Goal: Communication & Community: Answer question/provide support

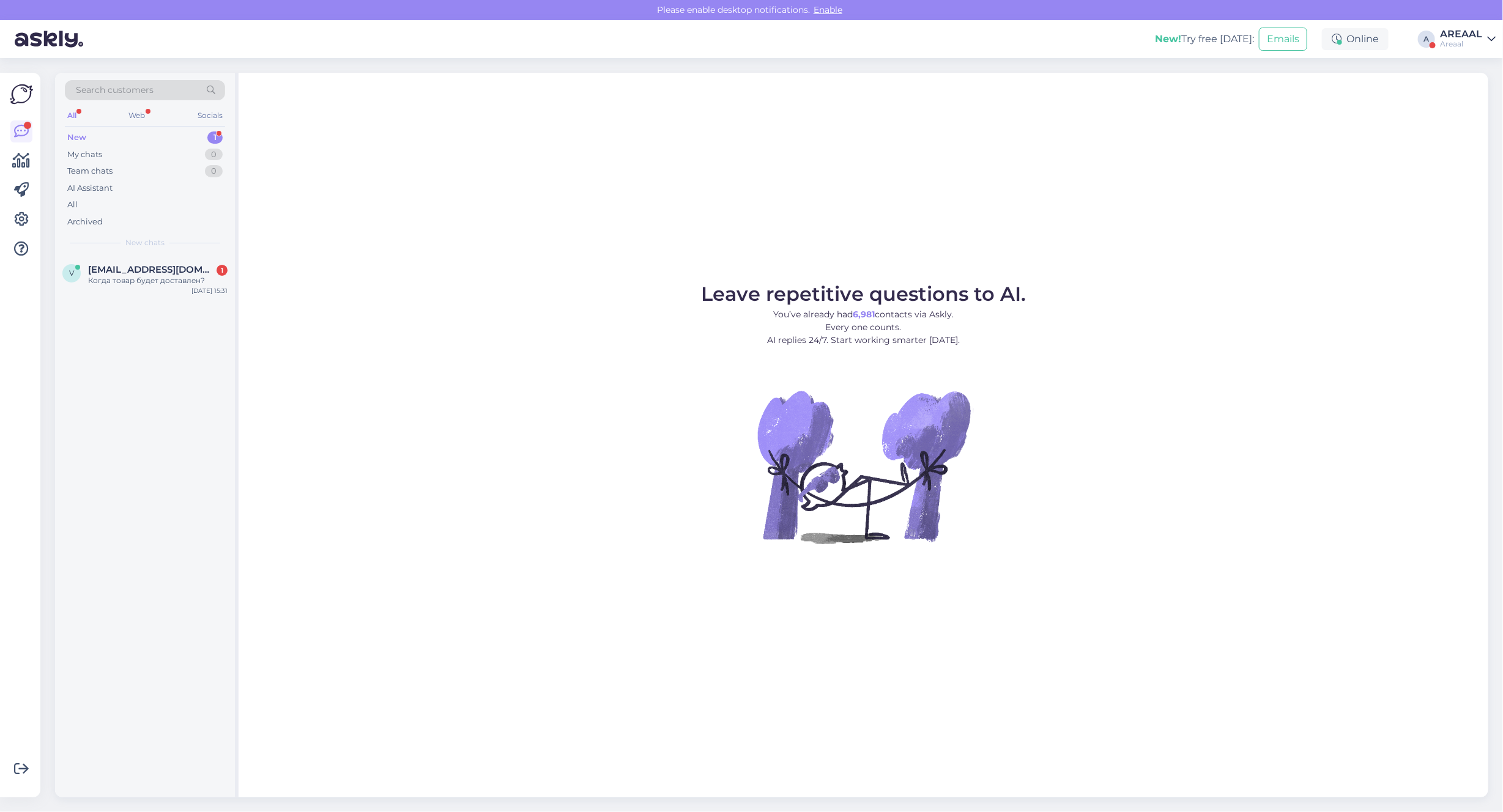
click at [337, 277] on div "Leave repetitive questions to AI. You’ve already had 6,981 contacts via Askly. …" at bounding box center [863, 435] width 1250 height 724
click at [184, 265] on div "varvara.b@mail.ru 1" at bounding box center [158, 269] width 139 height 11
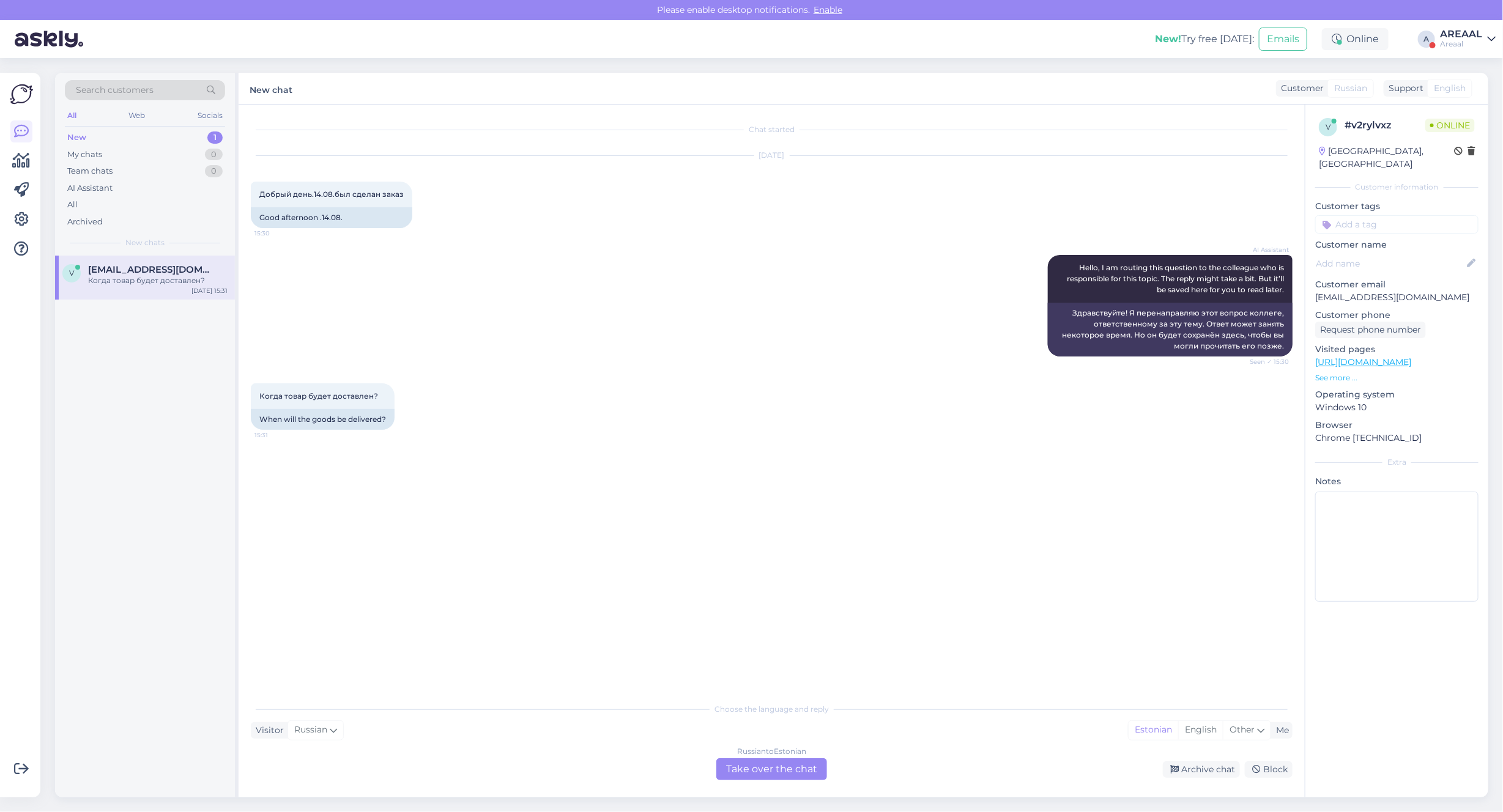
click at [1380, 291] on p "varvara.b@mail.ru" at bounding box center [1397, 298] width 164 height 13
click at [1380, 291] on p "[EMAIL_ADDRESS][DOMAIN_NAME]" at bounding box center [1397, 298] width 164 height 13
click at [1380, 291] on p "varvara.b@mail.ru" at bounding box center [1397, 298] width 164 height 13
copy p "varvara.b@mail.ru"
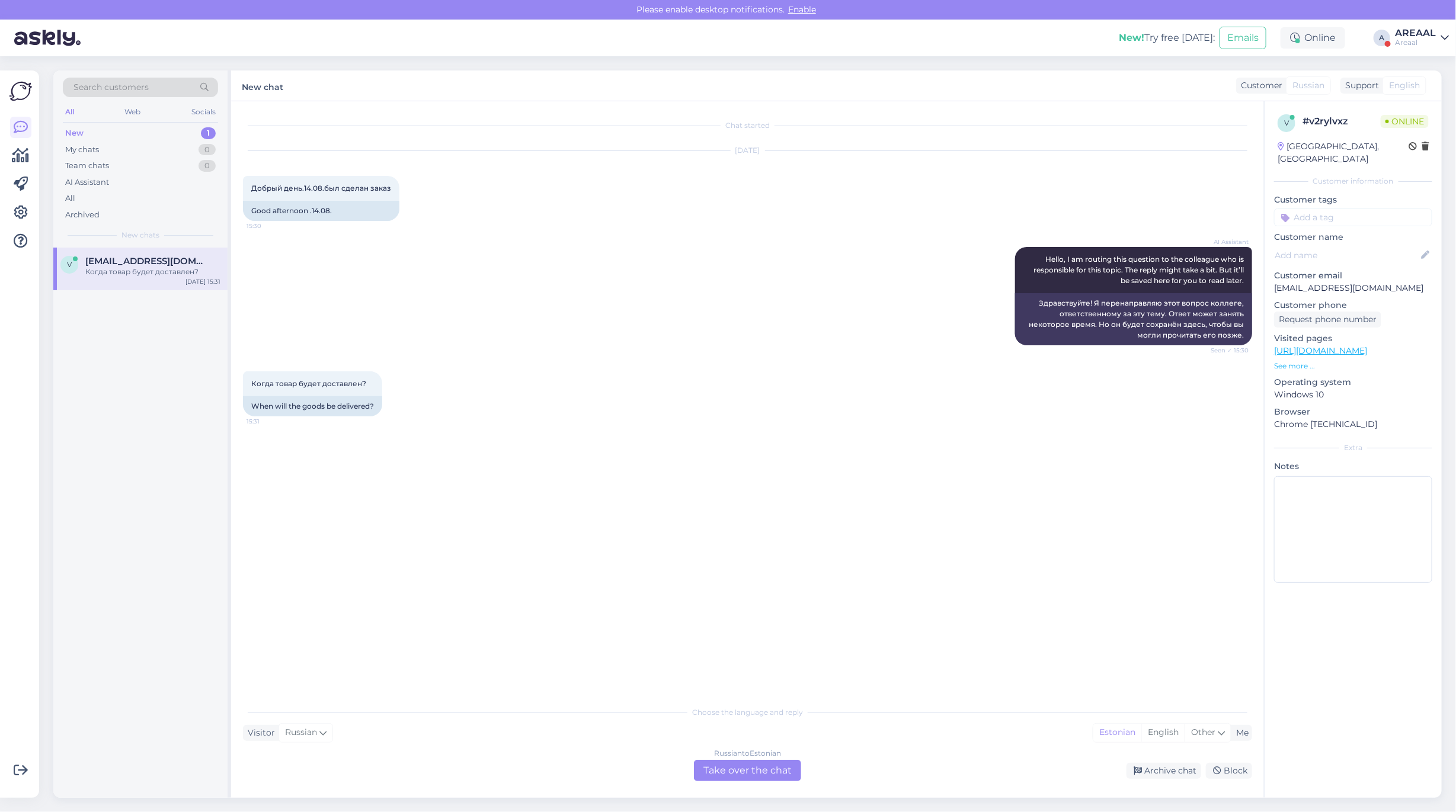
click at [1411, 47] on div "New! Try free today: Emails Online A AREAAL Areaal" at bounding box center [728, 38] width 1456 height 37
click at [1412, 30] on div "AREAAL" at bounding box center [1416, 33] width 41 height 9
click at [1428, 86] on button "Open" at bounding box center [1422, 91] width 33 height 18
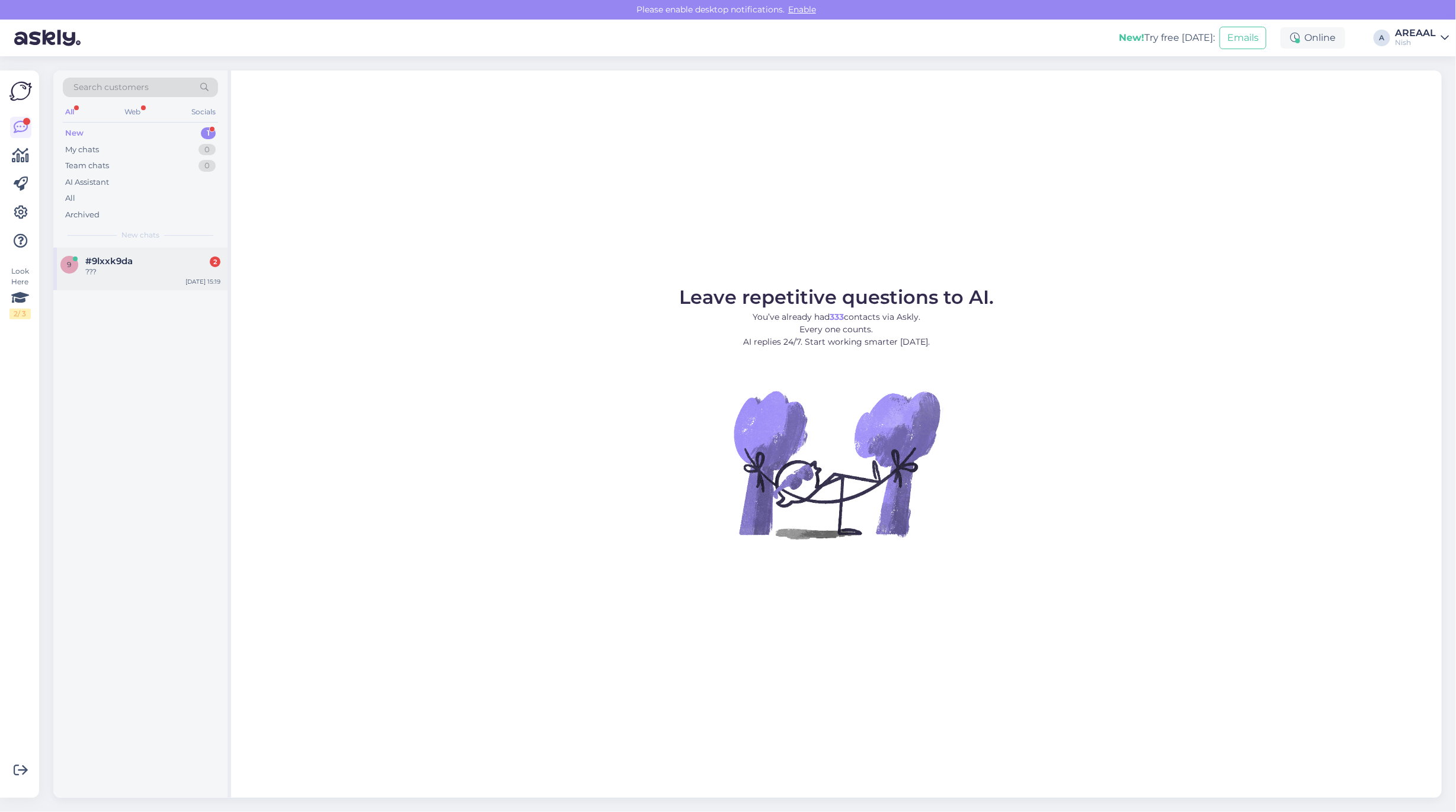
click at [175, 270] on div "???" at bounding box center [153, 272] width 135 height 11
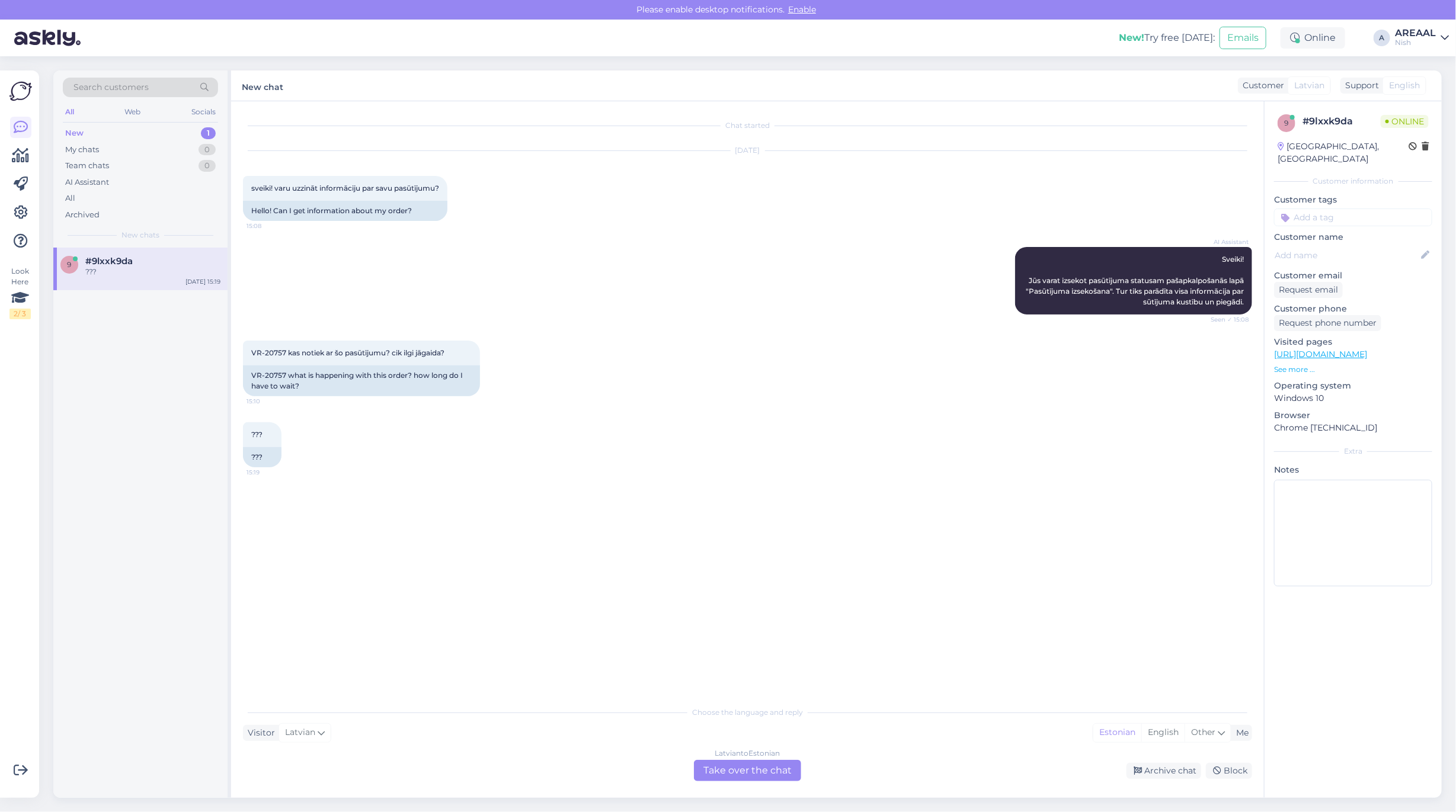
click at [804, 318] on div "AI Assistant Sveiki! Jūs varat izsekot pasūtījuma statusam pašapkalpošanās lapā…" at bounding box center [747, 281] width 1009 height 93
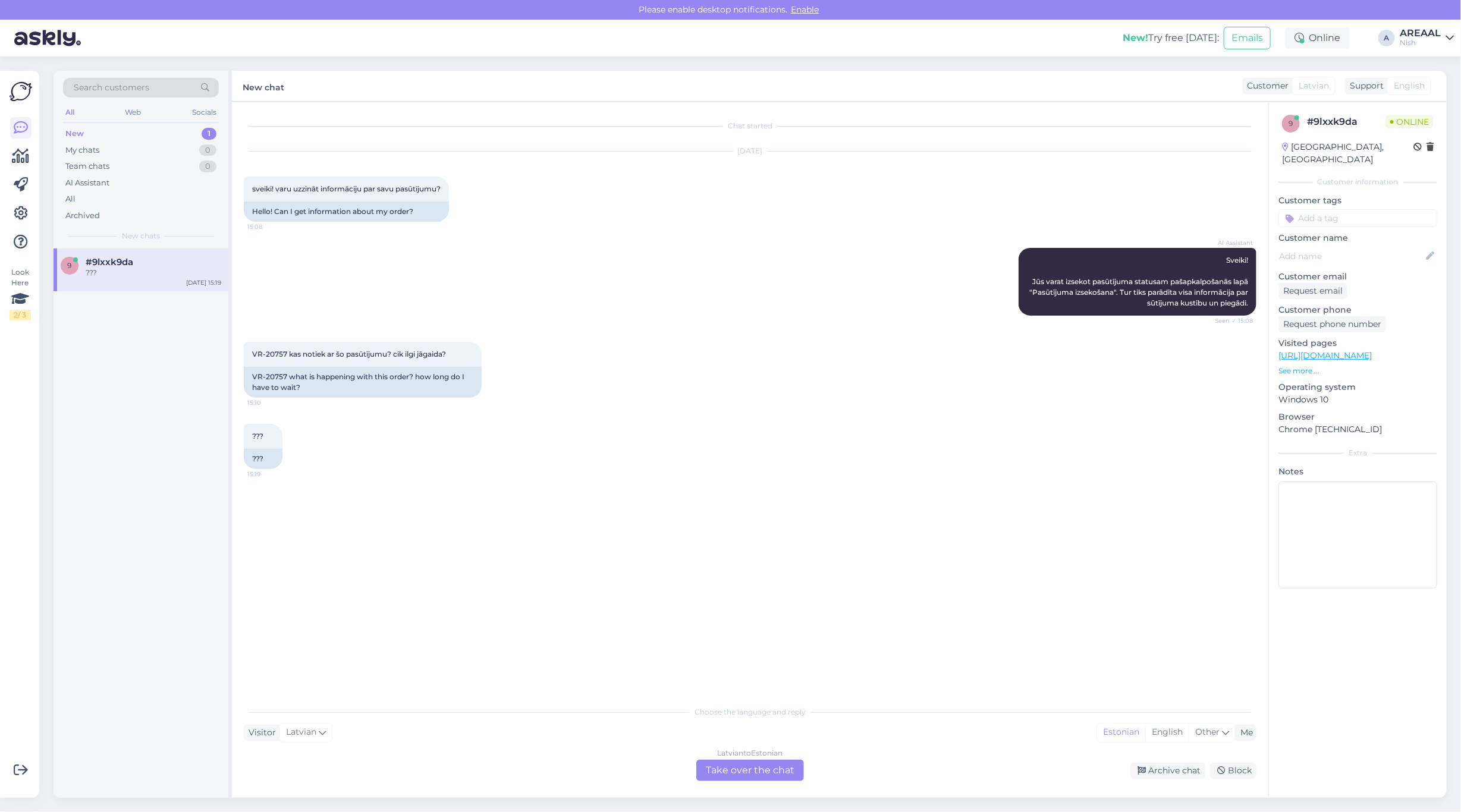
click at [816, 770] on div "Archive chat Block" at bounding box center [1032, 771] width 448 height 16
drag, startPoint x: 785, startPoint y: 771, endPoint x: 773, endPoint y: 771, distance: 12.0
click at [783, 771] on div "Latvian to Estonian Take over the chat" at bounding box center [750, 770] width 108 height 21
click at [768, 771] on div "Latvian to Estonian Take over the chat" at bounding box center [750, 770] width 108 height 21
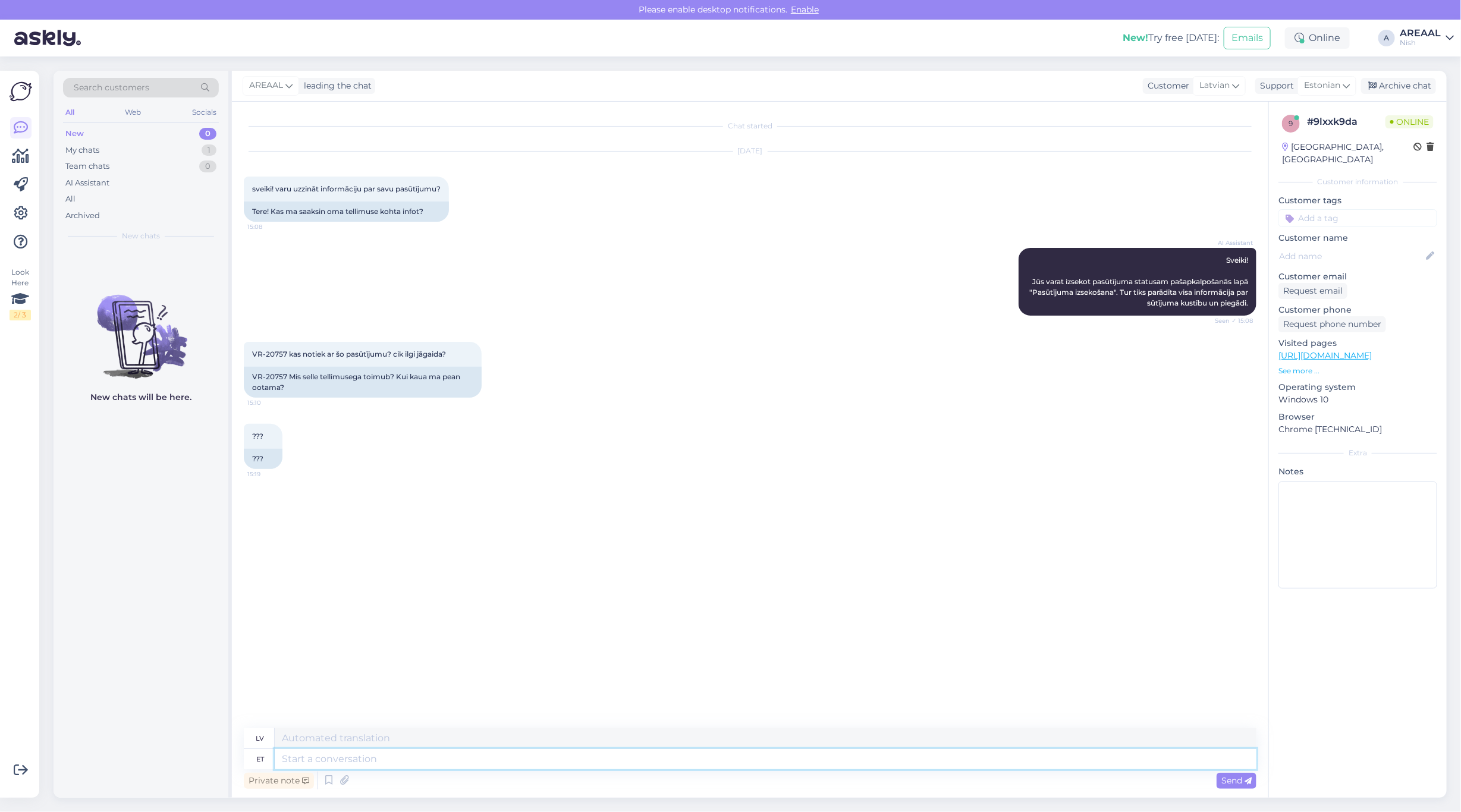
drag, startPoint x: 750, startPoint y: 762, endPoint x: 754, endPoint y: 768, distance: 7.2
click at [751, 764] on textarea at bounding box center [765, 759] width 982 height 20
type textarea "Approximate delive"
type textarea "Aptuvens"
type textarea "Approximate delivery ti"
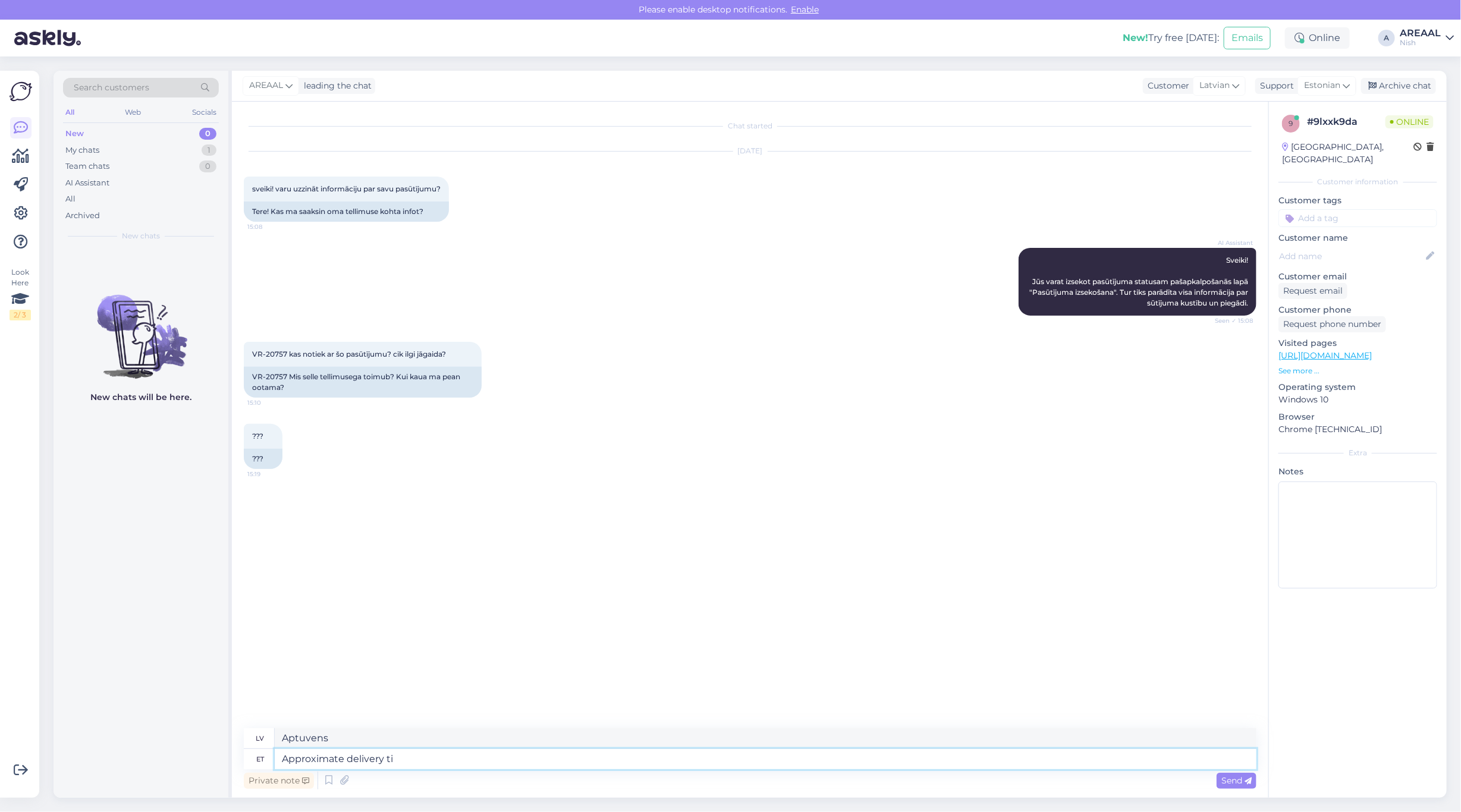
type textarea "Aptuvenais piegādes laiks"
type textarea "Approximate delivery time 2-3 we"
type textarea "Aptuvenais piegādes laiks 2–3"
type textarea "Approximate delivery time 2-3 weeks si"
type textarea "Aptuvenais piegādes laiks 2–3 nedēļas"
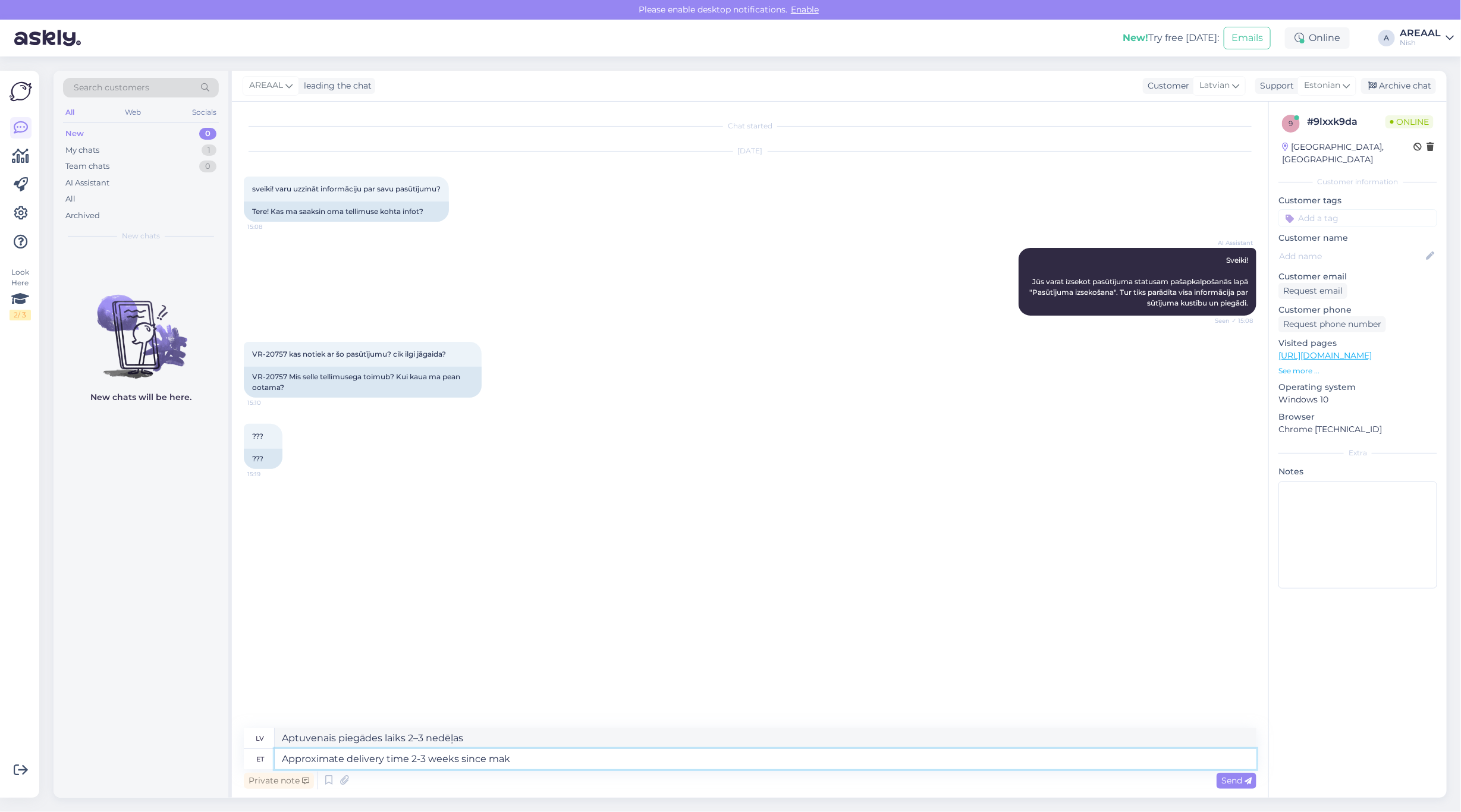
type textarea "Approximate delivery time 2-3 weeks since maki"
type textarea "Aptuvenais piegādes laiks 2–3 nedēļas kopš"
type textarea "Approximate delivery time 2-3 weeks since making the"
type textarea "Aptuvenais piegādes laiks 2-3 nedēļas no izgatavošanas brīža"
type textarea "Approximate delivery time 2-3 weeks since making the order"
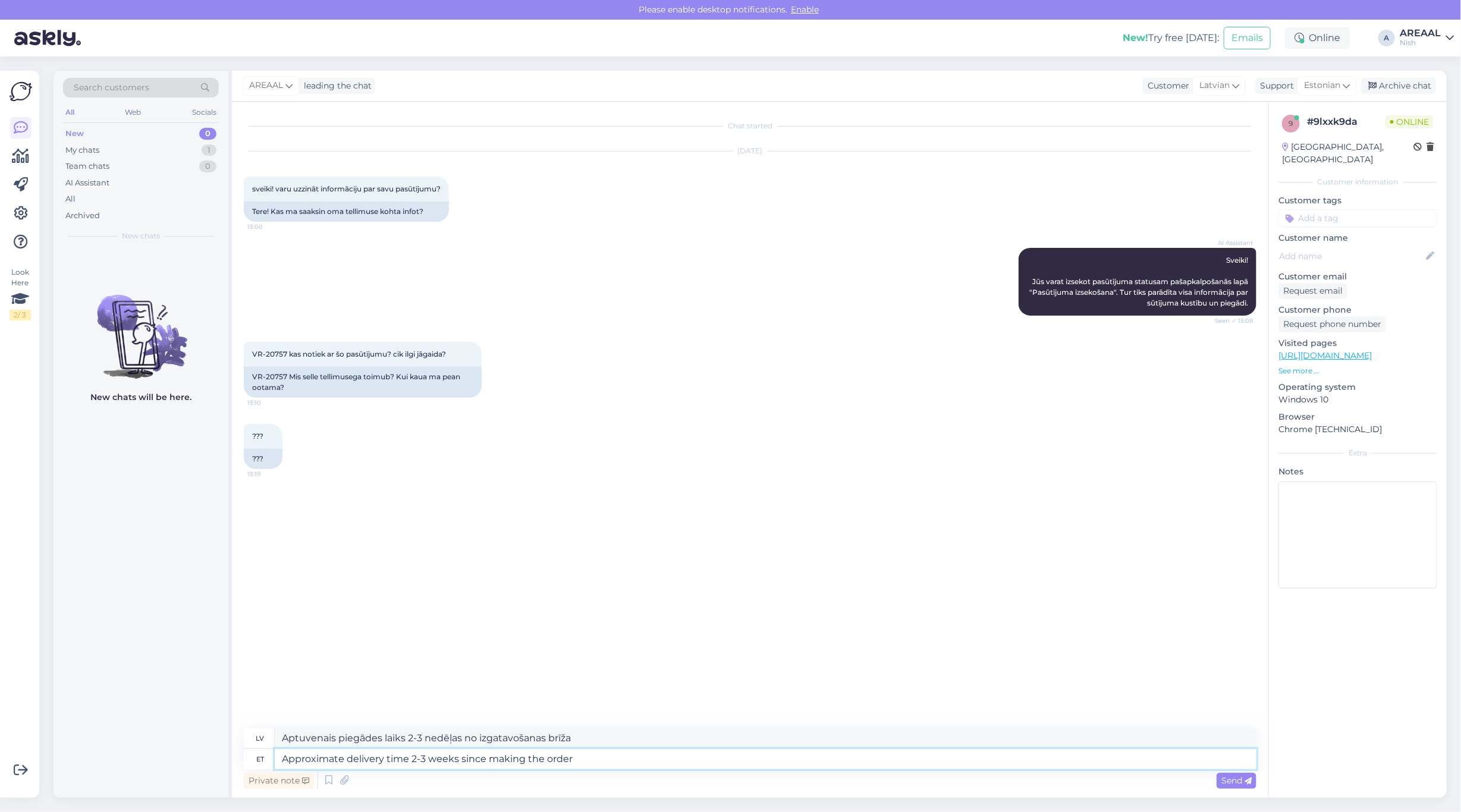
type textarea "Aptuvenais piegādes laiks 2-3 nedēļas no pasūtījuma veikšanas brīža"
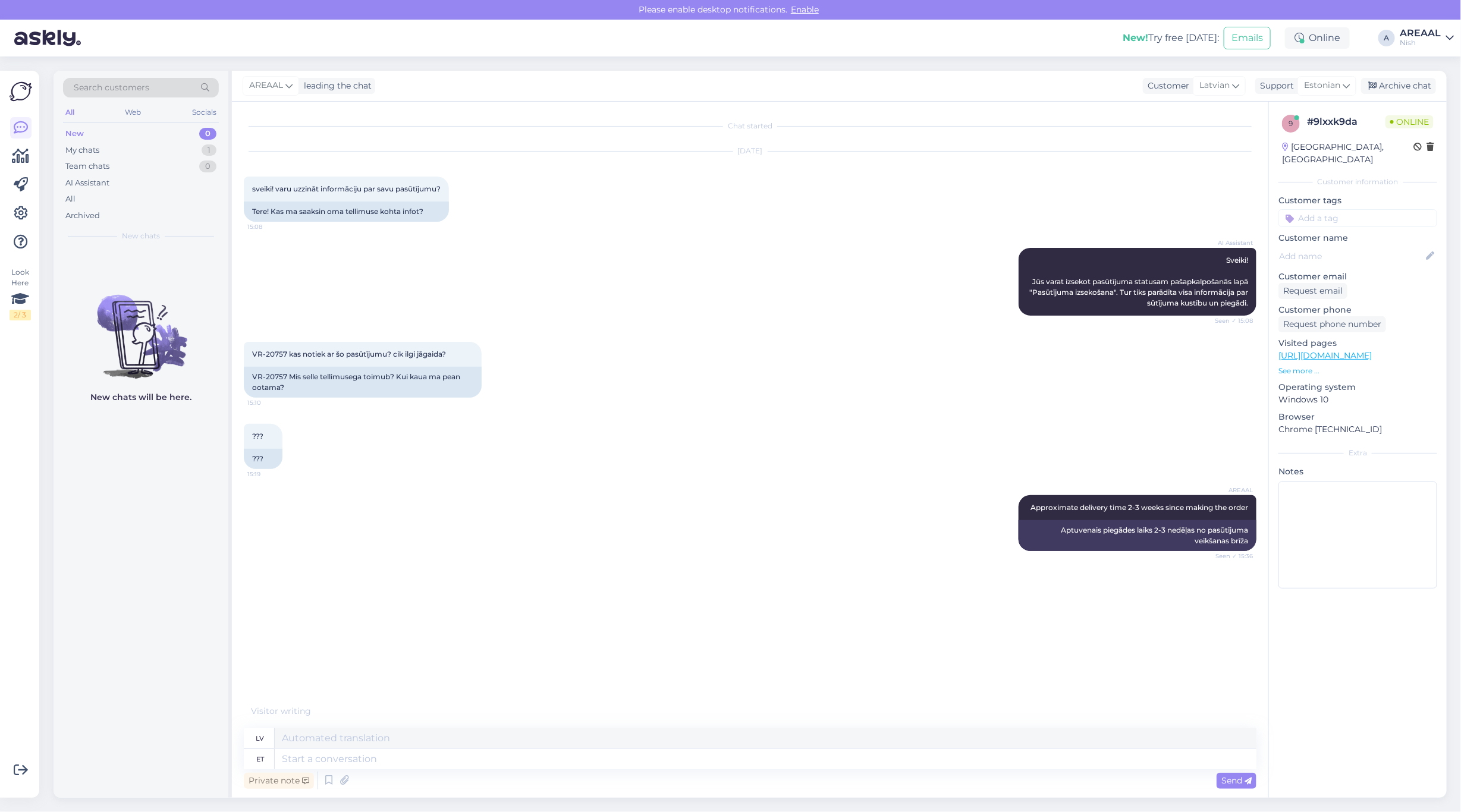
click at [674, 342] on div "VR-20757 kas notiek ar šo pasūtījumu? cik ilgi jāgaida? 15:10 VR-20757 Mis sell…" at bounding box center [750, 370] width 1012 height 82
click at [804, 478] on div "??? 15:19 ???" at bounding box center [750, 446] width 1012 height 72
click at [786, 431] on div "??? 15:19 ???" at bounding box center [750, 446] width 1012 height 72
click at [714, 276] on div "AI Assistant Sveiki! Jūs varat izsekot pasūtījuma statusam pašapkalpošanās lapā…" at bounding box center [750, 282] width 1012 height 94
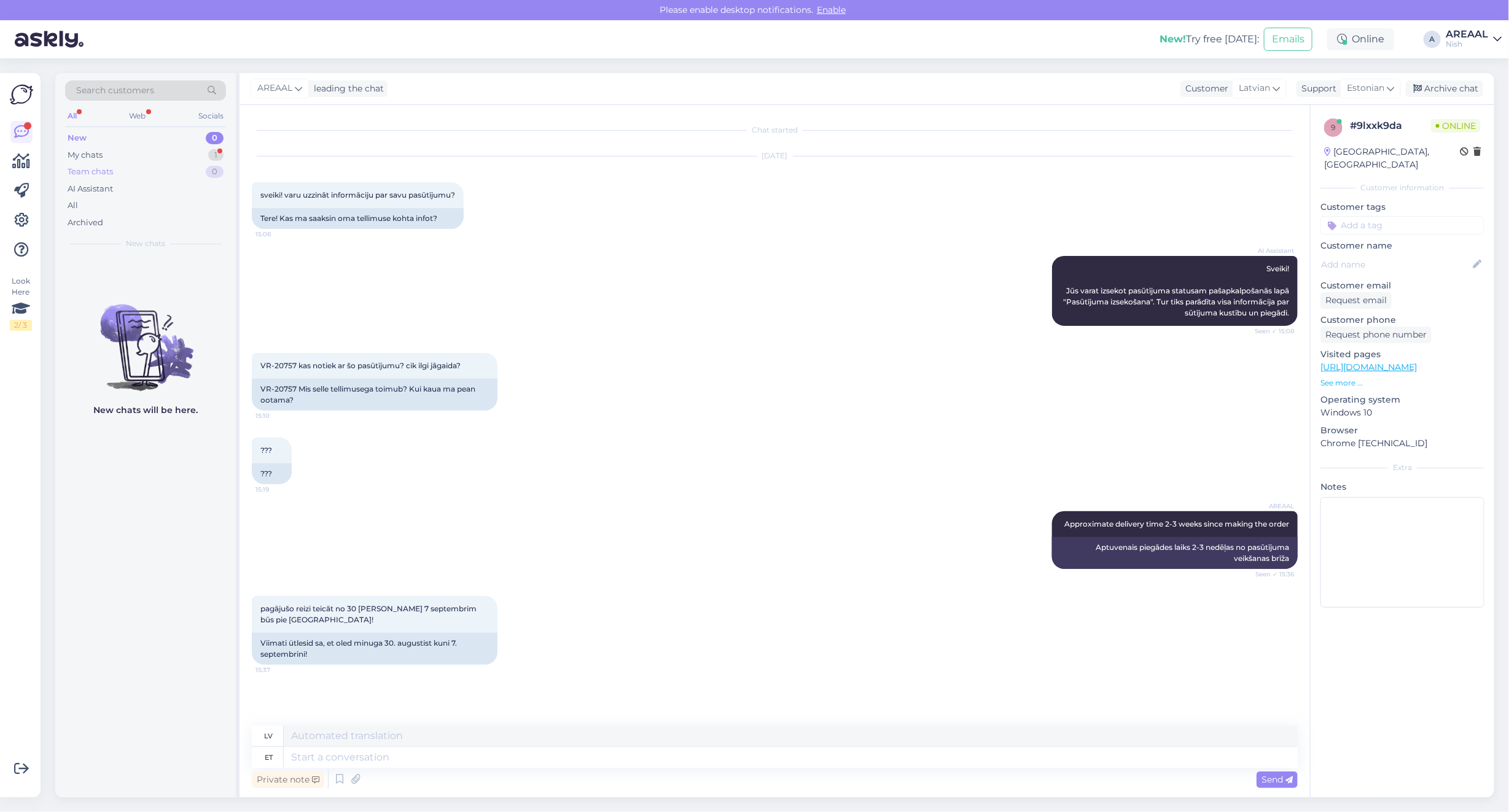
click at [150, 163] on div "Team chats 0" at bounding box center [145, 171] width 161 height 17
click at [149, 153] on div "My chats 1" at bounding box center [145, 155] width 161 height 17
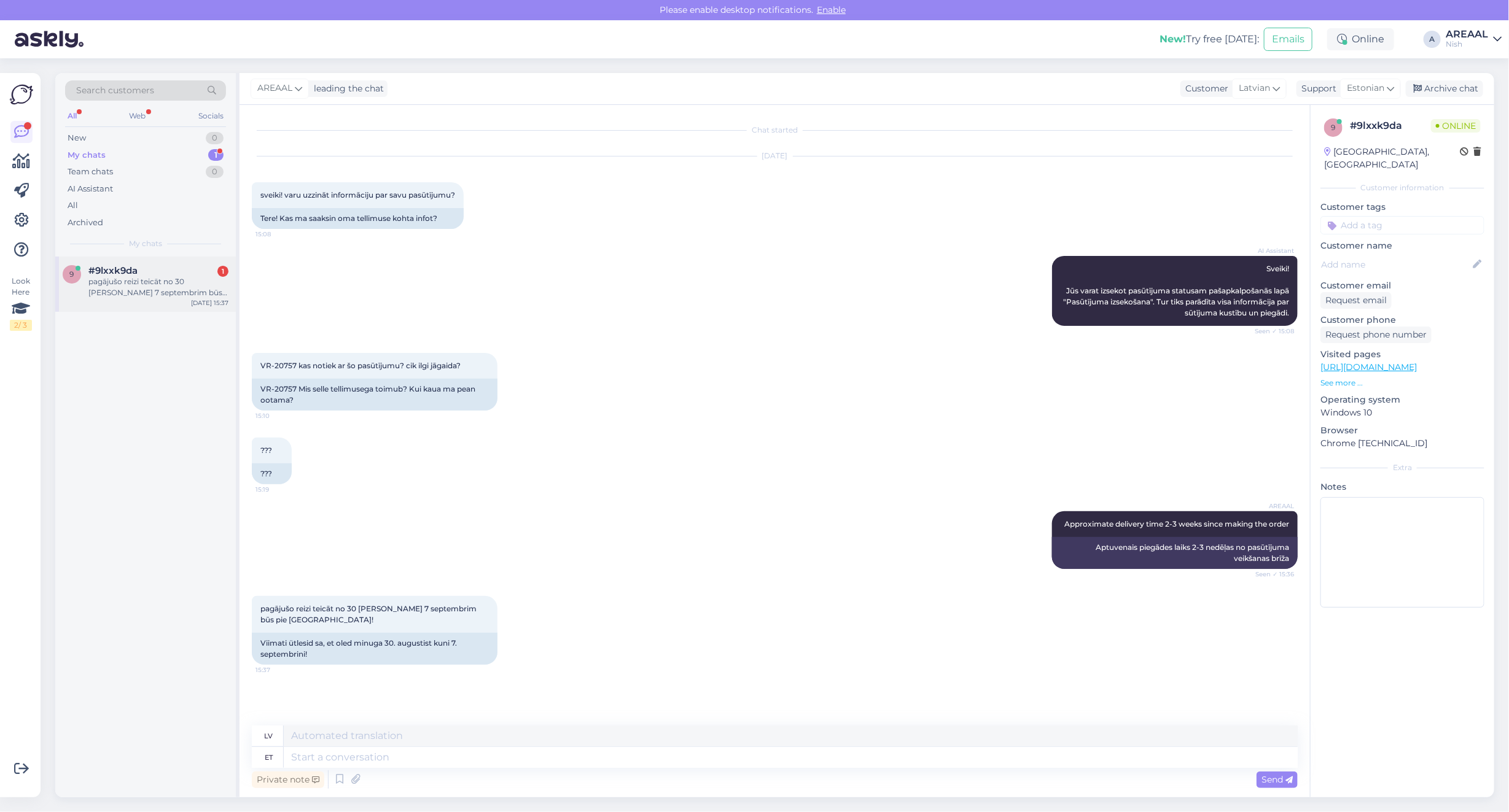
click at [158, 268] on div "#9lxxk9da 1" at bounding box center [158, 270] width 140 height 11
click at [1450, 34] on div "AREAAL" at bounding box center [1467, 34] width 43 height 10
click at [1461, 66] on button "Open" at bounding box center [1474, 68] width 34 height 19
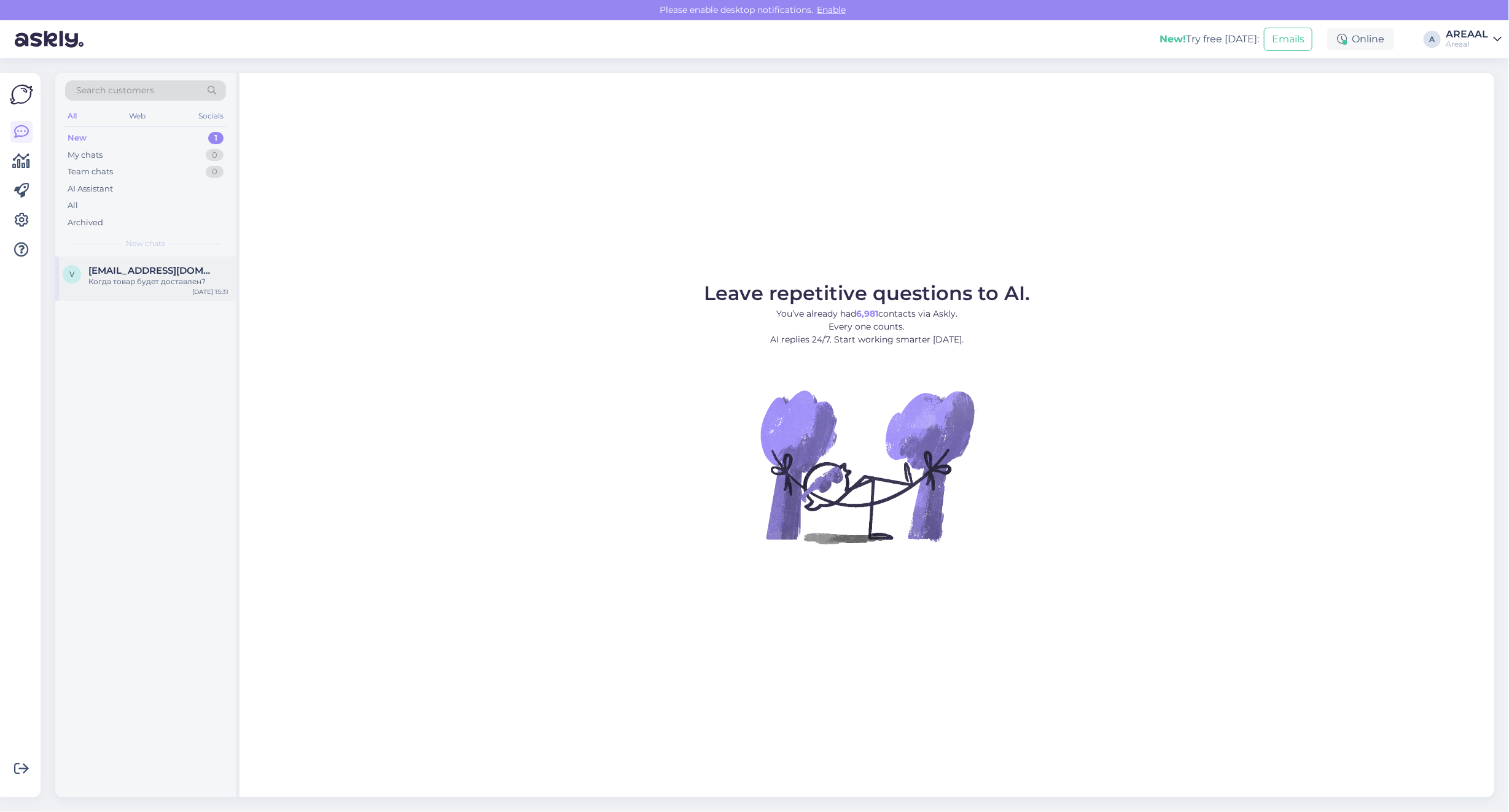
click at [183, 278] on div "Когда товар будет доставлен?" at bounding box center [158, 281] width 140 height 11
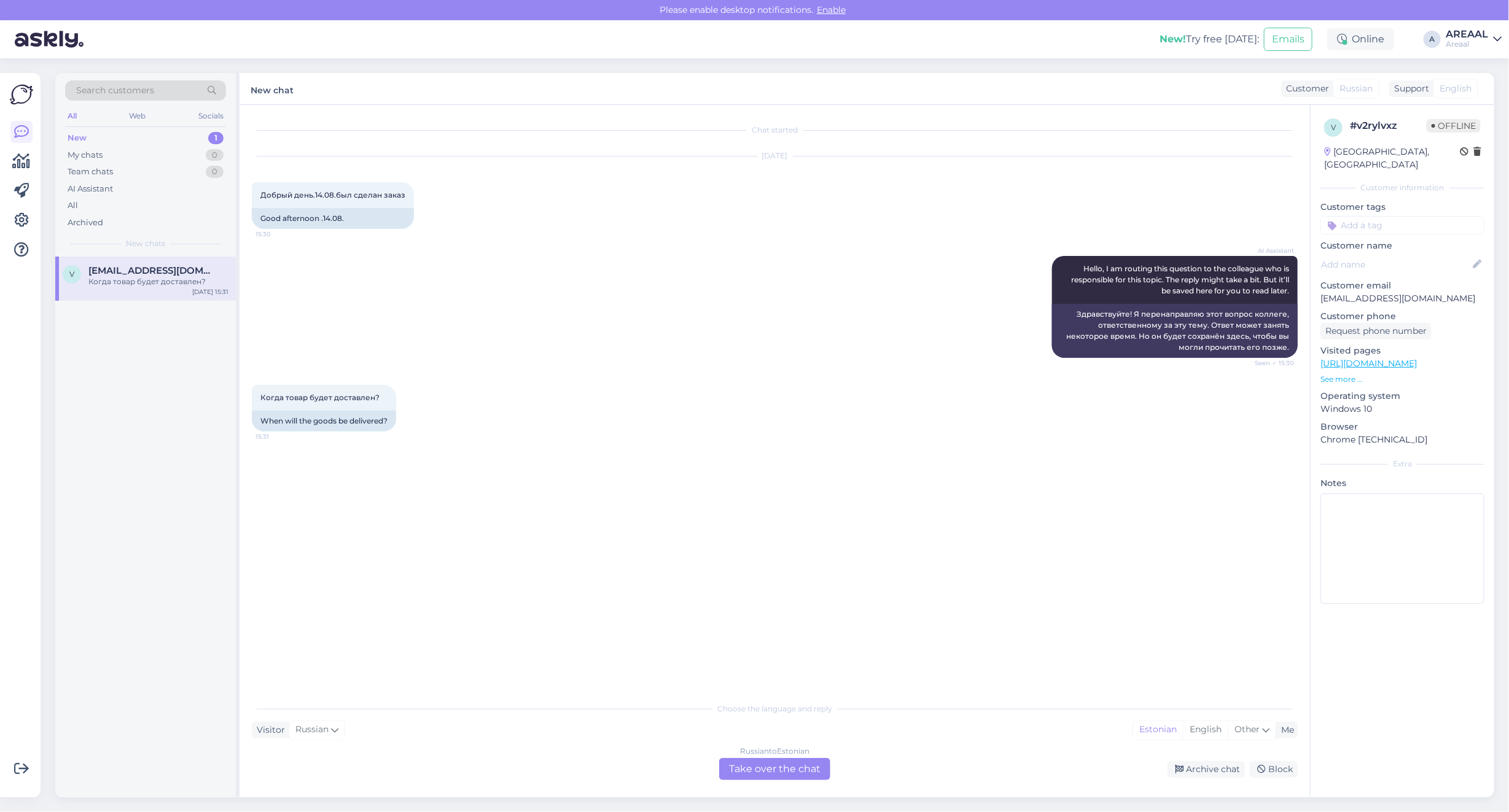
click at [1361, 292] on p "varvara.b@mail.ru" at bounding box center [1403, 299] width 164 height 13
copy p "varvara.b@mail.ru"
click at [178, 583] on div "v varvara.b@mail.ru Когда товар будет доставлен? Sep 2 15:31" at bounding box center [145, 527] width 180 height 541
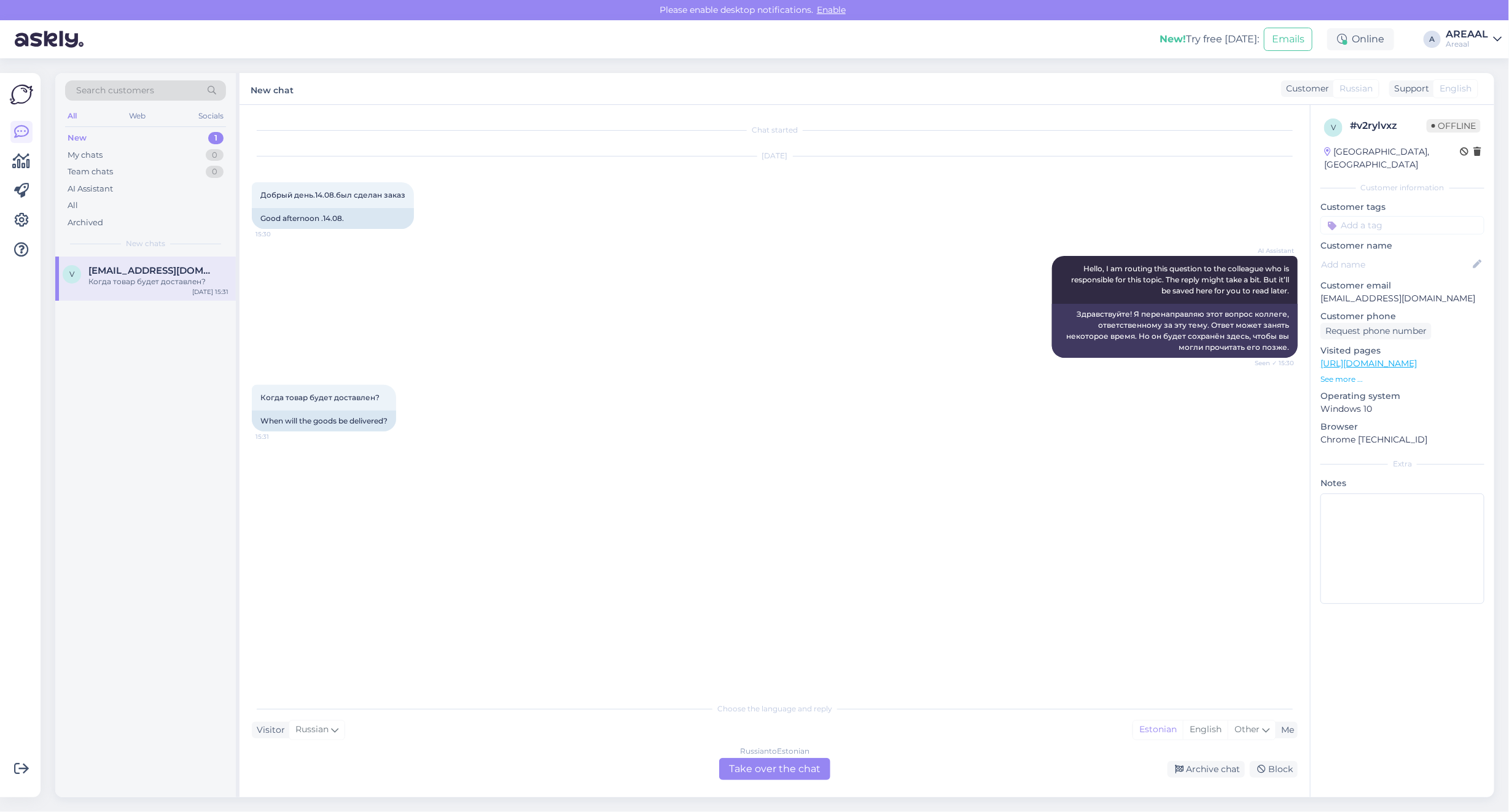
click at [798, 753] on div "Russian to Estonian" at bounding box center [774, 751] width 70 height 11
click at [787, 760] on div "Russian to Estonian Take over the chat" at bounding box center [775, 769] width 111 height 22
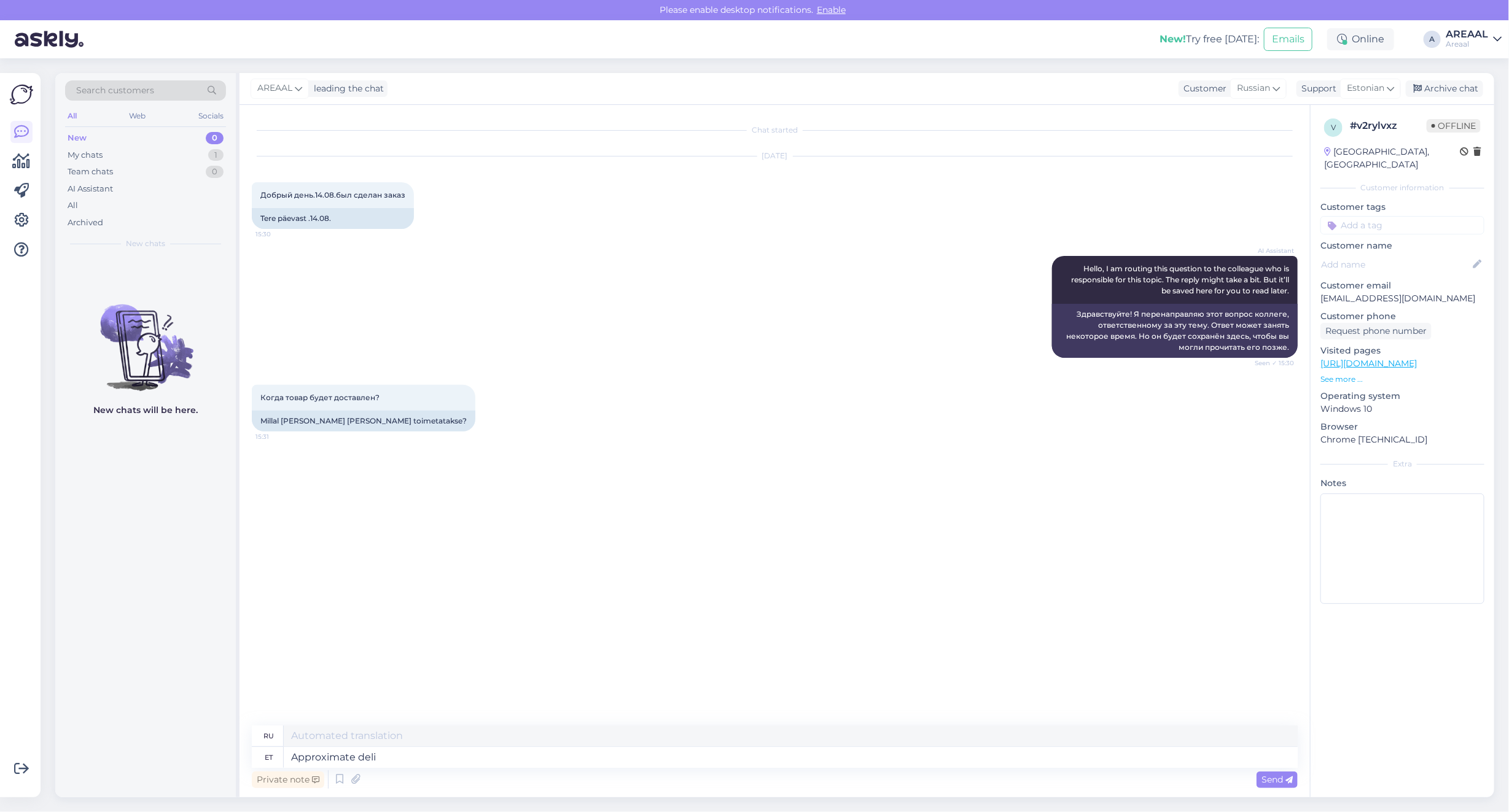
type textarea "Approximate deliv"
type textarea "Приблизительный"
type textarea "Approximate delivery time b"
type textarea "Ориентировочная доставка"
type textarea "Approximate delivery time betwe"
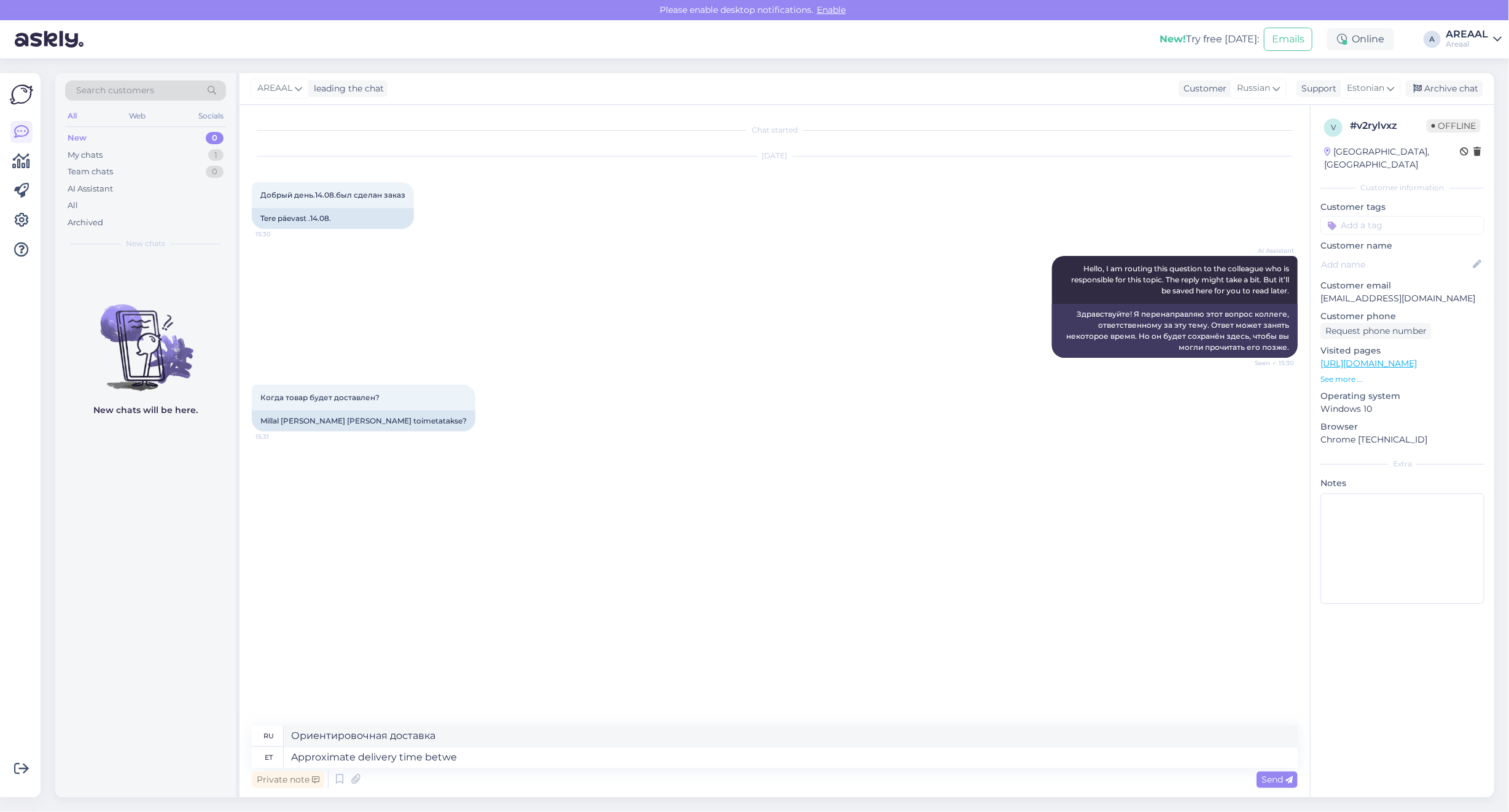
type textarea "Примерное время доставки"
type textarea "Approximate delivery time between 06-"
type textarea "Примерное время доставки между"
type textarea "Approximate delivery time between 06-12 Sep"
type textarea "Примерное время доставки между 06-12"
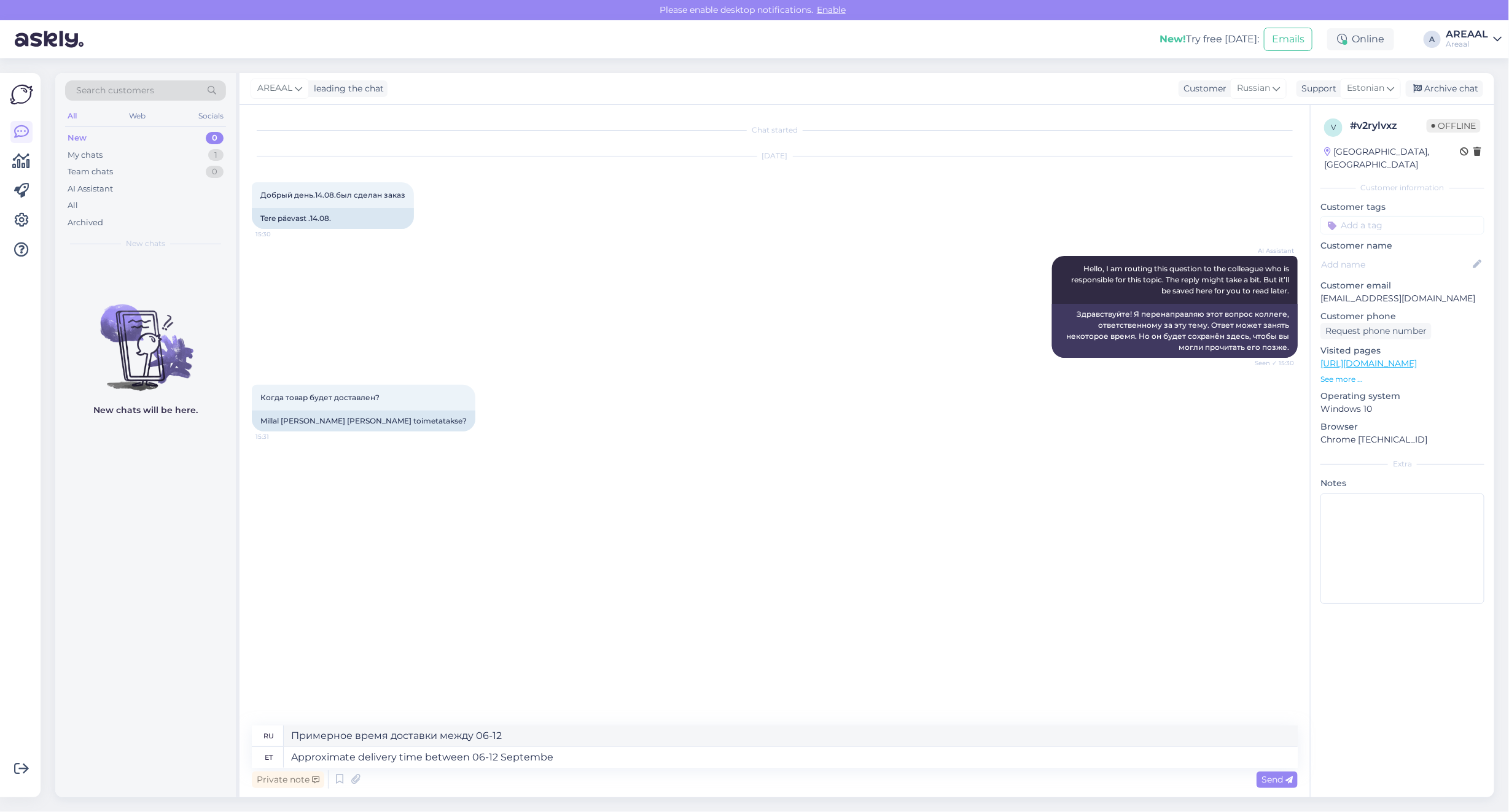
type textarea "Approximate delivery time between [DATE]-[DATE]"
type textarea "Ориентировочное время доставки: 06-12 сентября."
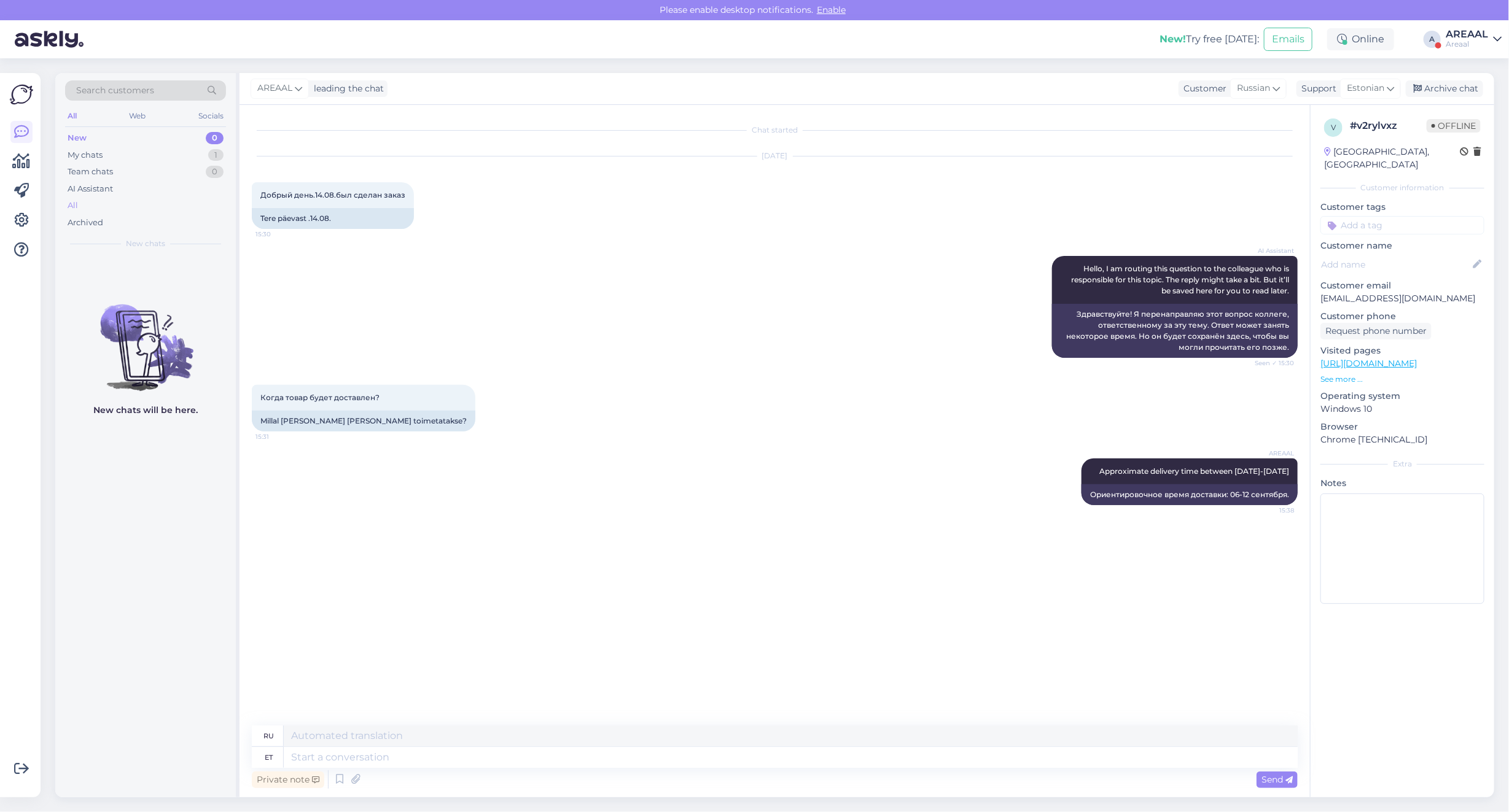
click at [167, 204] on div "All" at bounding box center [145, 205] width 161 height 17
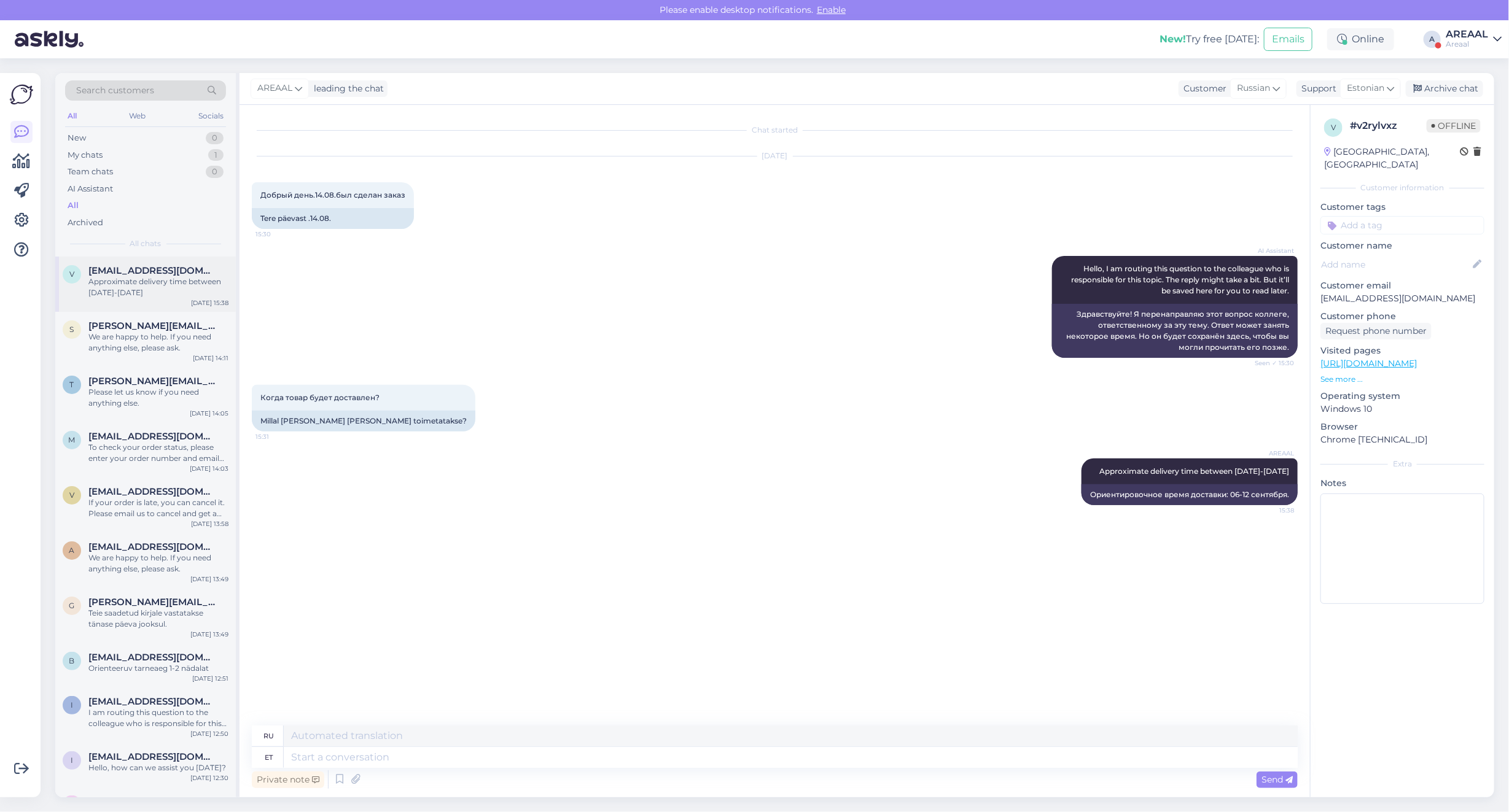
click at [143, 282] on div "Approximate delivery time between [DATE]-[DATE]" at bounding box center [158, 287] width 140 height 22
click at [1444, 94] on div "Archive chat" at bounding box center [1444, 89] width 78 height 17
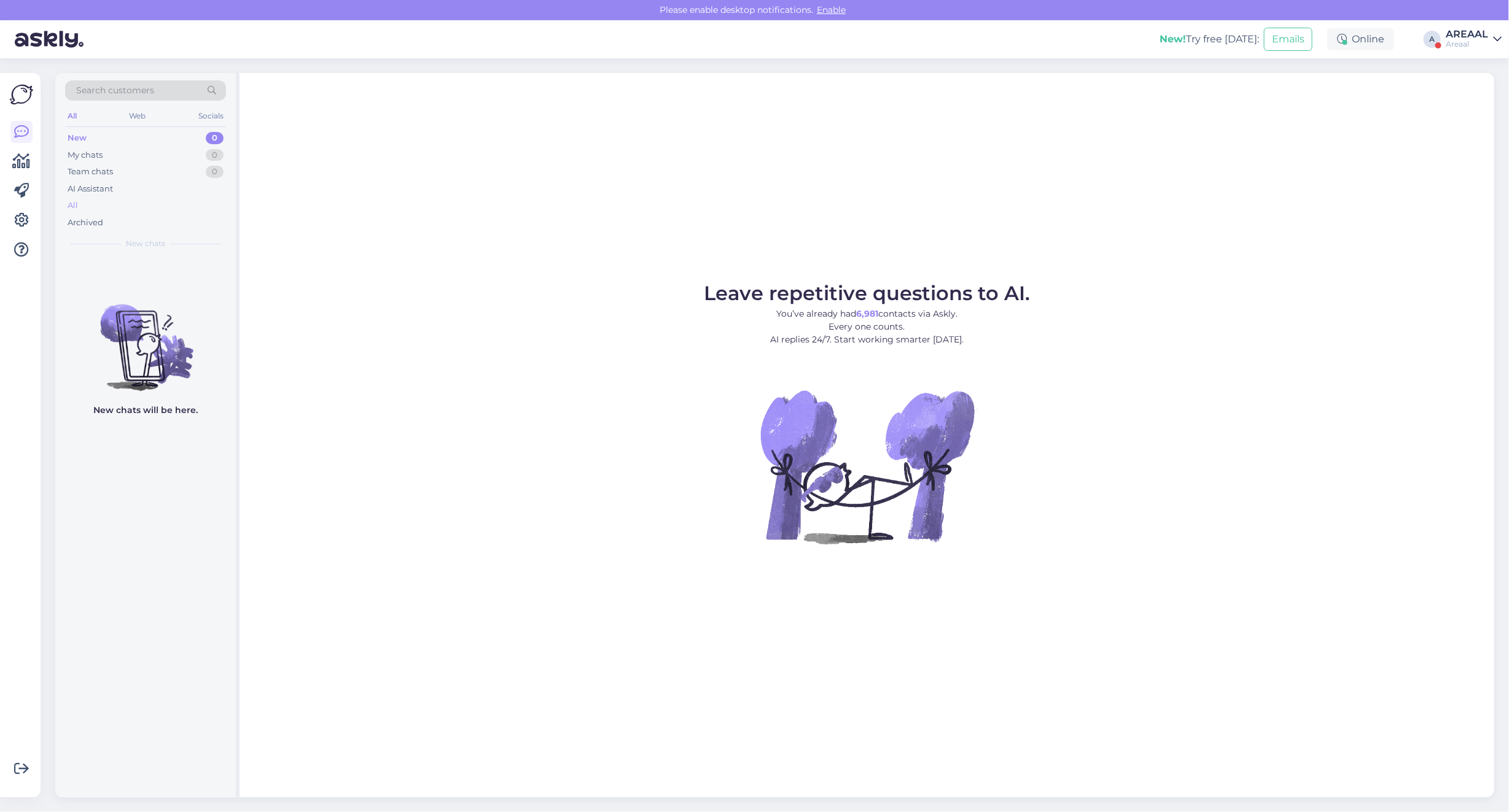
click at [126, 204] on div "All" at bounding box center [145, 205] width 161 height 17
click at [112, 207] on div "All" at bounding box center [145, 205] width 161 height 17
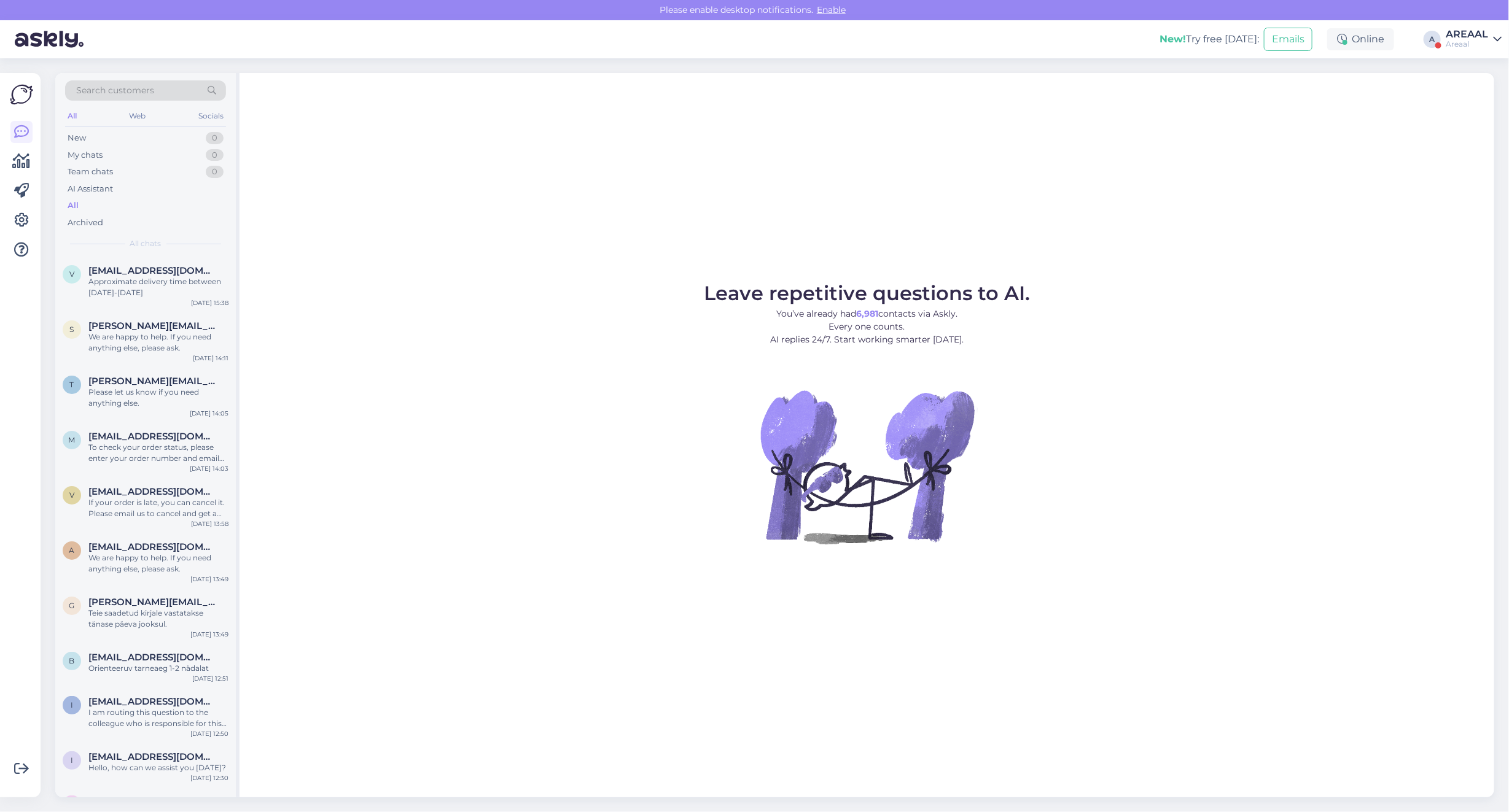
click at [1466, 47] on div "Areaal" at bounding box center [1467, 44] width 43 height 10
click at [809, 243] on div "Leave repetitive questions to AI. You’ve already had 6,981 contacts via Askly. …" at bounding box center [867, 435] width 1255 height 724
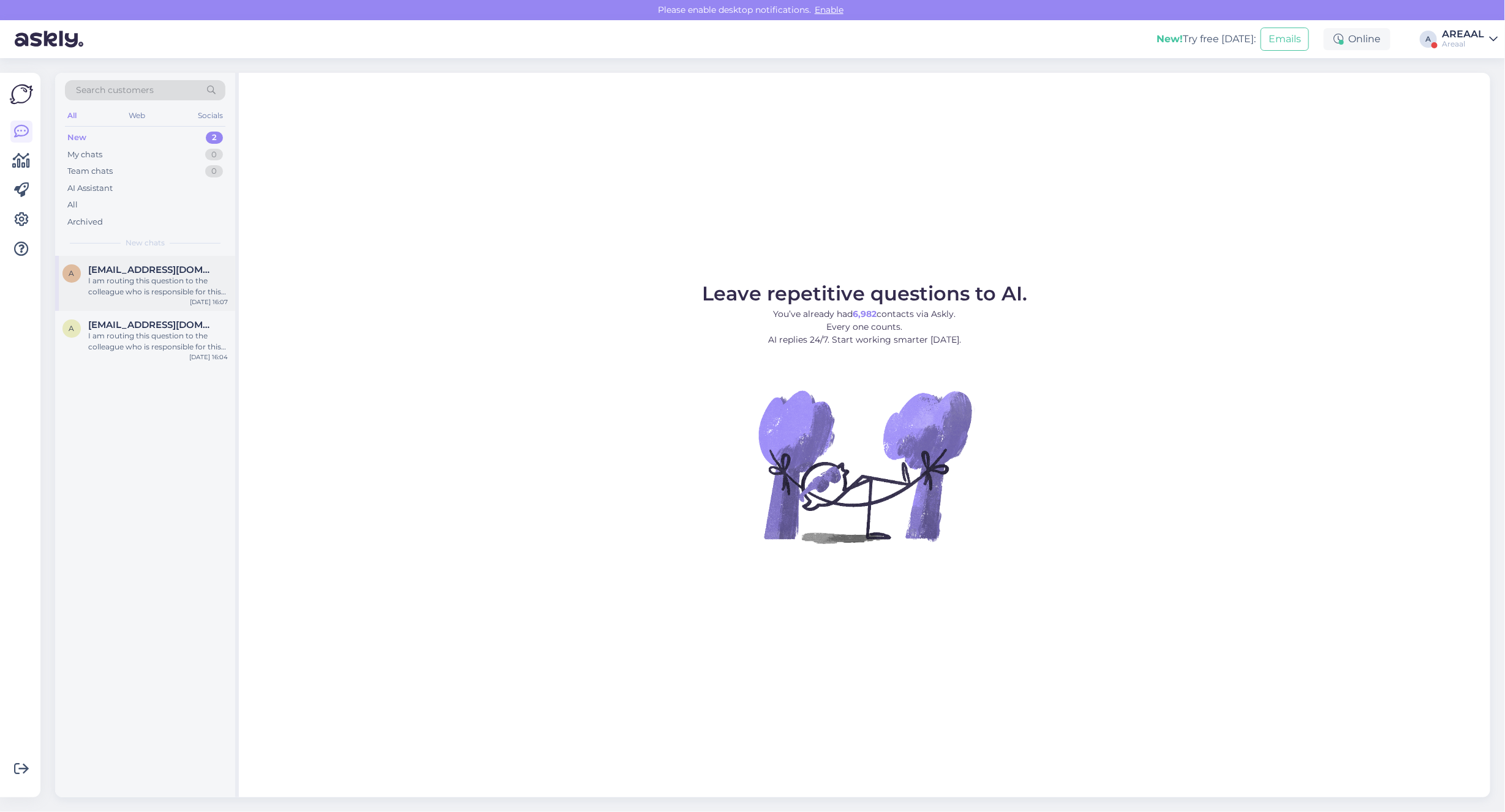
click at [195, 270] on span "[EMAIL_ADDRESS][DOMAIN_NAME]" at bounding box center [152, 270] width 127 height 11
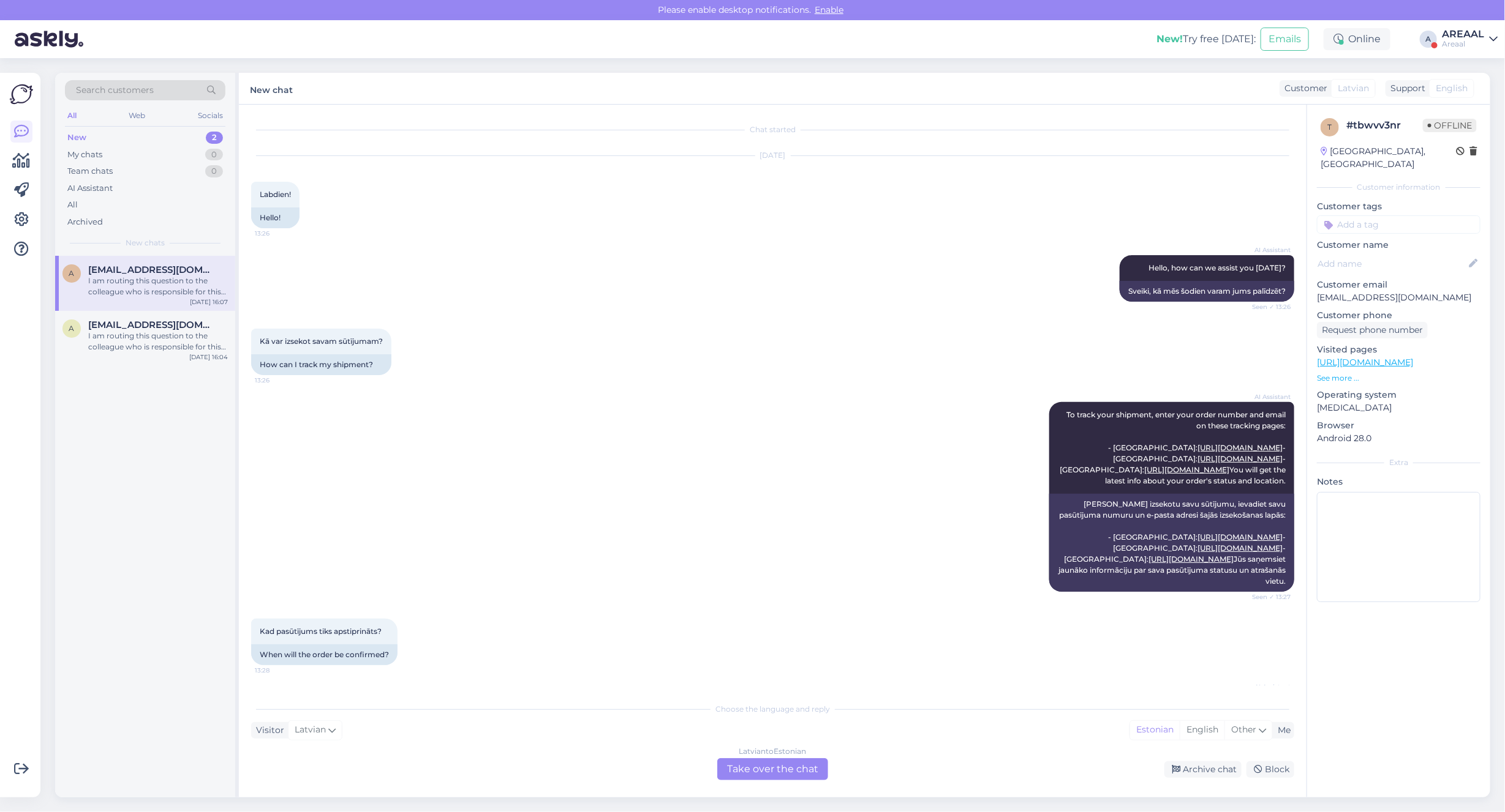
scroll to position [1012, 0]
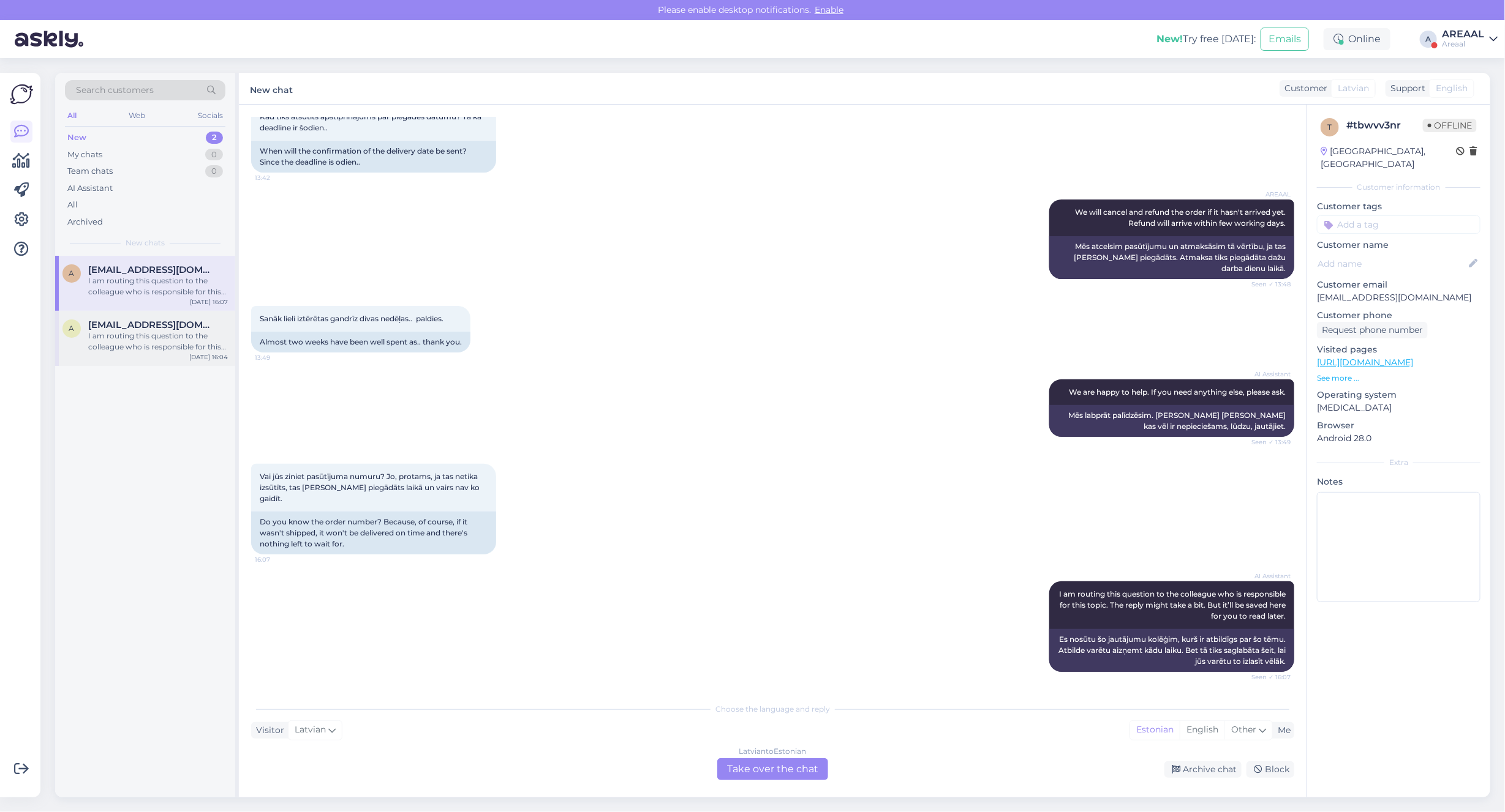
click at [100, 330] on div "I am routing this question to the colleague who is responsible for this topic. …" at bounding box center [158, 341] width 140 height 22
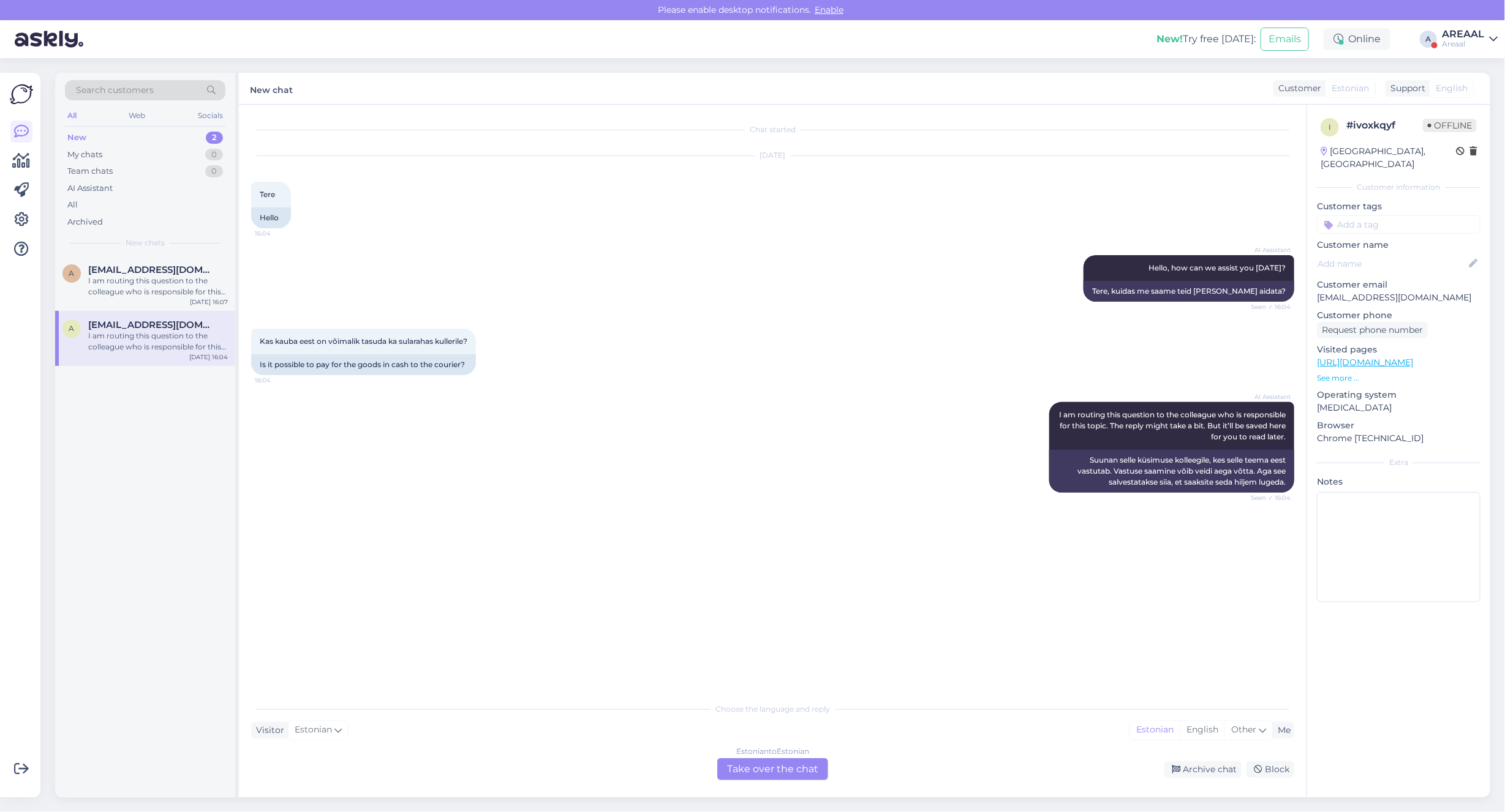
drag, startPoint x: 733, startPoint y: 765, endPoint x: 730, endPoint y: 775, distance: 10.4
click at [733, 766] on div "Estonian to Estonian Take over the chat" at bounding box center [773, 770] width 111 height 22
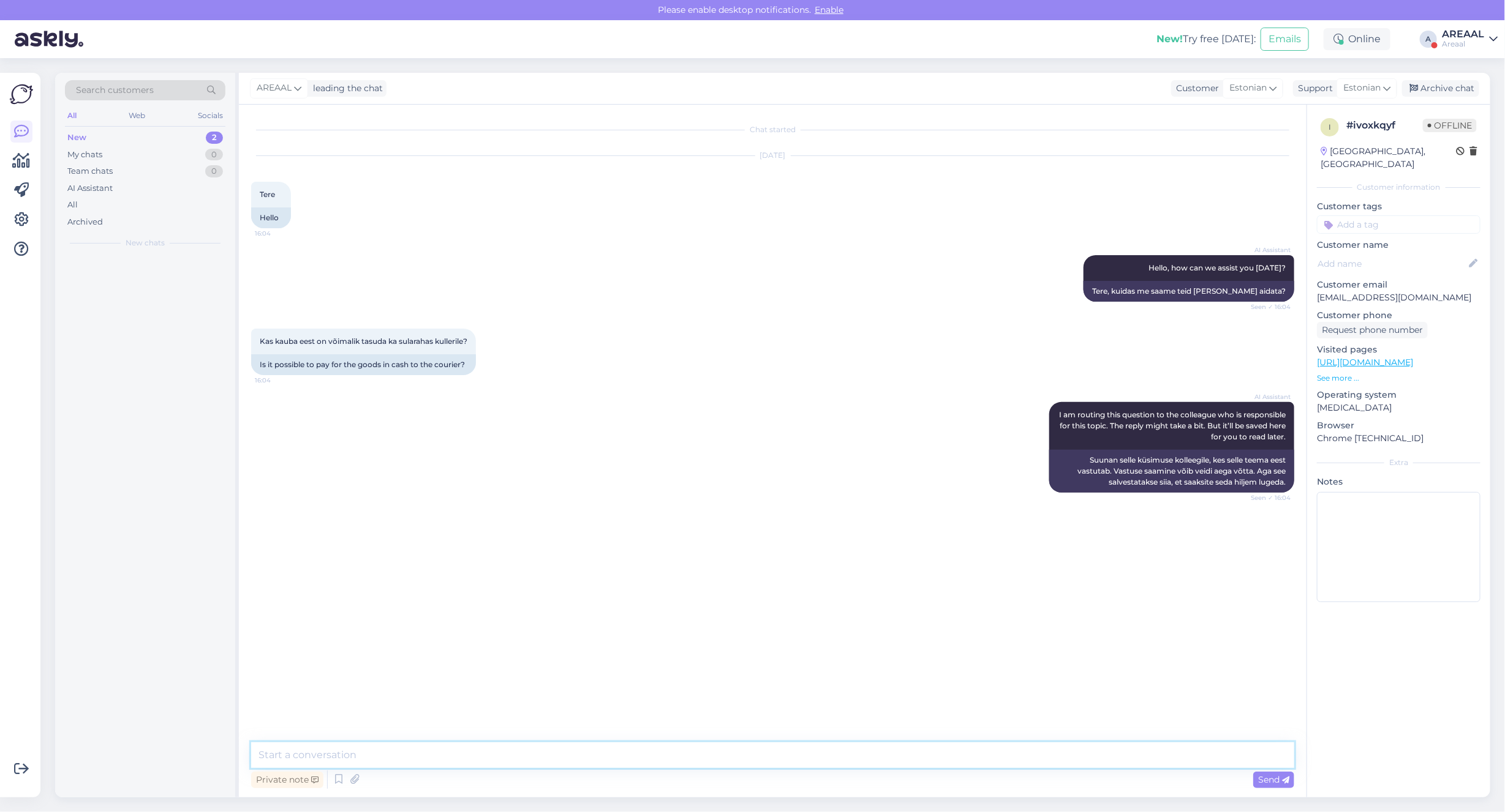
click at [730, 761] on textarea at bounding box center [772, 755] width 1043 height 26
type textarea "Kahjuks ei ole võimalik, vabandame."
click at [1457, 77] on div "AREAAL leading the chat Customer Estonian Support Estonian Archive chat" at bounding box center [864, 89] width 1251 height 32
click at [1453, 90] on div "Archive chat" at bounding box center [1441, 88] width 78 height 17
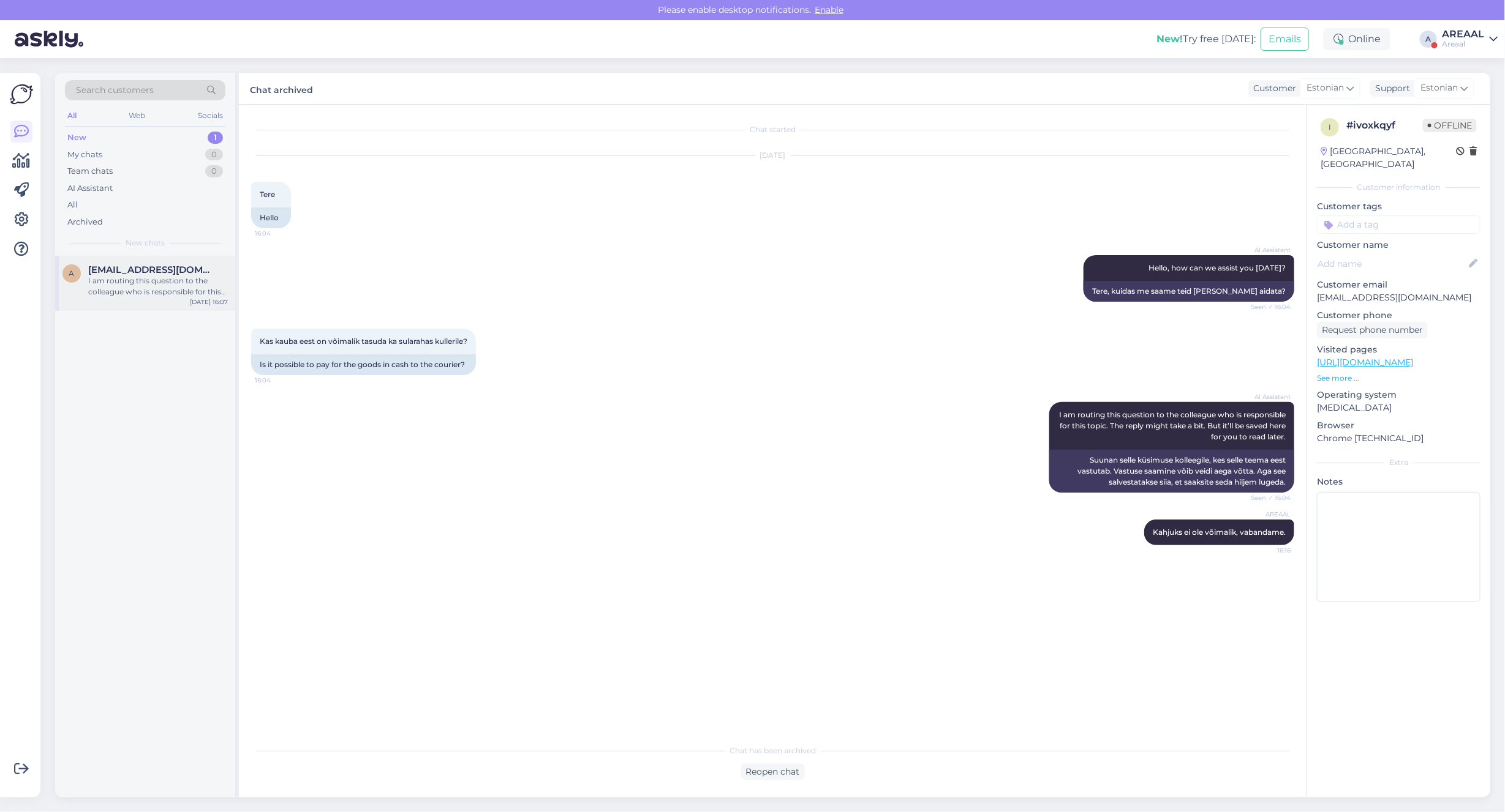
click at [121, 294] on div "I am routing this question to the colleague who is responsible for this topic. …" at bounding box center [158, 287] width 140 height 22
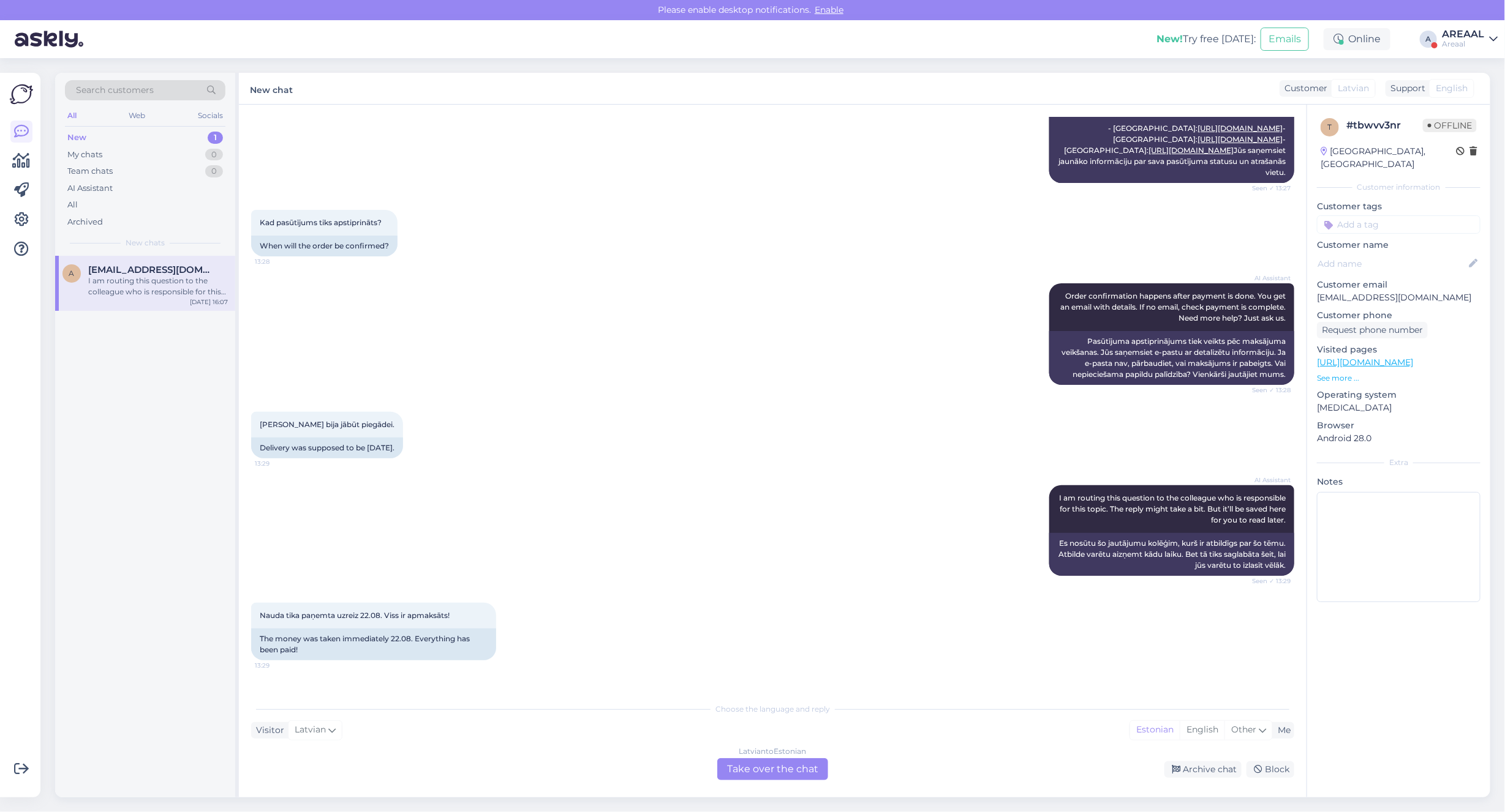
scroll to position [1012, 0]
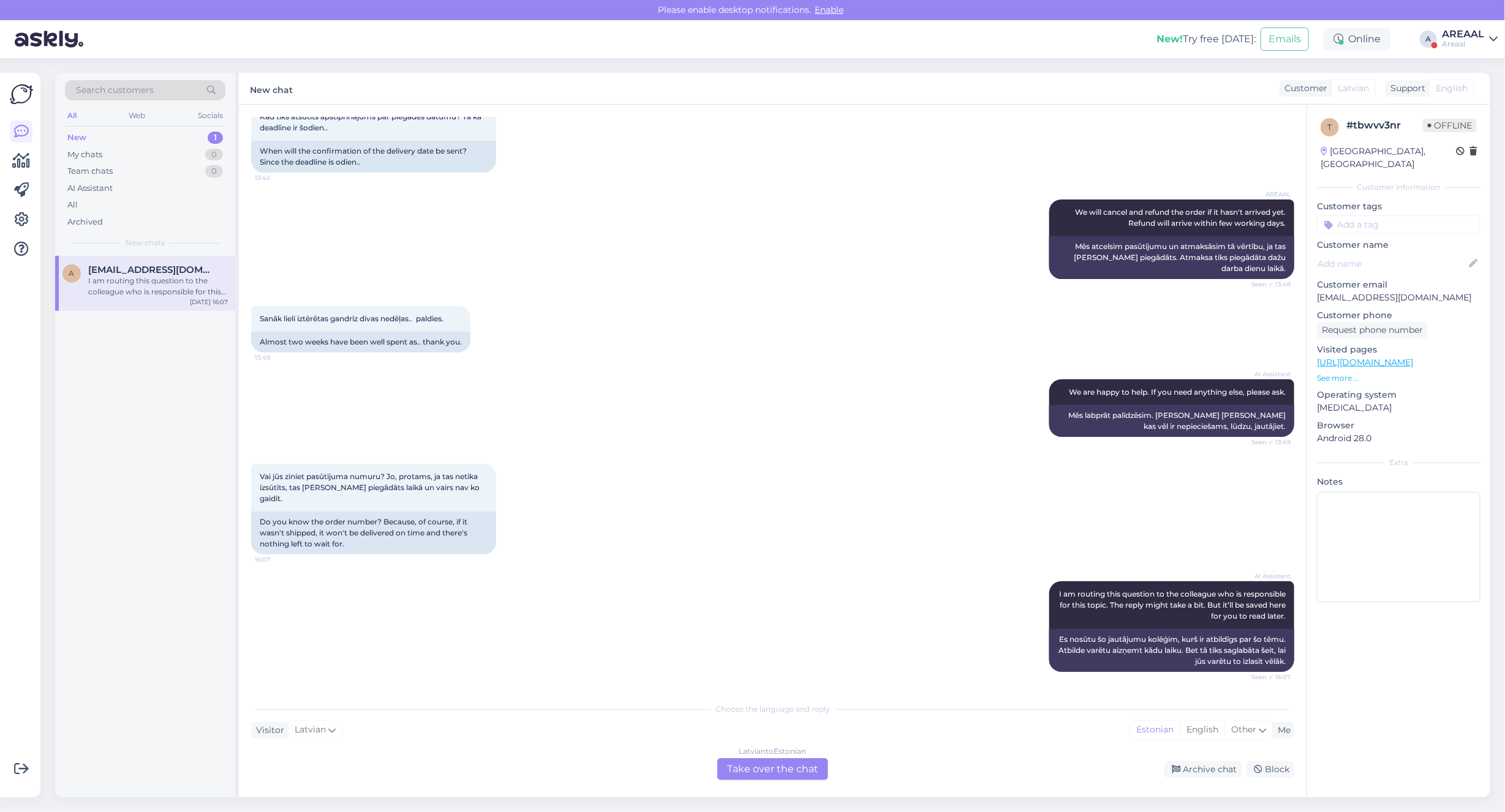
click at [790, 771] on div "Latvian to Estonian Take over the chat" at bounding box center [773, 770] width 111 height 22
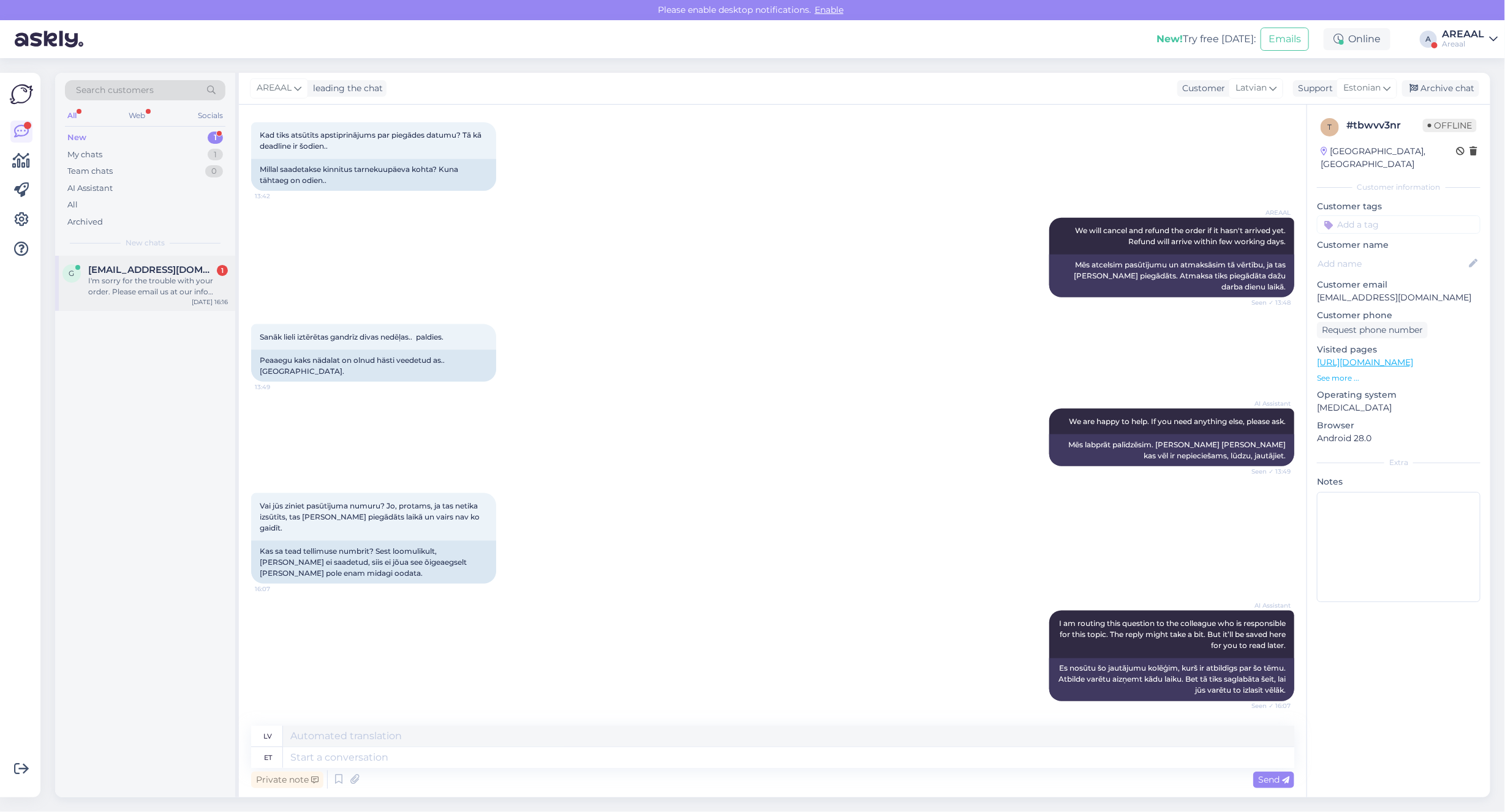
click at [170, 302] on div "g gregorykalugin2002@gmail.com 1 I'm sorry for the trouble with your order. Ple…" at bounding box center [145, 283] width 180 height 55
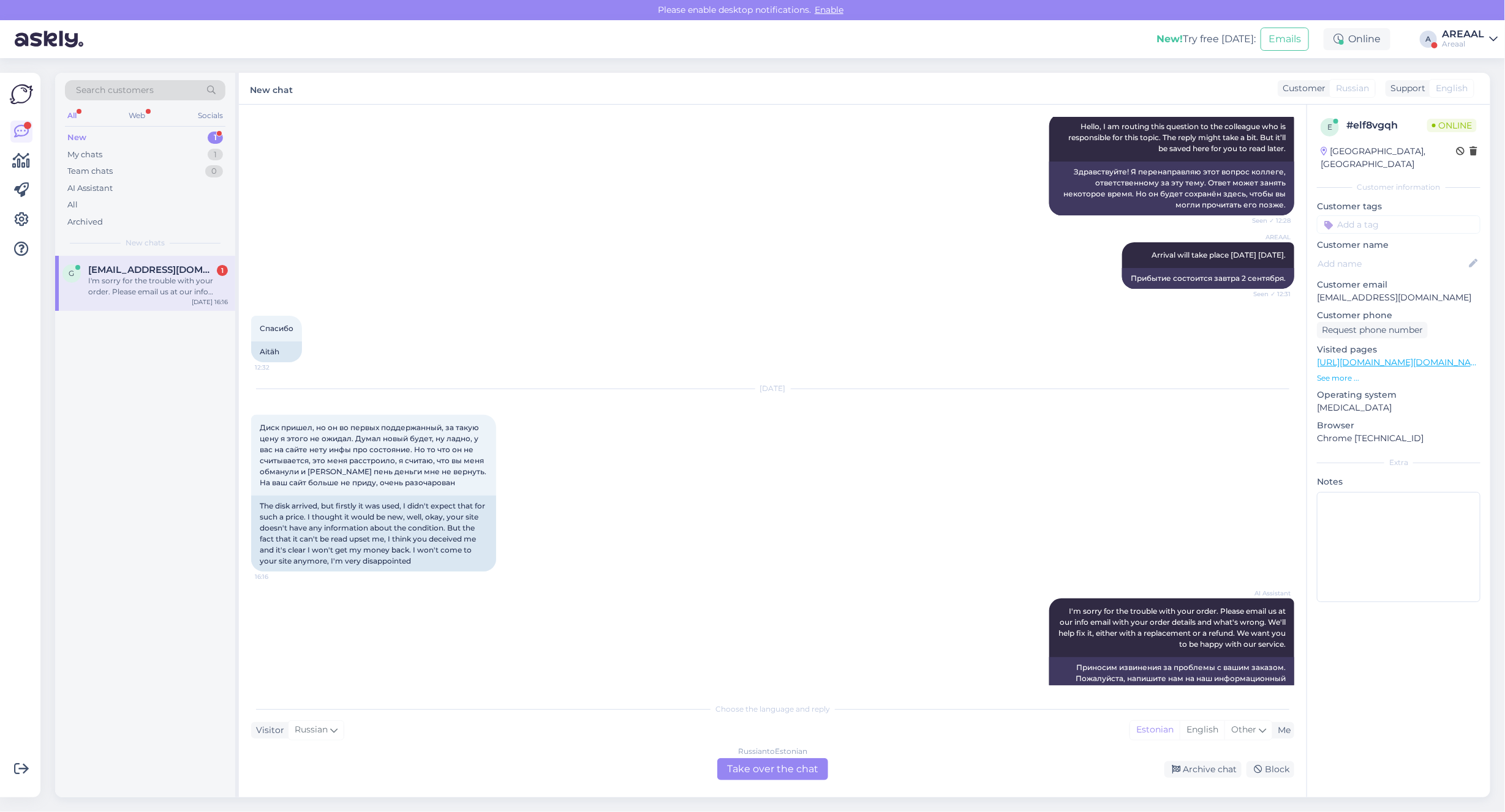
scroll to position [1932, 0]
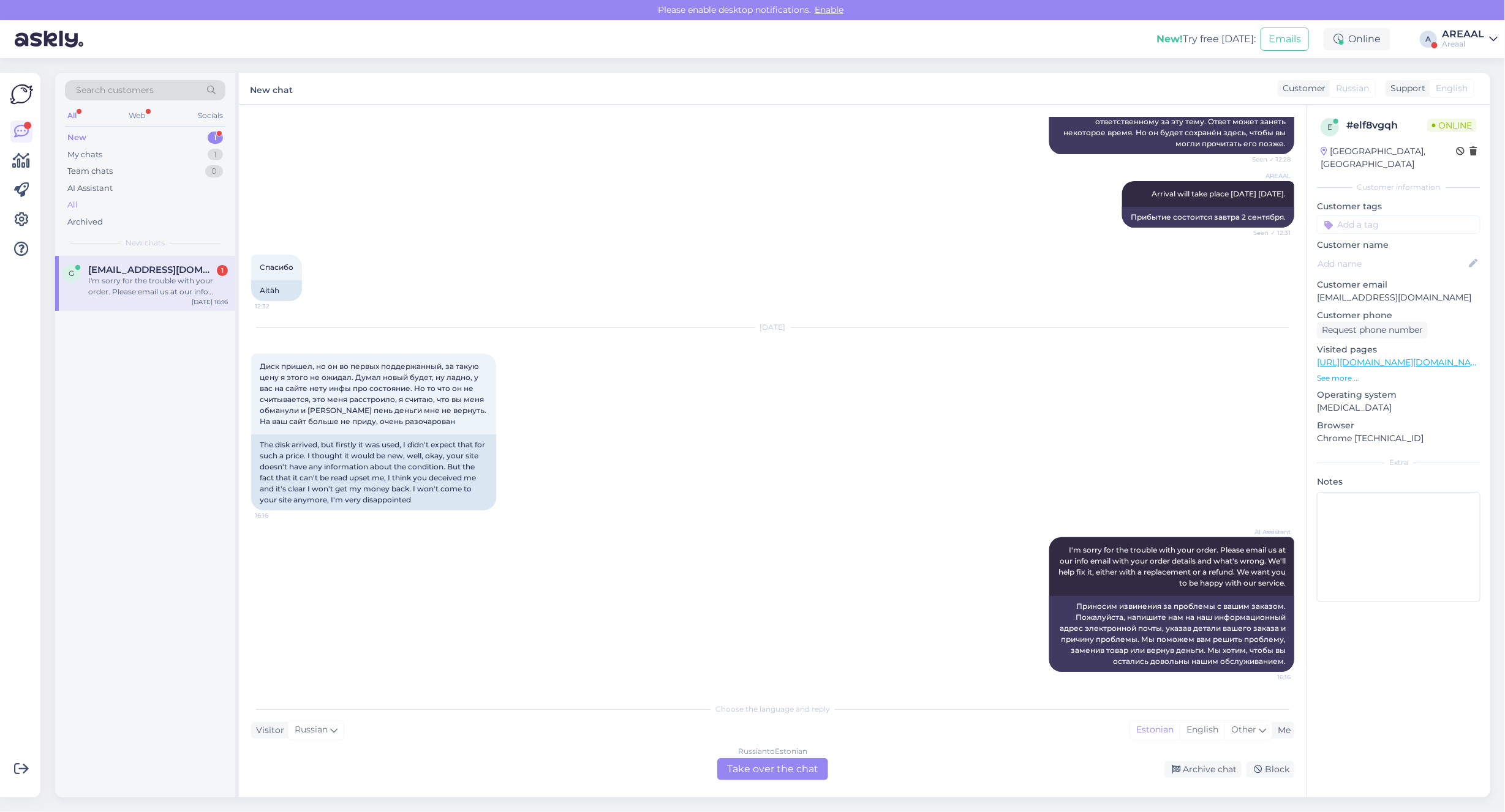
click at [124, 200] on div "All" at bounding box center [145, 205] width 160 height 17
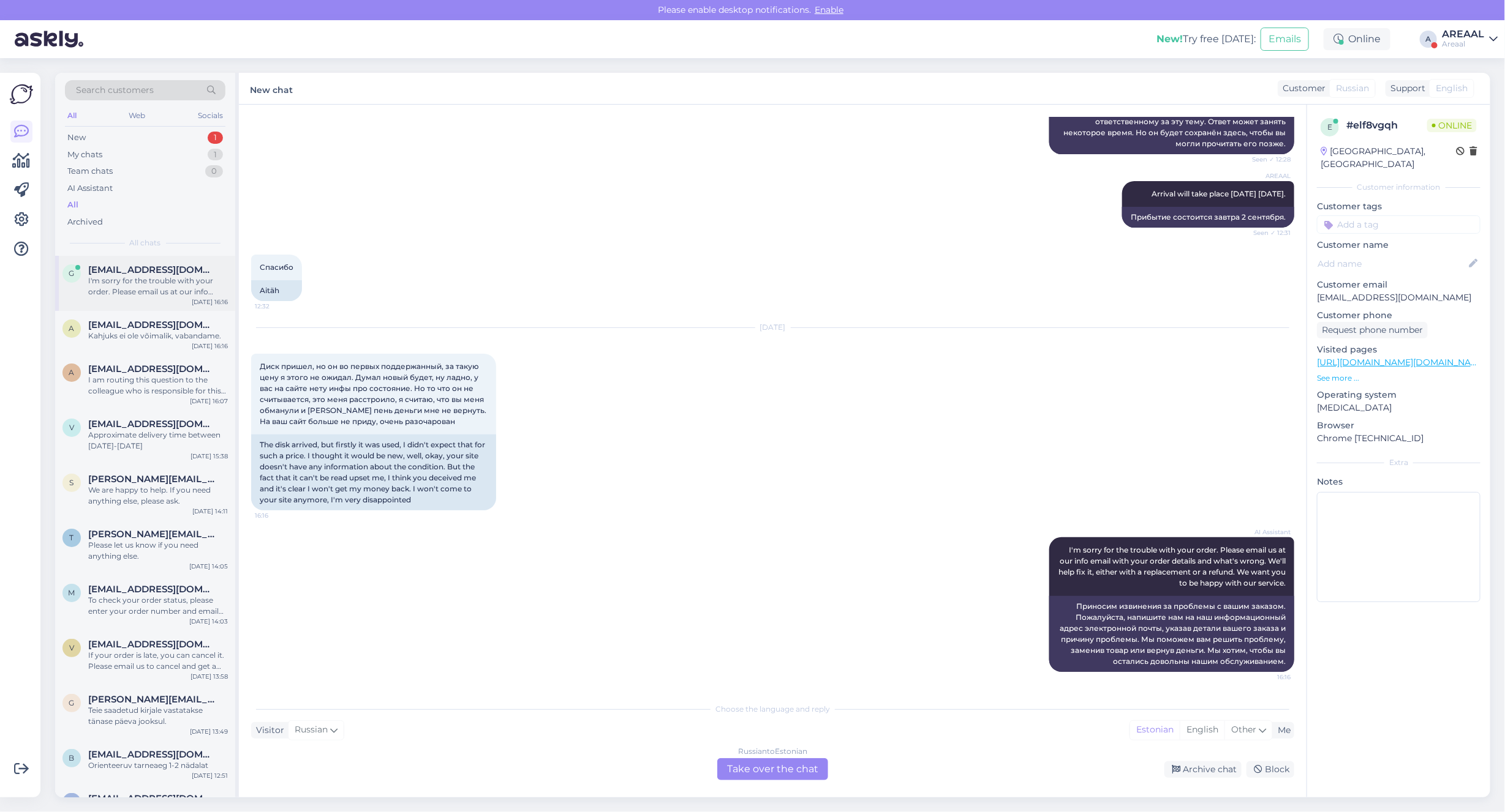
click at [164, 307] on div "g gregorykalugin2002@gmail.com I'm sorry for the trouble with your order. Pleas…" at bounding box center [145, 283] width 180 height 55
click at [161, 333] on div "Kahjuks ei ole võimalik, vabandame." at bounding box center [158, 335] width 140 height 11
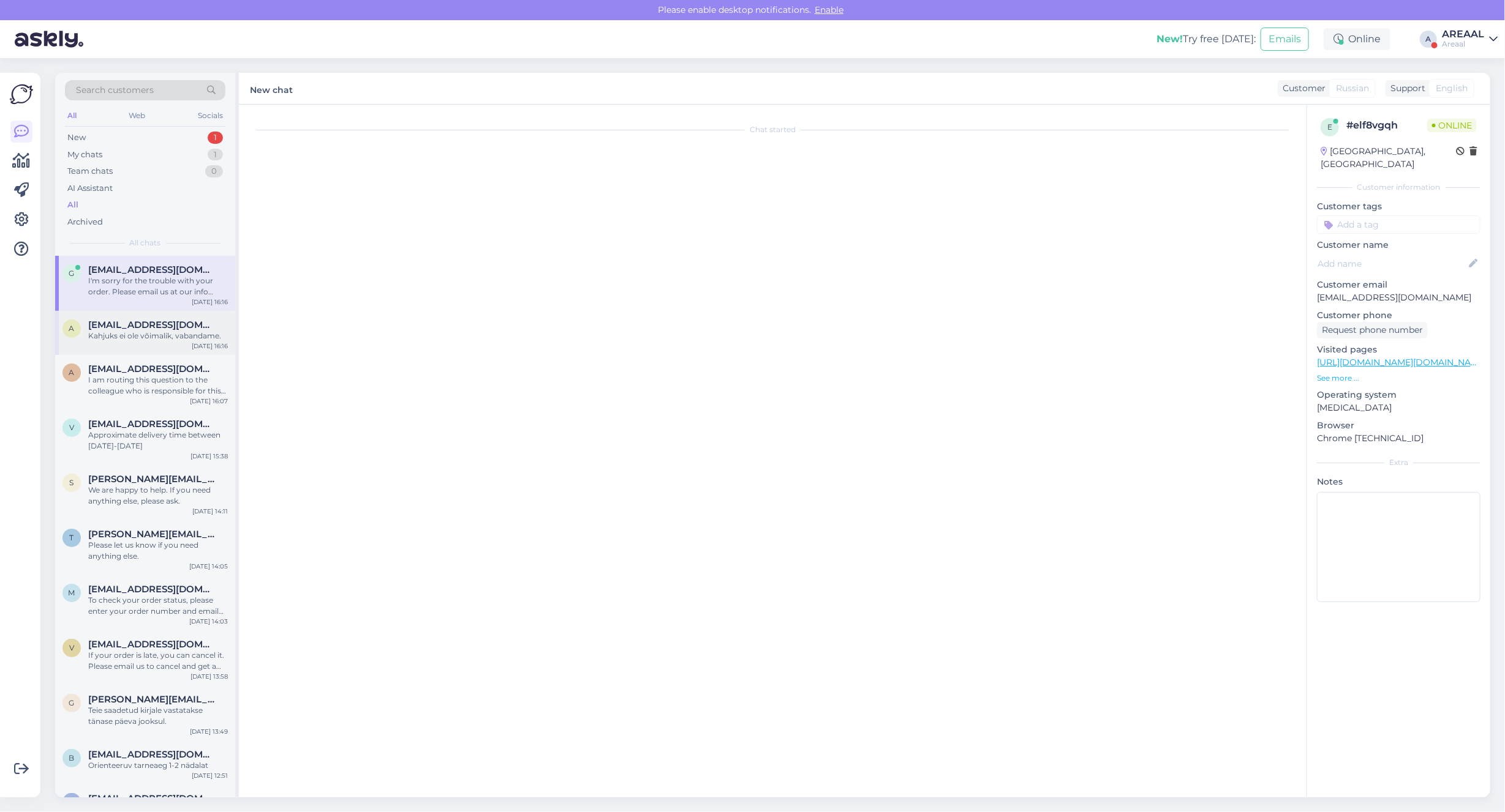
scroll to position [0, 0]
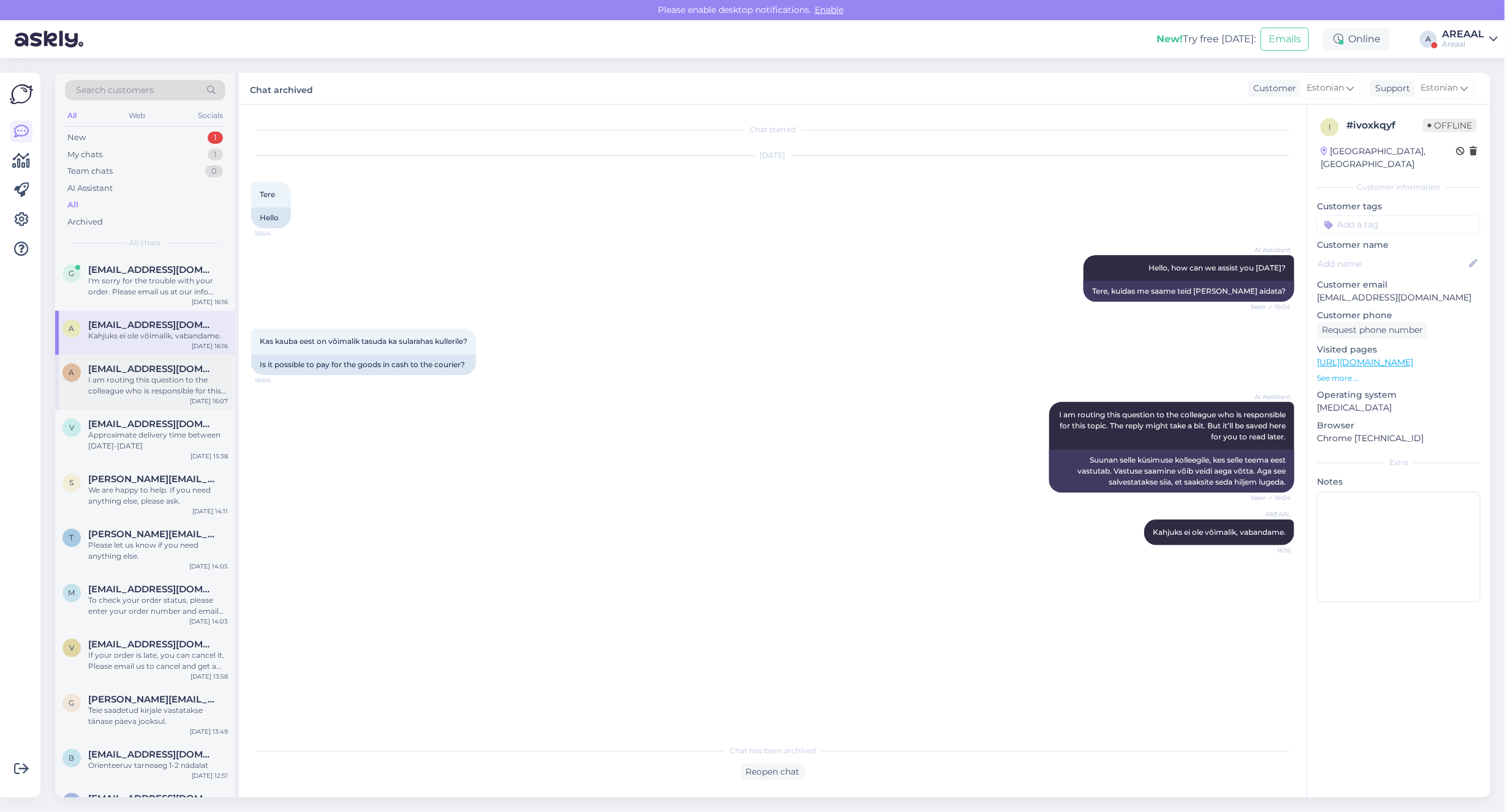
click at [169, 380] on div "I am routing this question to the colleague who is responsible for this topic. …" at bounding box center [158, 386] width 140 height 22
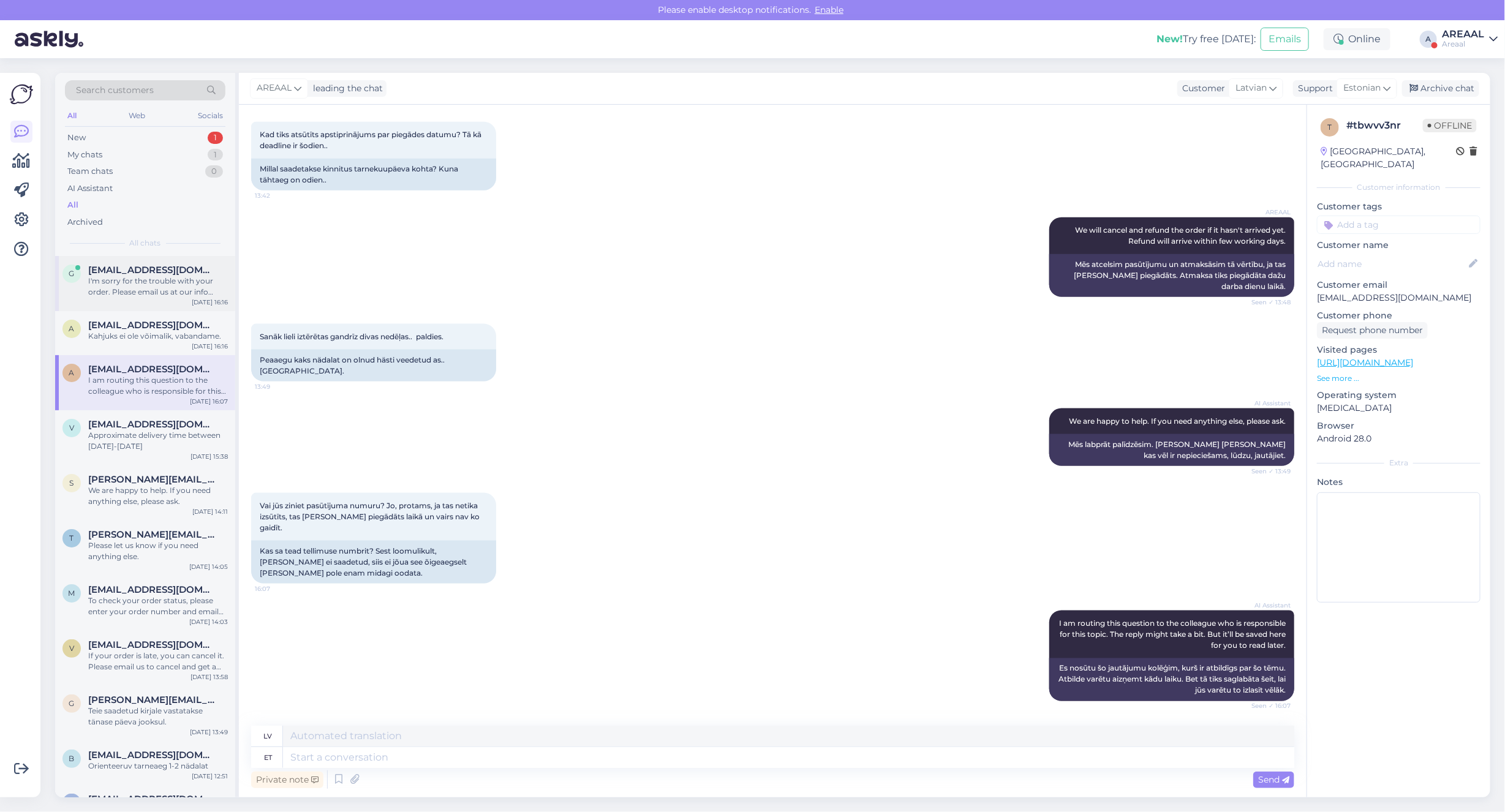
click at [118, 292] on div "I'm sorry for the trouble with your order. Please email us at our info email wi…" at bounding box center [158, 287] width 140 height 22
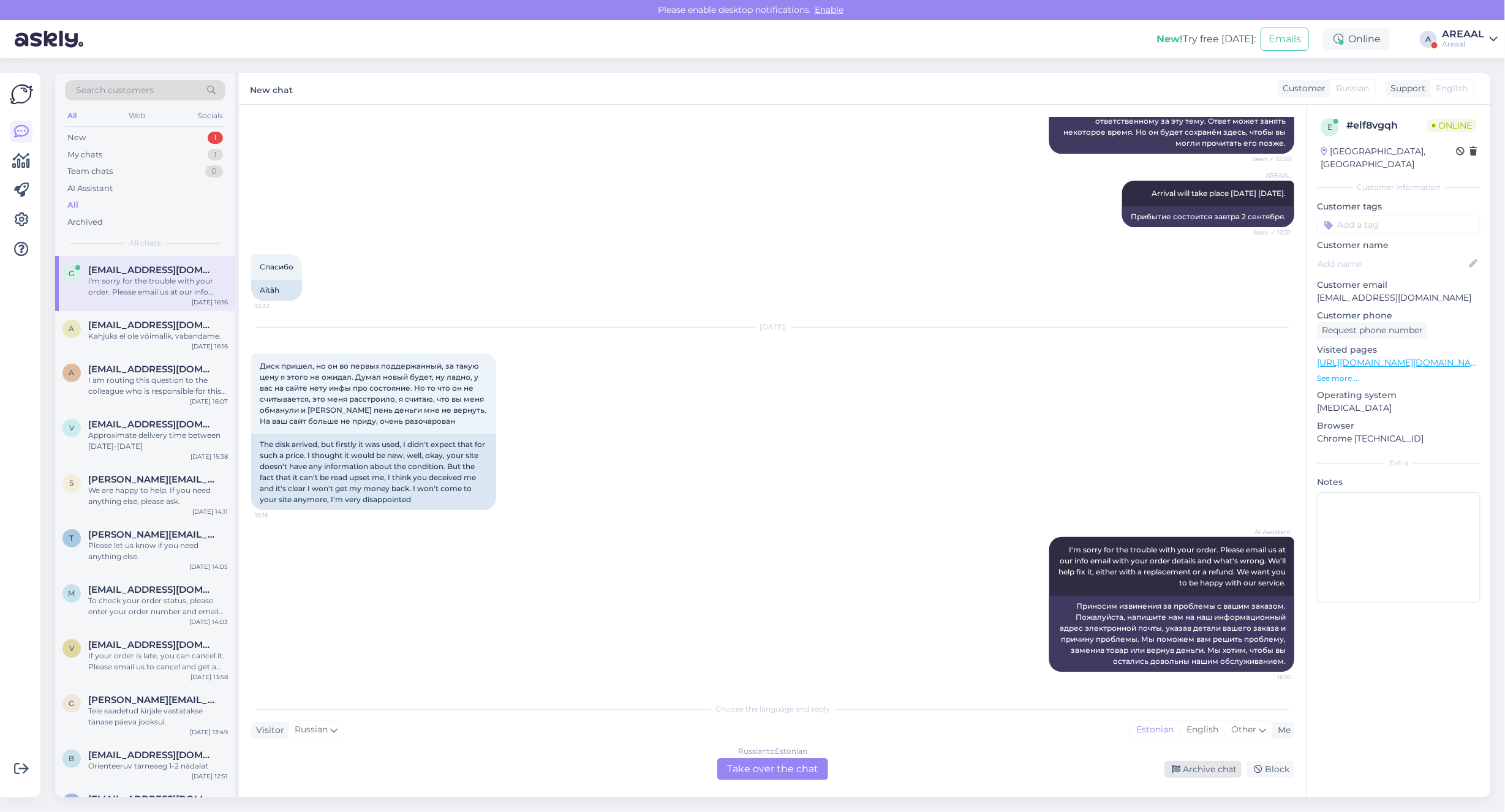
click at [1192, 770] on div "Archive chat" at bounding box center [1203, 769] width 78 height 17
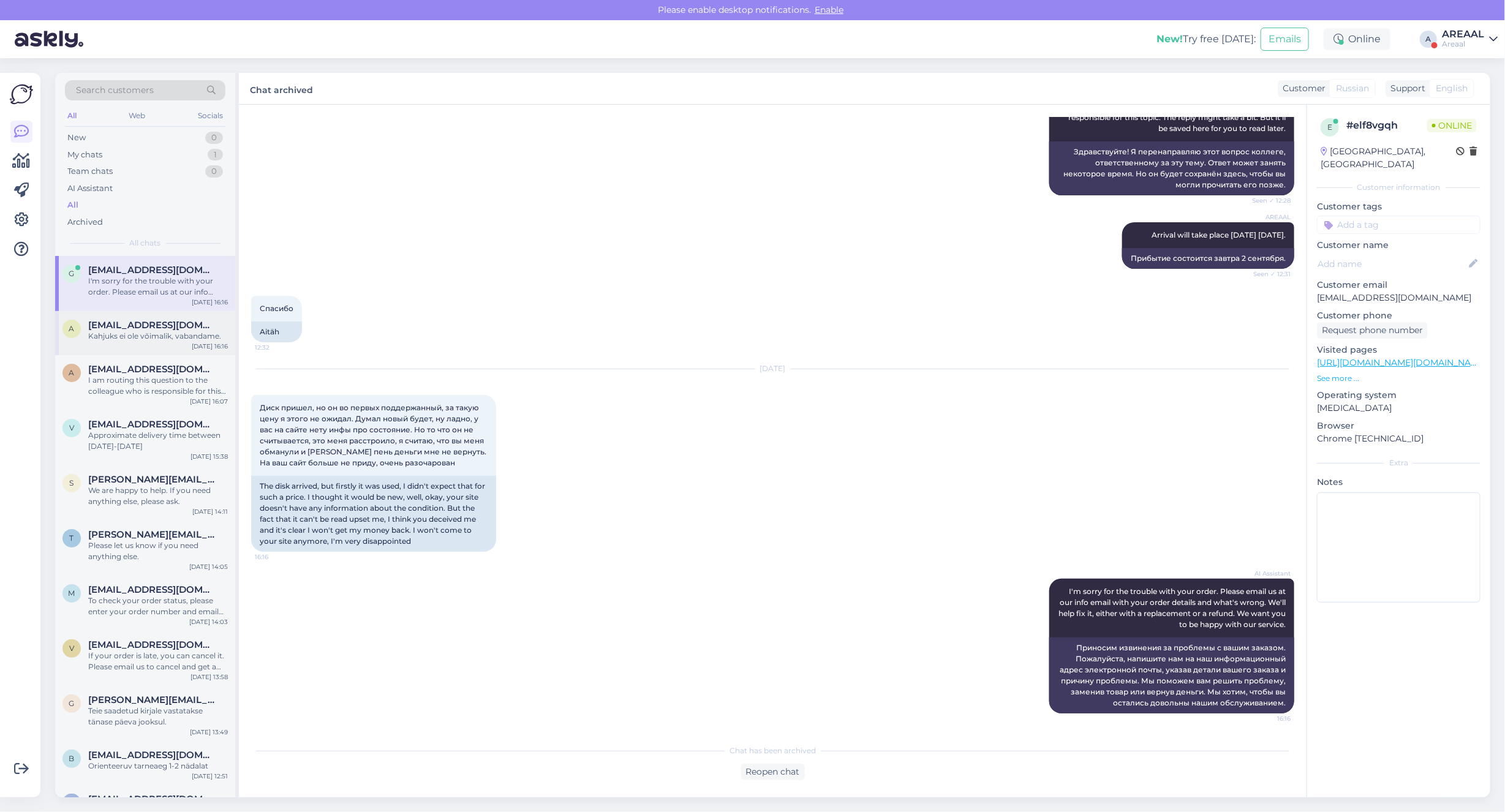
click at [168, 344] on div "a arbusmargus@gmail.com Kahjuks ei ole võimalik, vabandame. Sep 2 16:16" at bounding box center [145, 333] width 180 height 44
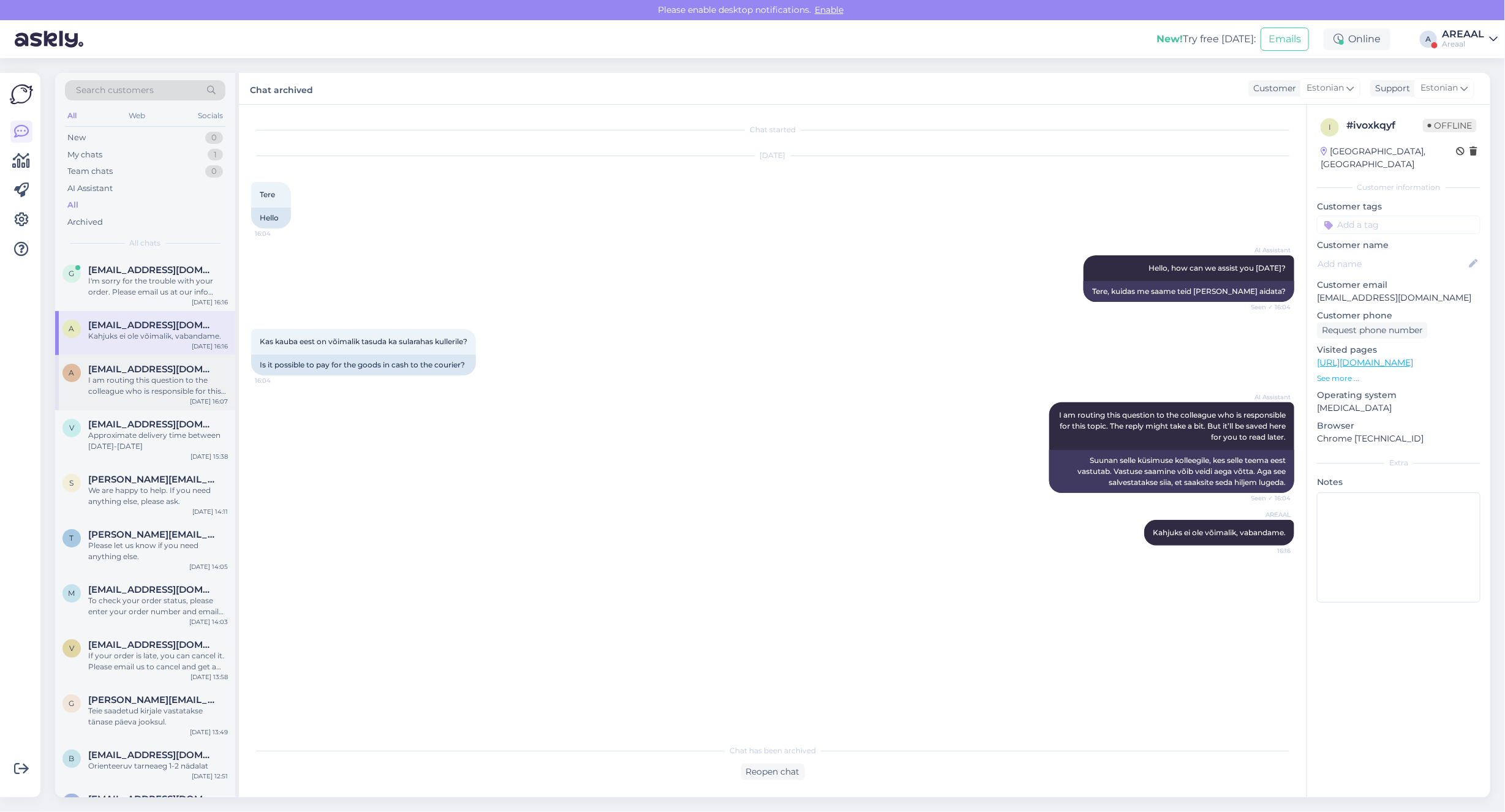
click at [176, 382] on div "I am routing this question to the colleague who is responsible for this topic. …" at bounding box center [158, 386] width 140 height 22
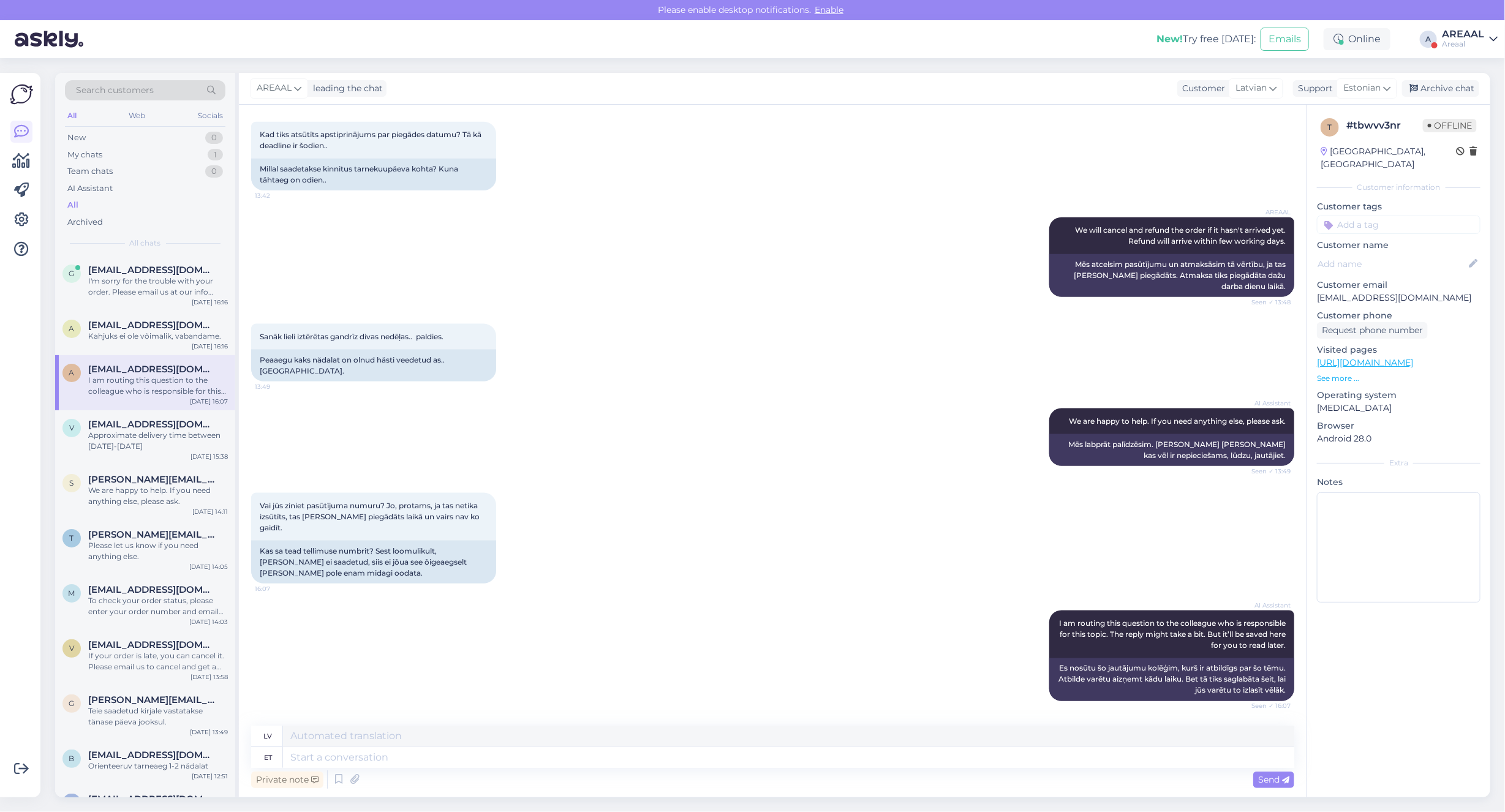
click at [1436, 292] on p "anastasija.razminovicha@gmail.com" at bounding box center [1399, 298] width 164 height 13
copy p "anastasija.razminovicha@gmail.com"
click at [1104, 246] on span "We will cancel and refund the order if it hasn't arrived yet. Refund will arriv…" at bounding box center [1181, 235] width 213 height 20
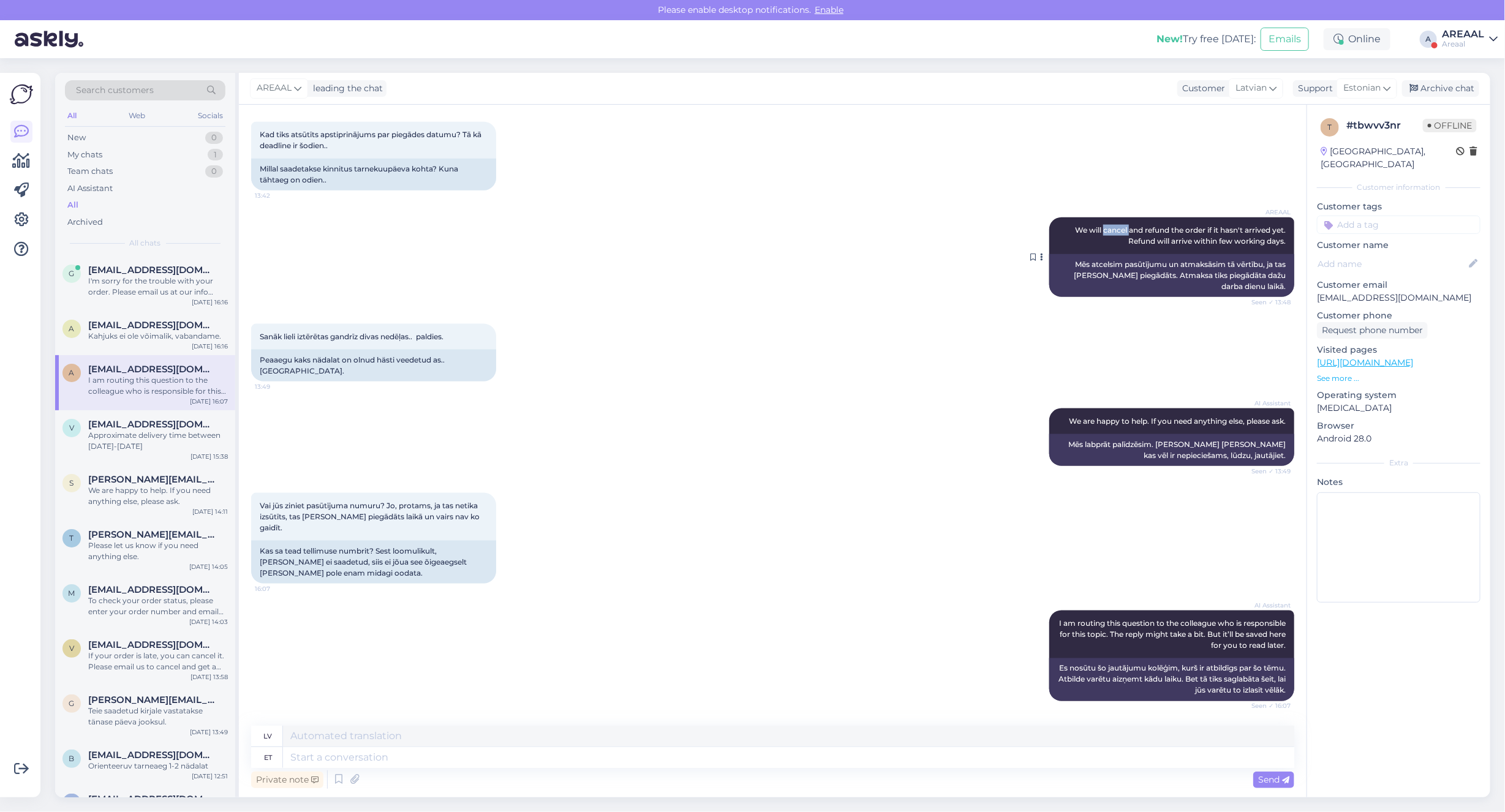
click at [1104, 246] on span "We will cancel and refund the order if it hasn't arrived yet. Refund will arriv…" at bounding box center [1181, 235] width 213 height 20
click at [439, 754] on textarea at bounding box center [788, 757] width 1011 height 20
type textarea "Your or"
type textarea "Tavs"
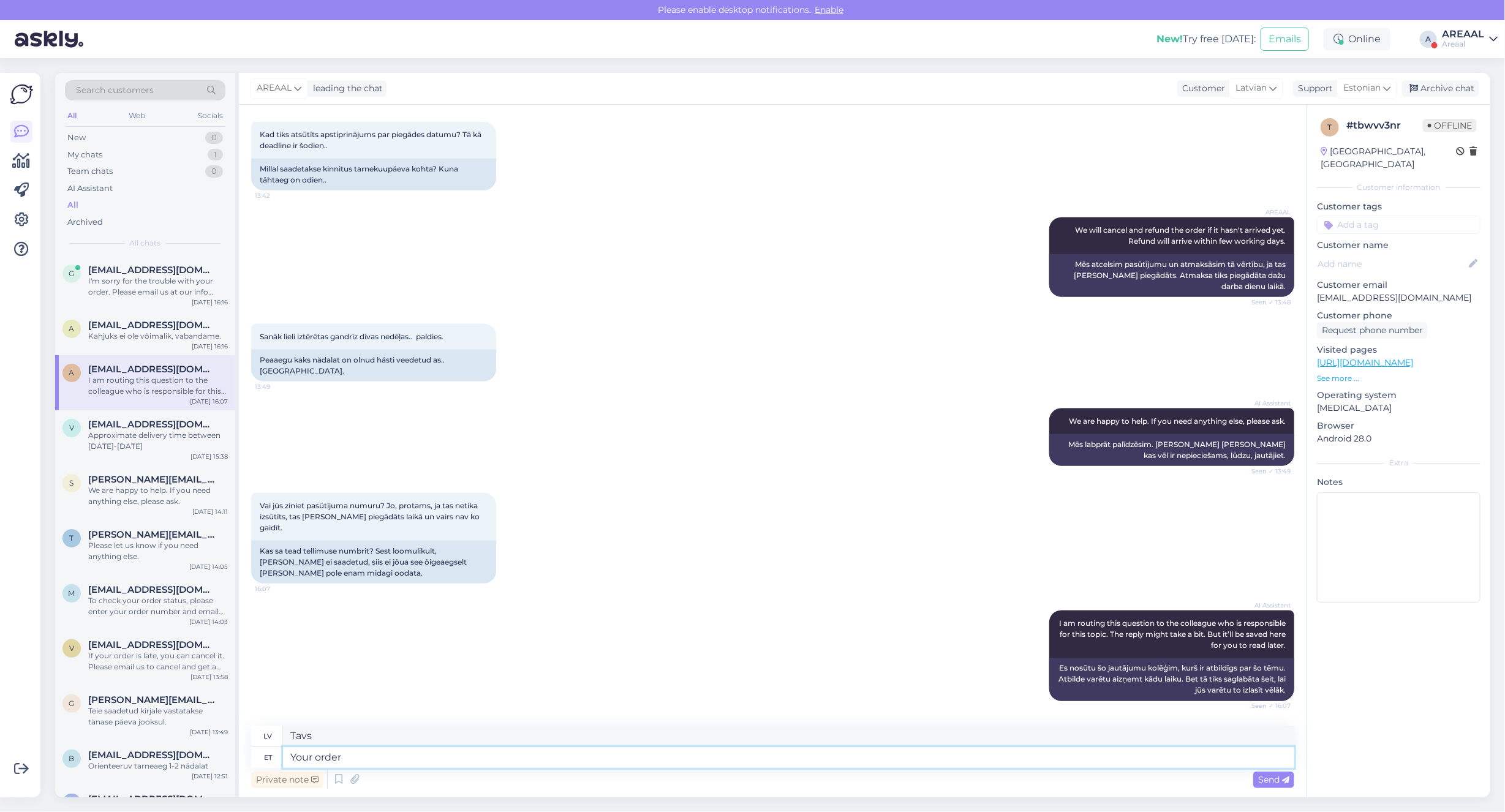
type textarea "Your order"
type textarea "Jūsu pasūtījums"
type textarea "Your order A-36241 has"
type textarea "Jūsu pasūtījums A-36241"
type textarea "Your order A-36241 has be"
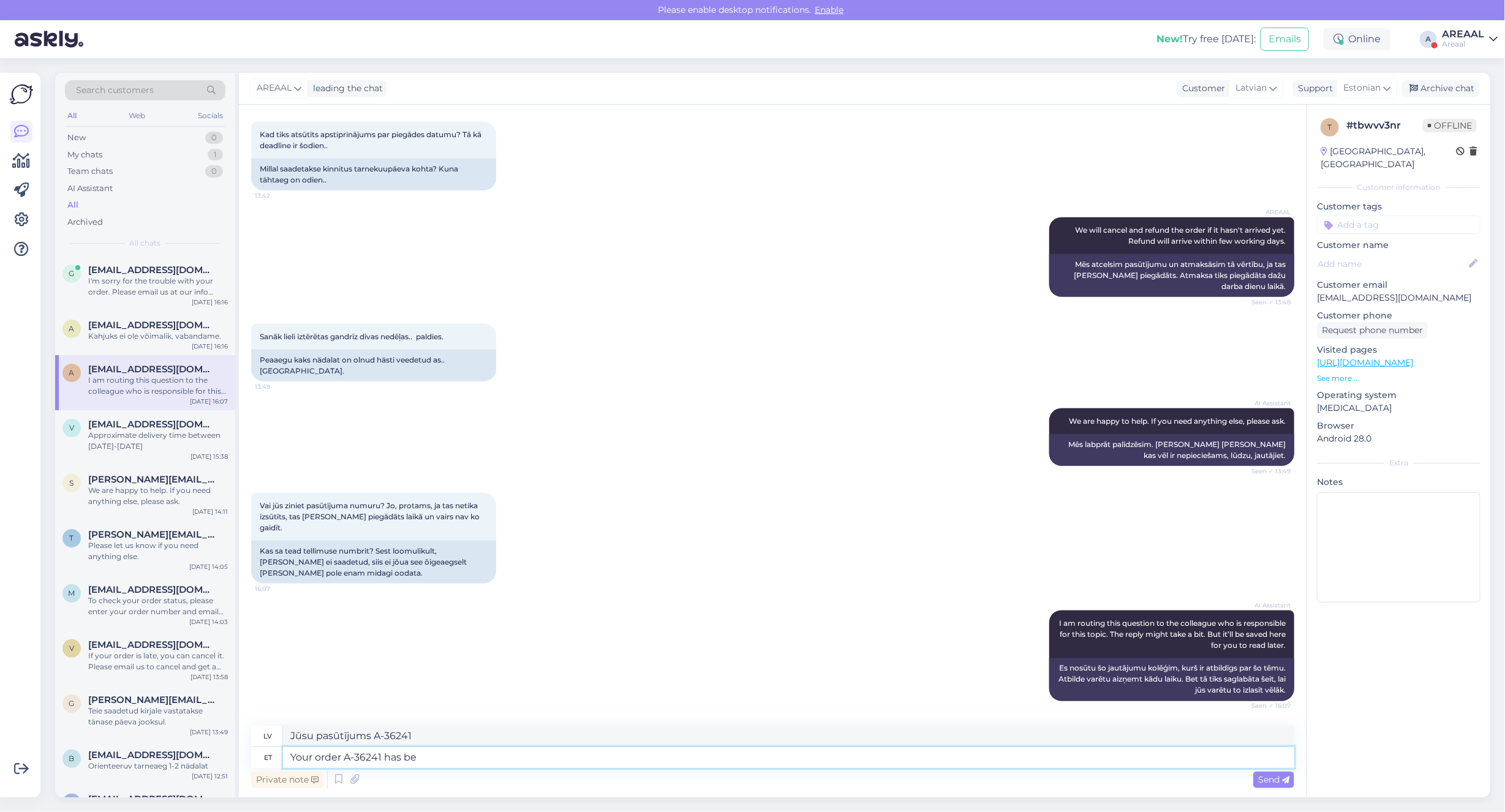
type textarea "Jūsu pasūtījums A-36241 ir"
type textarea "Your order A-36241 has been ca"
type textarea "Jūsu pasūtījums A-36241 ir saņemts"
type textarea "Your order A-36241 has been cancelleda"
type textarea "Jūsu pasūtījums A-36241 ir atcelts"
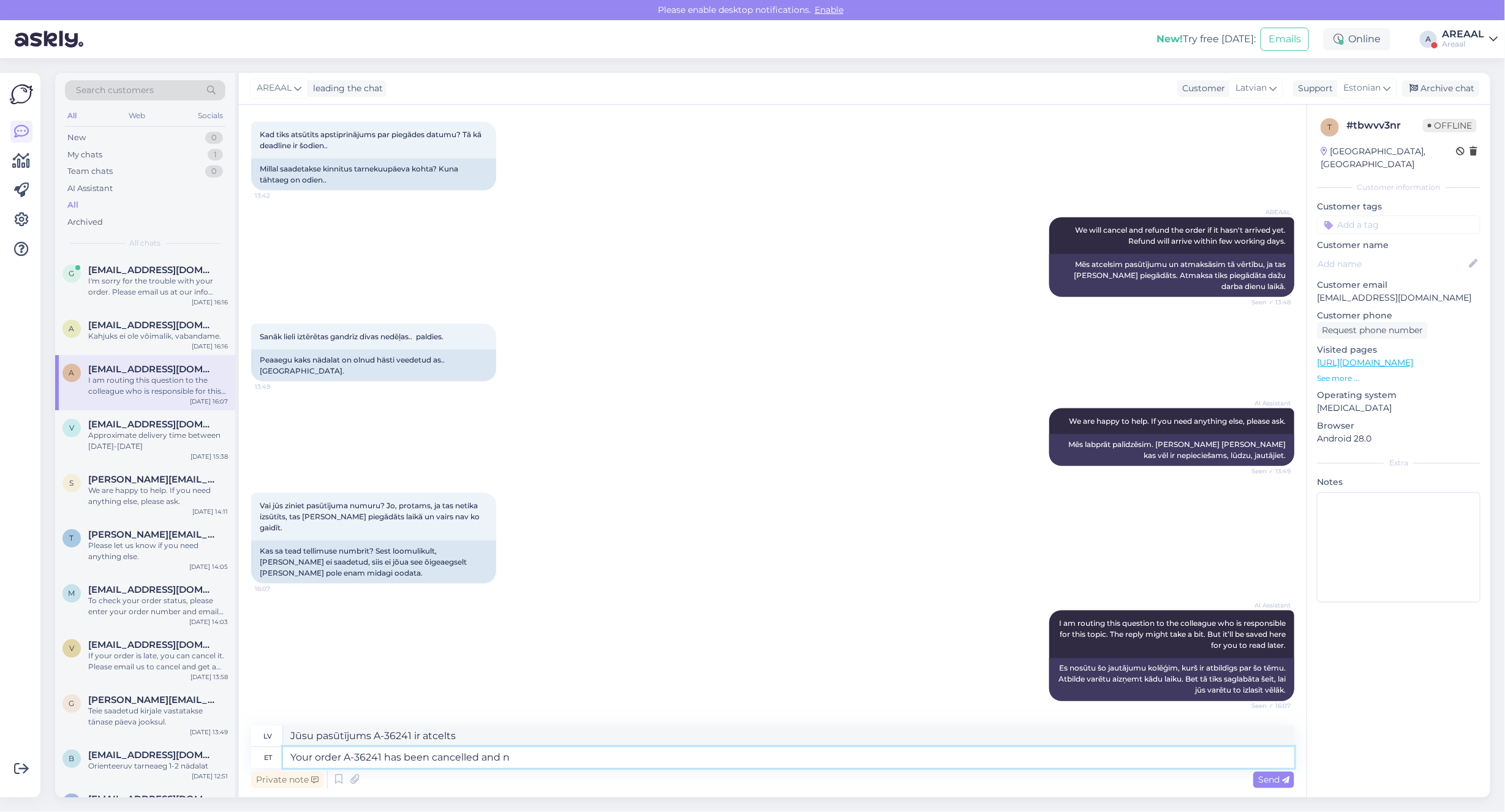
type textarea "Your order A-36241 has been cancelled and nm"
type textarea "Jūsu pasūtījums A-36241 ir atcelts un"
type textarea "Your order A-36241 has been cancelled and order will b"
type textarea "Jūsu pasūtījums A-36241 ir atcelts un pasūtīts"
type textarea "Your order A-36241 has been cancelled and order will be ref"
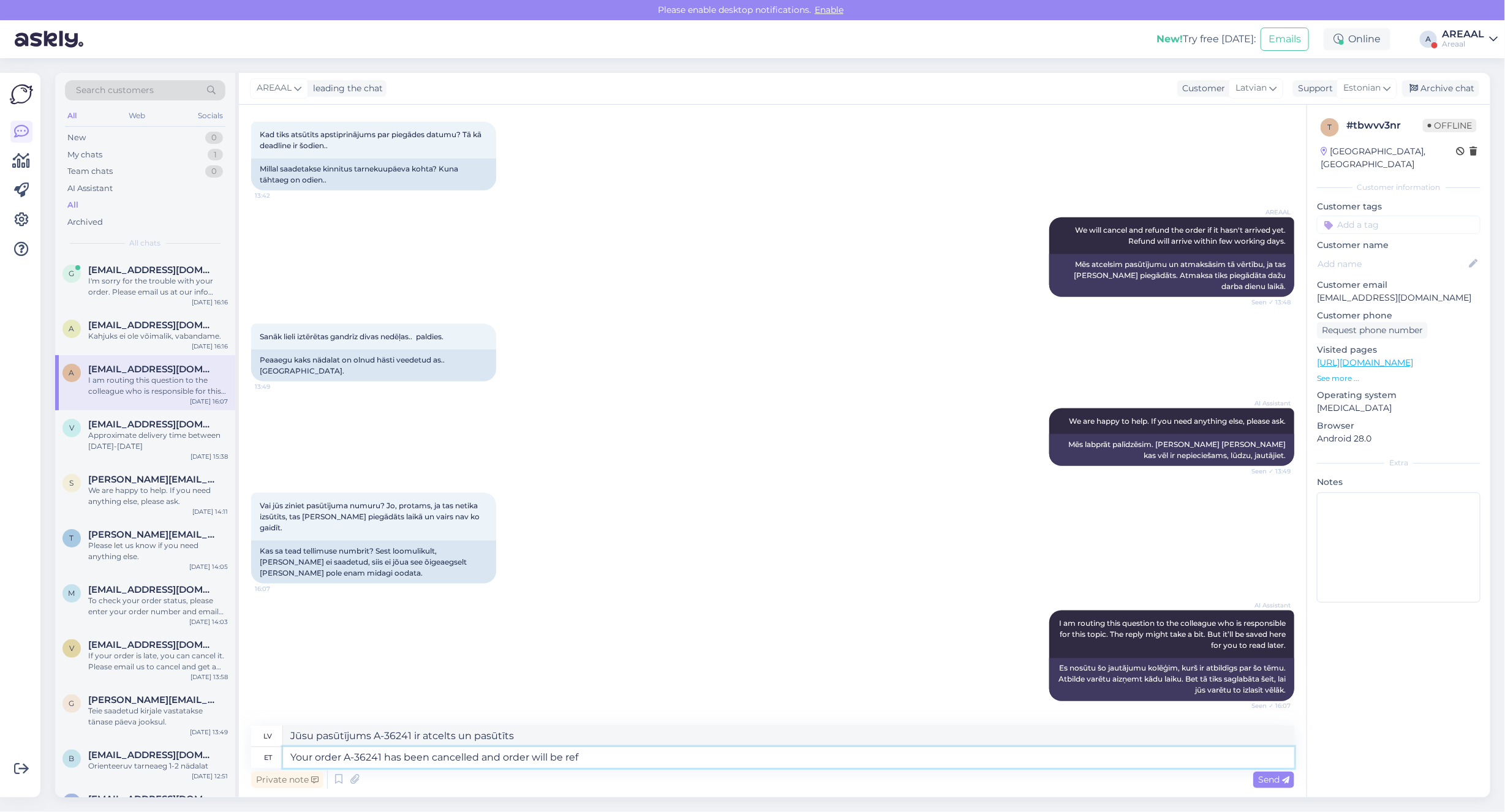
type textarea "Jūsu pasūtījums A-36241 ir atcelts, un pasūtījums tiks"
type textarea "Your order A-36241 has been cancelled and order will be refunded."
type textarea "Jūsu pasūtījums A-36241 ir atcelts, un pasūtījuma summa tiks atmaksāta."
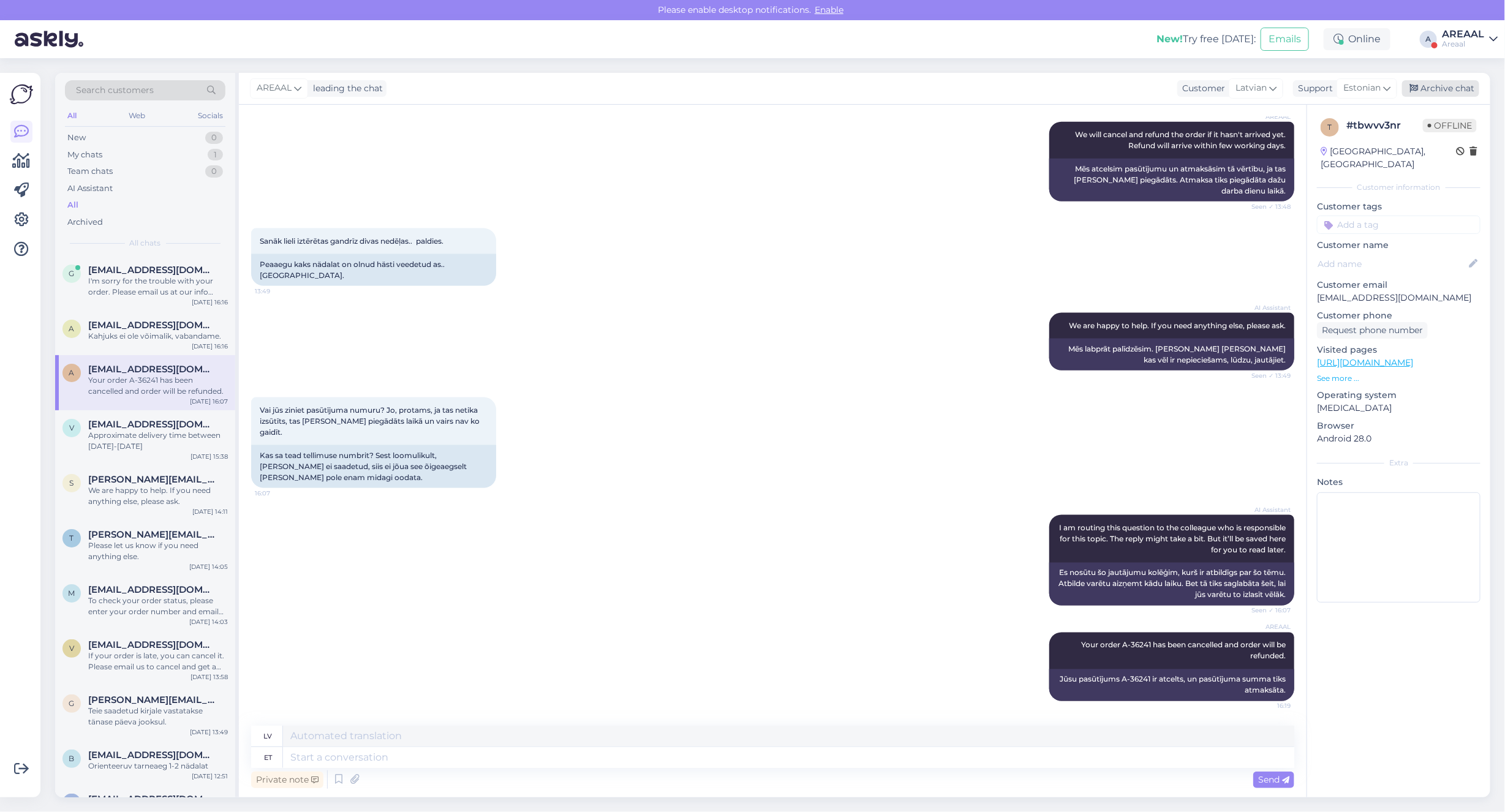
click at [1452, 95] on div "Archive chat" at bounding box center [1441, 88] width 78 height 17
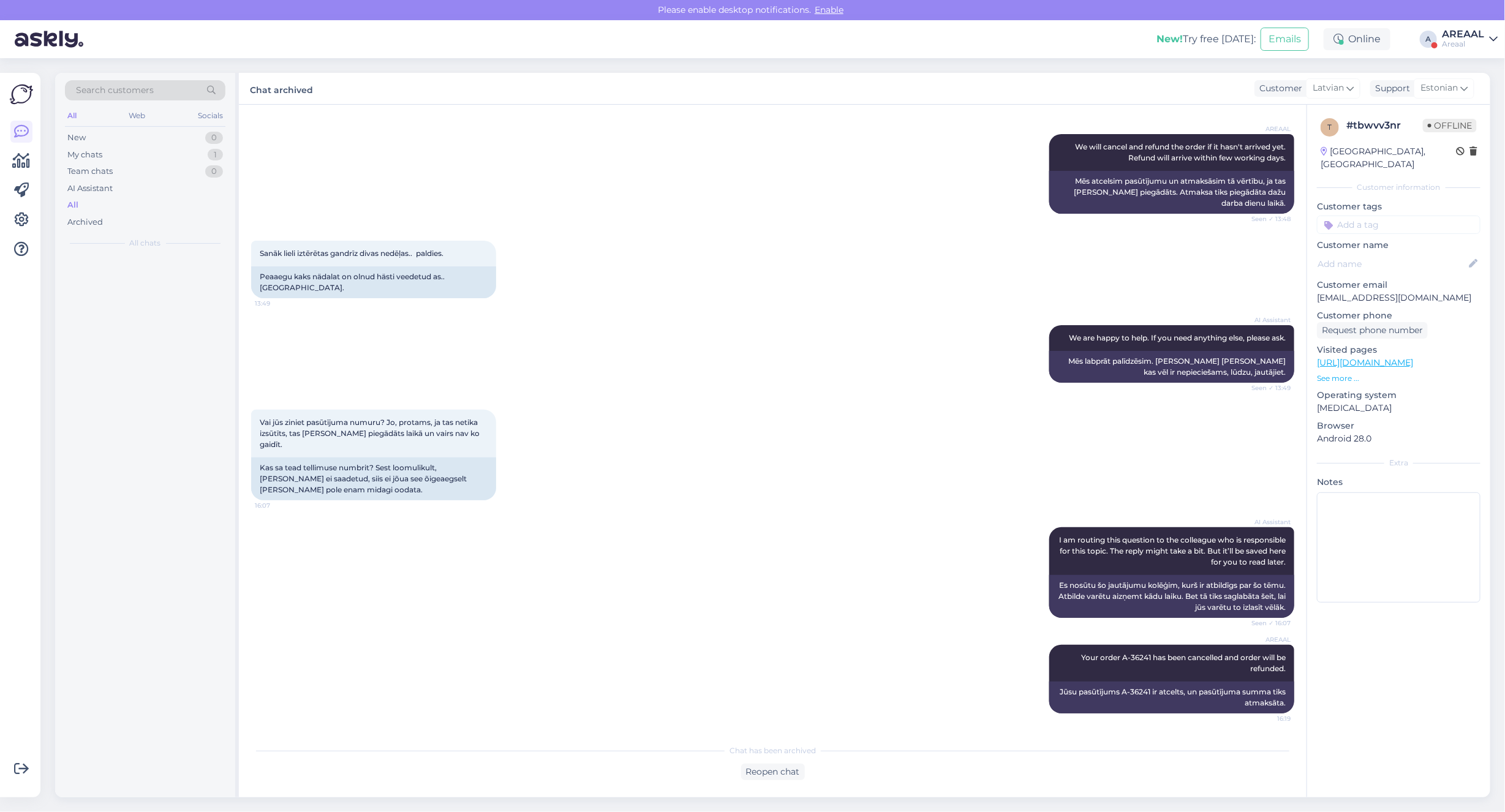
click at [1465, 20] on div "New! Try free today: Emails Online A AREAAL Areaal" at bounding box center [752, 39] width 1505 height 38
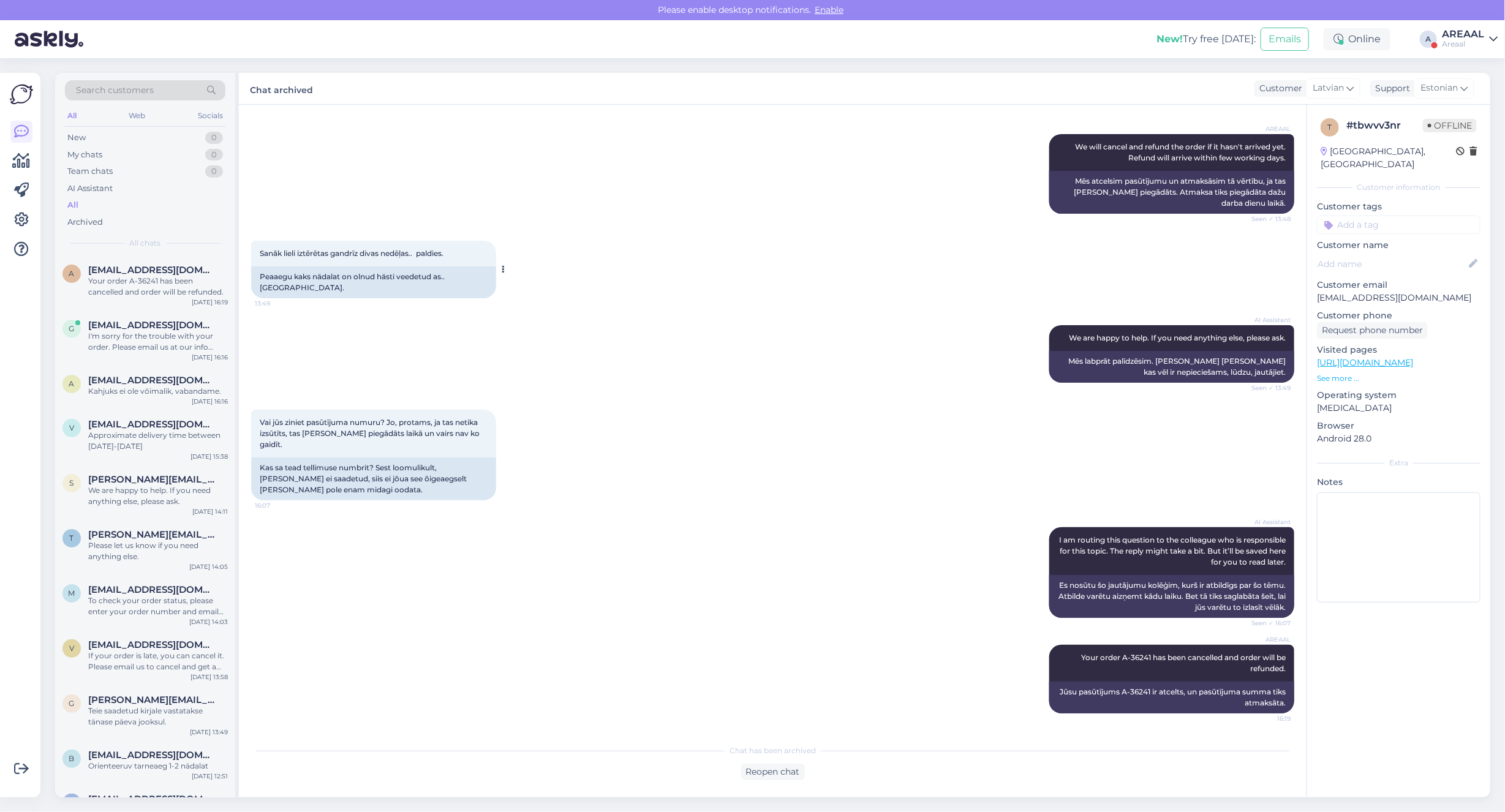
click at [496, 298] on div at bounding box center [501, 269] width 11 height 58
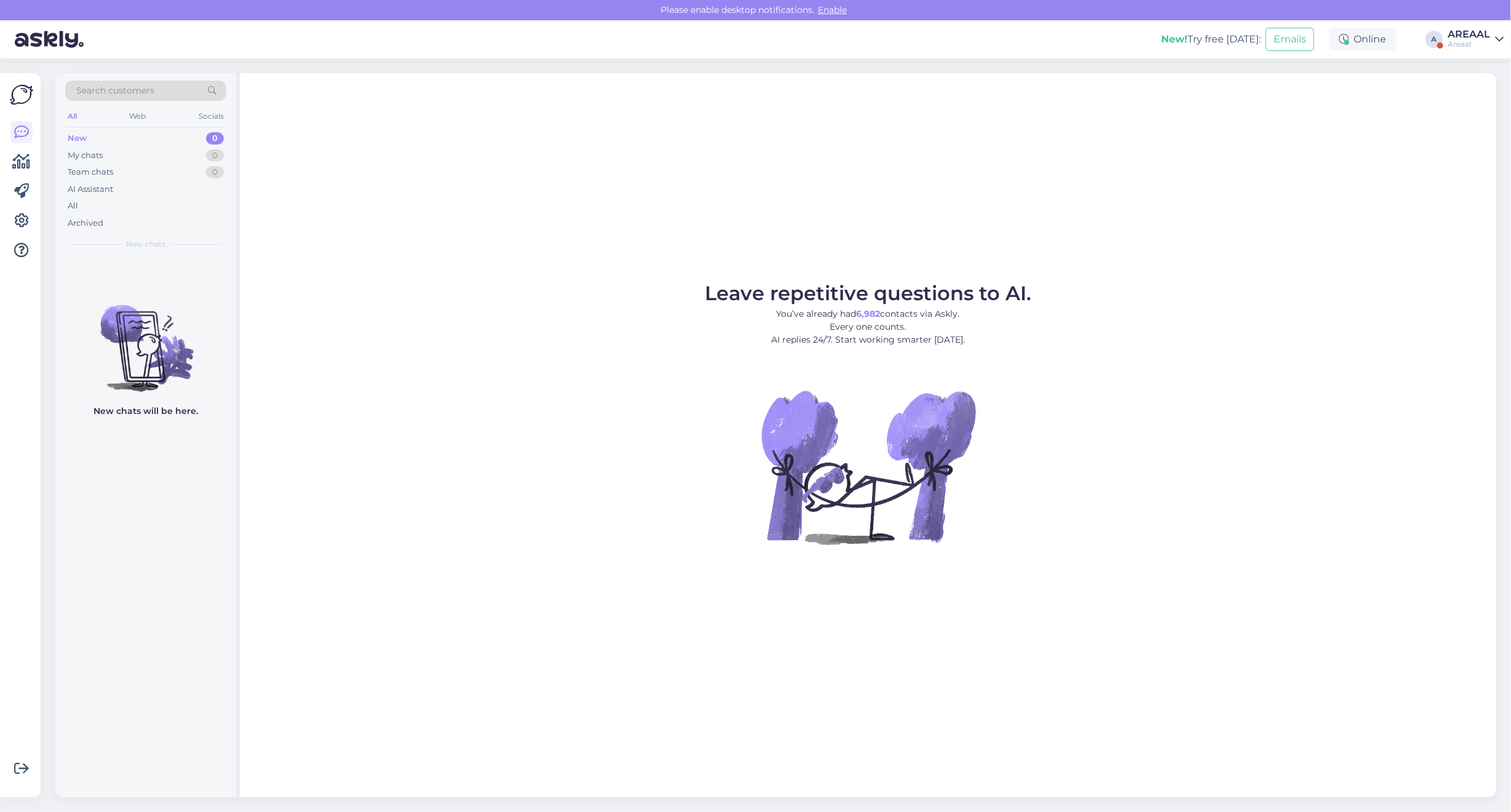
click at [964, 218] on div "Leave repetitive questions to AI. You’ve already had 6,982 contacts via Askly. …" at bounding box center [868, 435] width 1256 height 724
click at [183, 206] on div "All" at bounding box center [145, 206] width 161 height 17
click at [186, 212] on div "All" at bounding box center [145, 206] width 161 height 17
click at [1463, 37] on div "AREAAL" at bounding box center [1469, 34] width 43 height 10
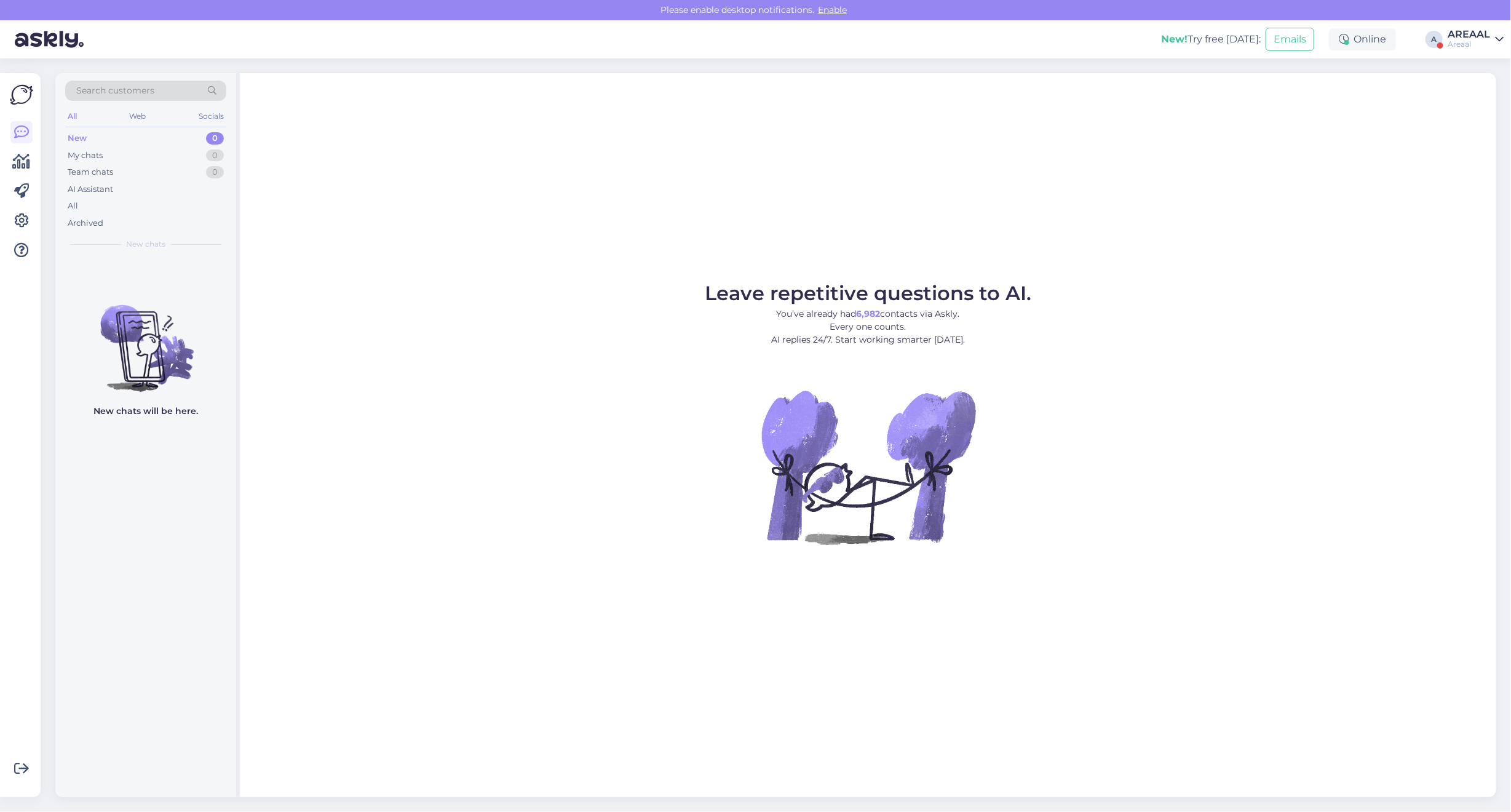
click at [1463, 41] on div "Areaal" at bounding box center [1469, 44] width 43 height 10
click at [93, 219] on div "Archived" at bounding box center [85, 223] width 36 height 12
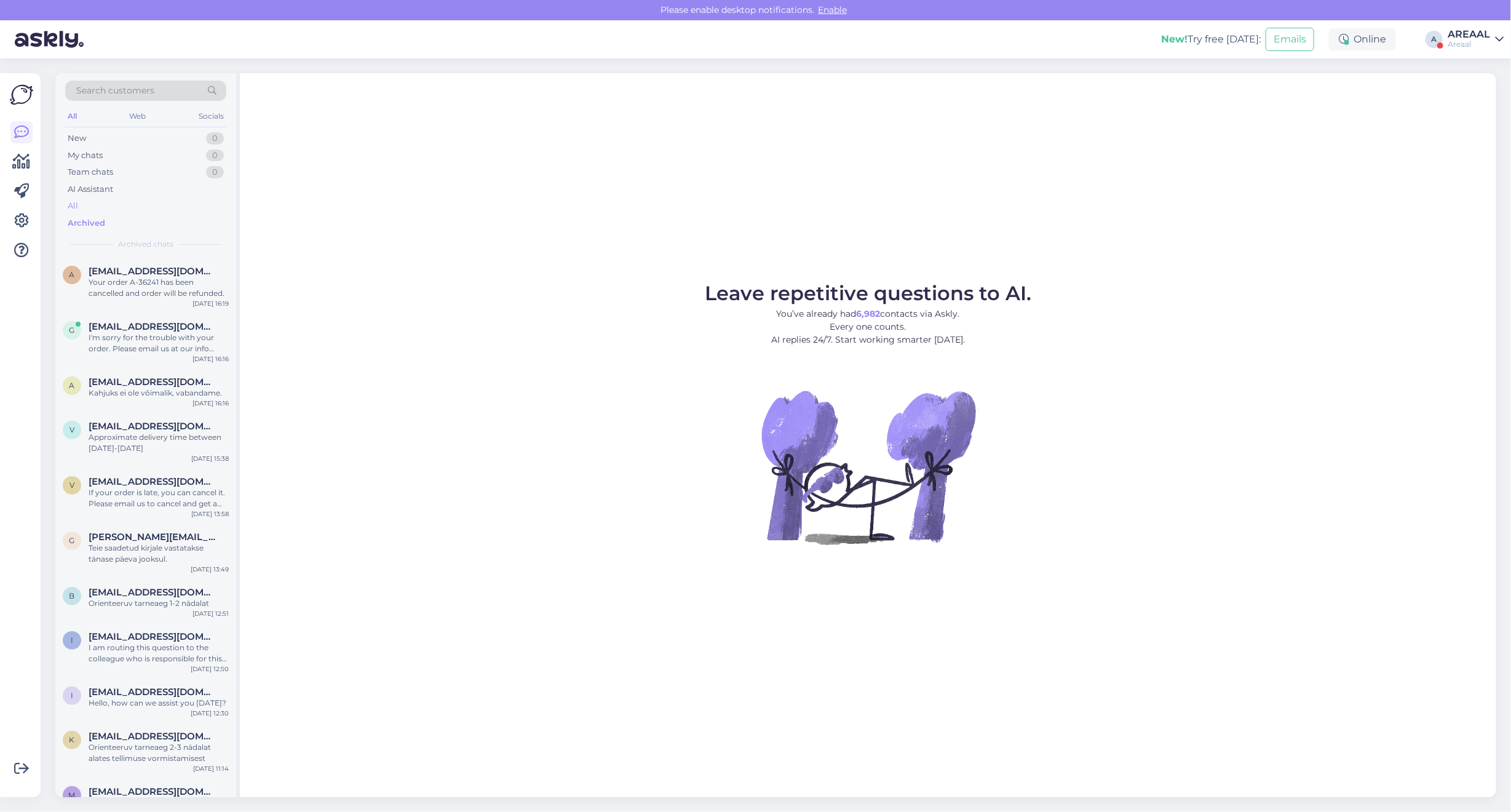
click at [93, 201] on div "All" at bounding box center [145, 206] width 161 height 17
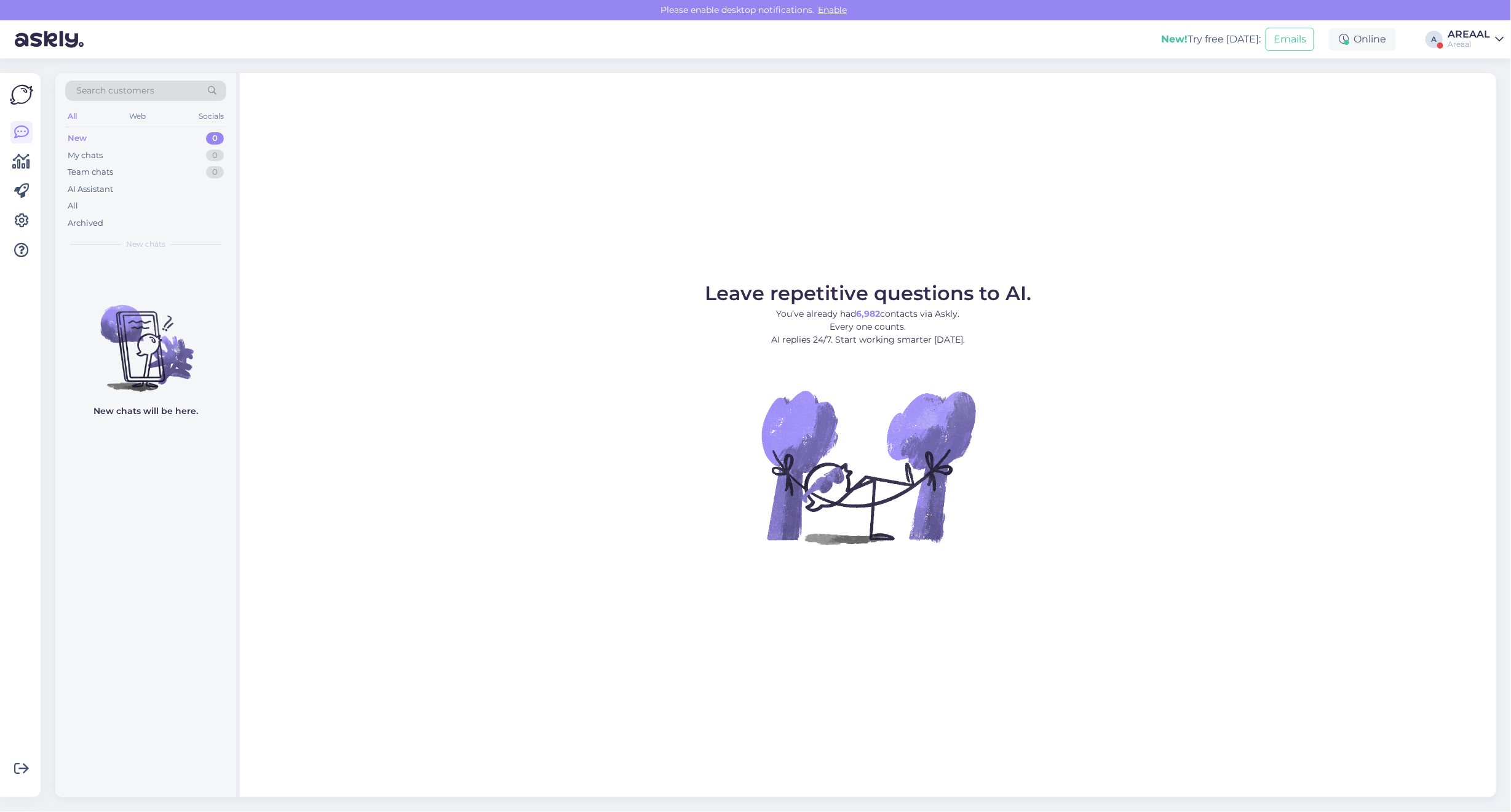
click at [1474, 32] on div "AREAAL" at bounding box center [1469, 34] width 43 height 10
click at [1471, 97] on button "Open" at bounding box center [1476, 95] width 35 height 19
click at [216, 148] on div "My chats 1" at bounding box center [145, 155] width 161 height 17
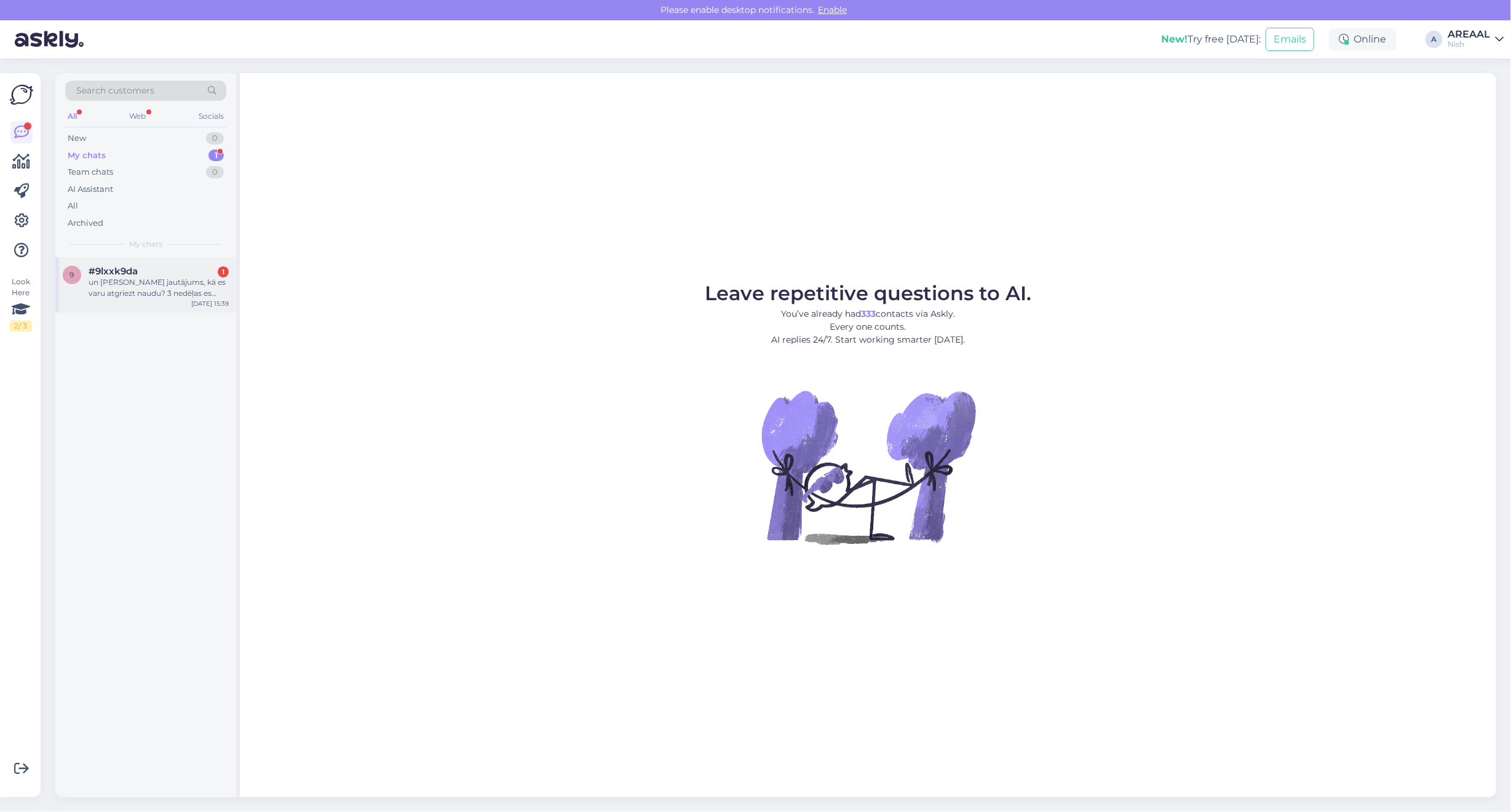
click at [154, 303] on div "9 #9lxxk9da 1 un [PERSON_NAME] jautājums, kā es varu atgriezt naudu? 3 nedēļas …" at bounding box center [145, 284] width 181 height 55
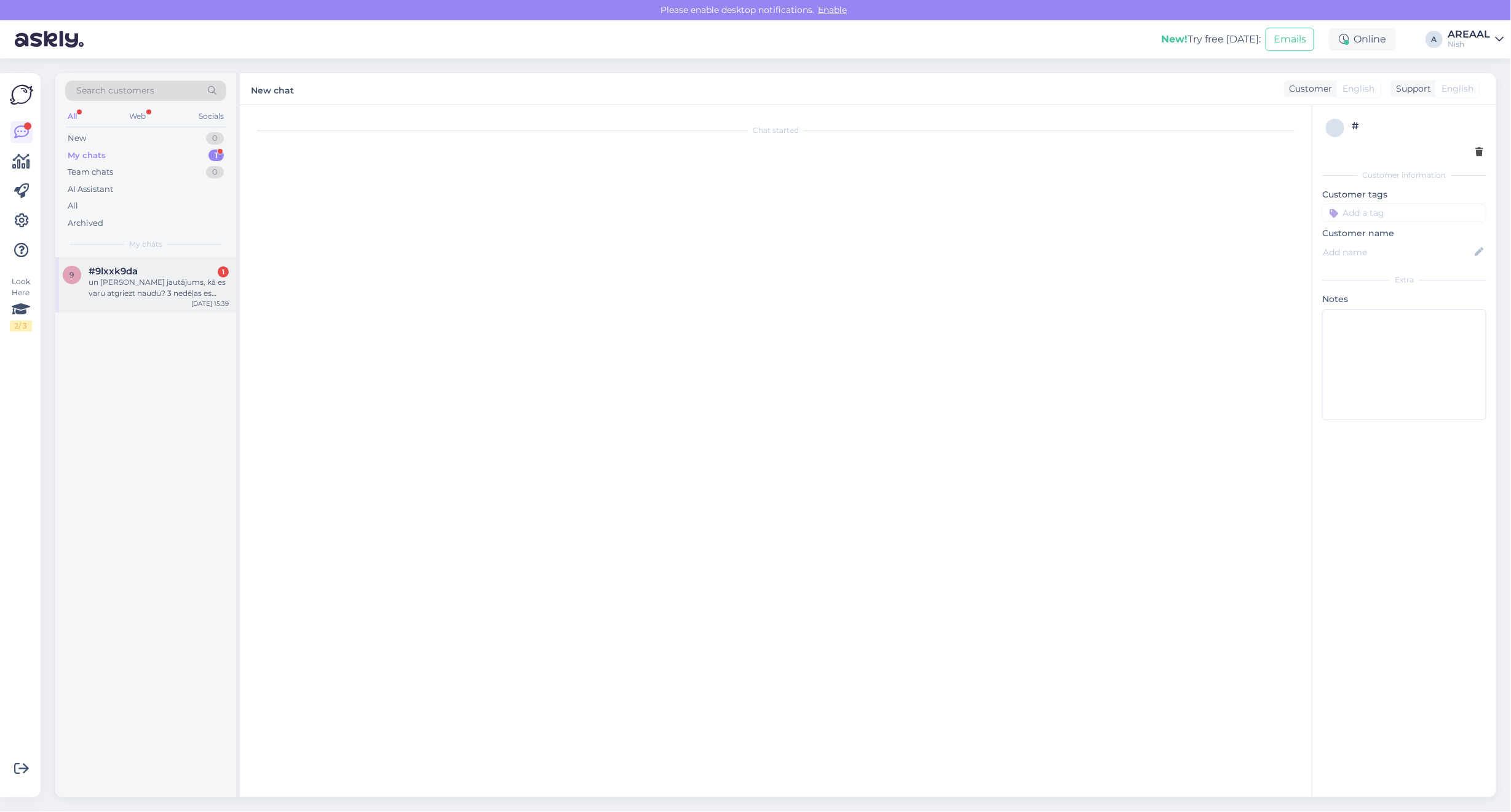
scroll to position [60, 0]
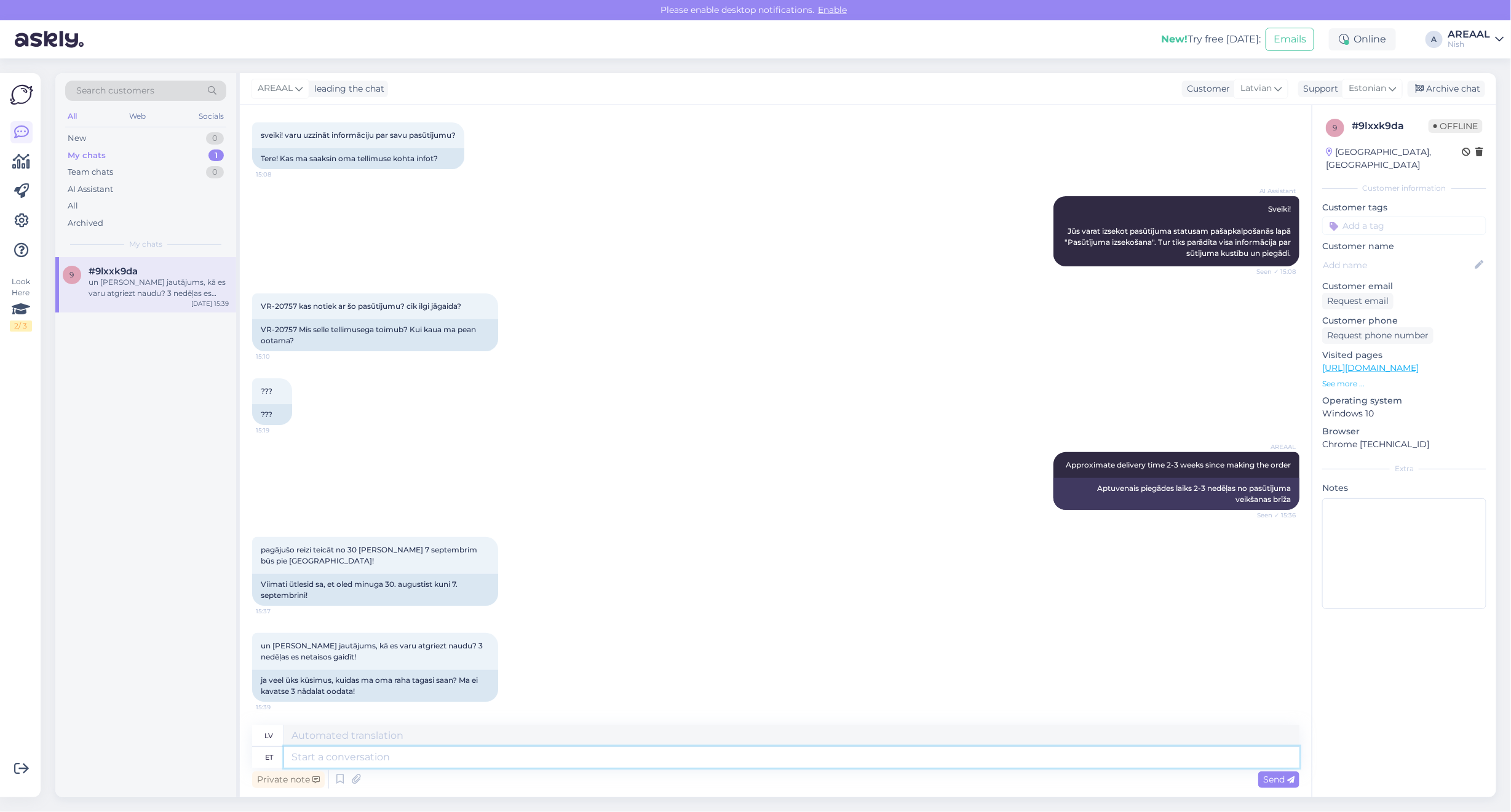
click at [515, 748] on textarea at bounding box center [791, 757] width 1015 height 21
click at [524, 766] on textarea at bounding box center [791, 757] width 1015 height 21
type textarea "Kui so"
type textarea "Ja"
type textarea "Kui soovite tel"
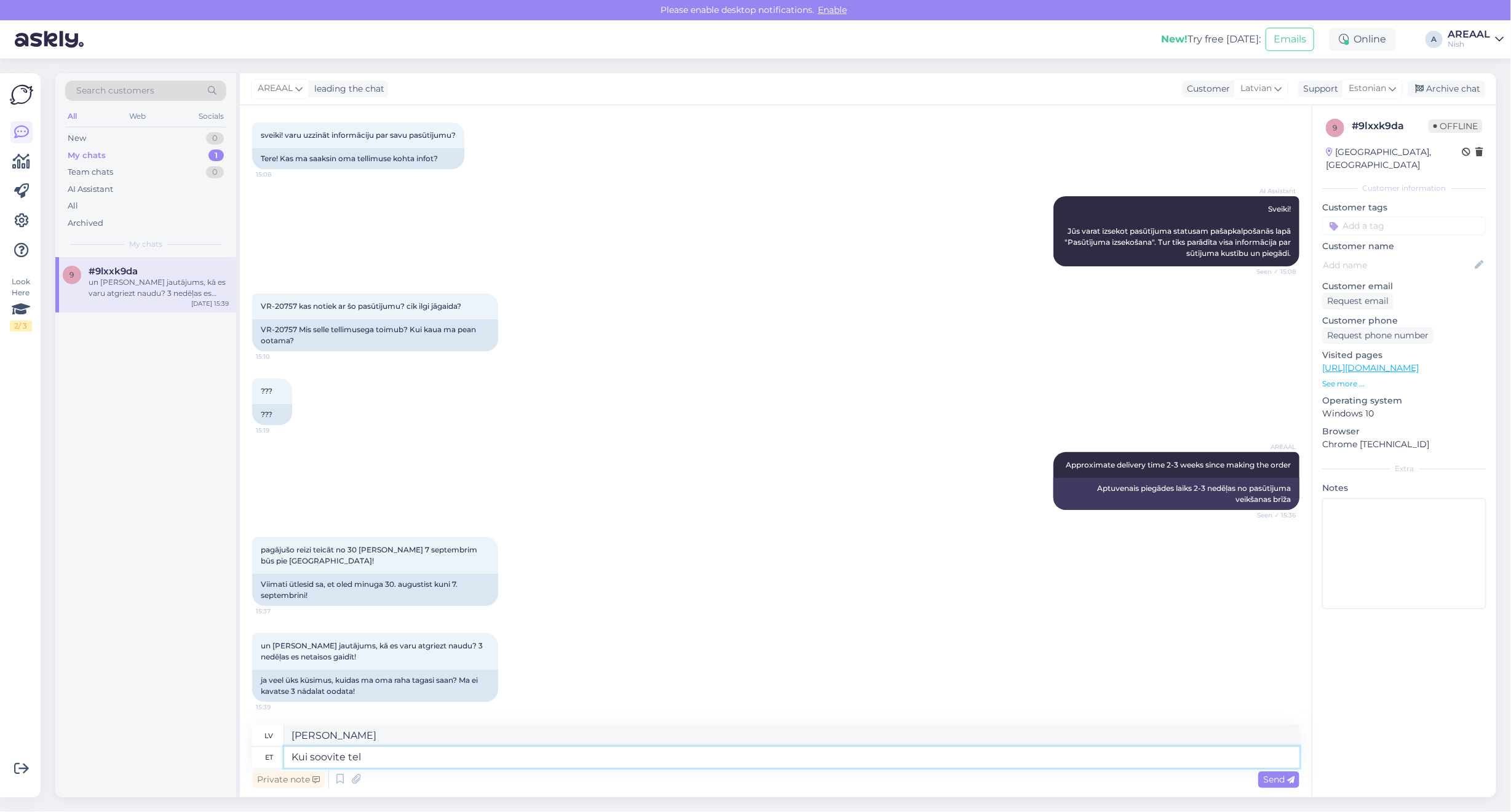
type textarea "Ja vēlaties"
type textarea "Kui soovite tellimuse tüh"
type textarea "Ja vēlaties pasūtīt"
type textarea "Kui soovite tellimuse tühistada, si"
type textarea "Ja vēlaties atcelt savu pasūtījumu,"
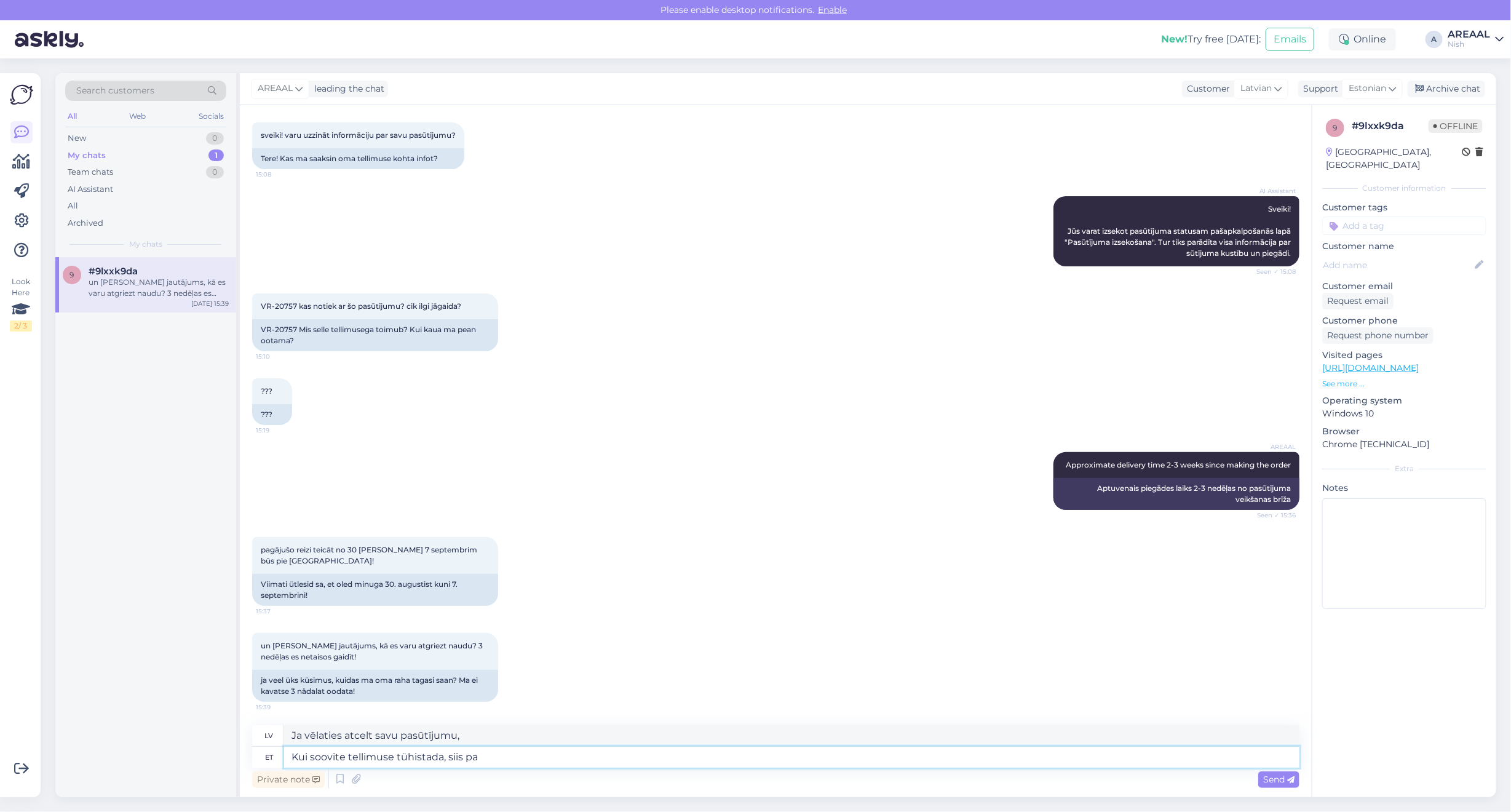
type textarea "Kui soovite tellimuse tühistada, siis pal"
type textarea "Ja vēlaties atcelt savu pasūtījumu, tad"
type textarea "Kui soovite tellimuse tühistada, siis palun saa"
type textarea "Ja vēlaties atcelt savu pasūtījumu, lūdzu,"
type textarea "Kui soovite tellimuse tühistada, siis palun saatke k"
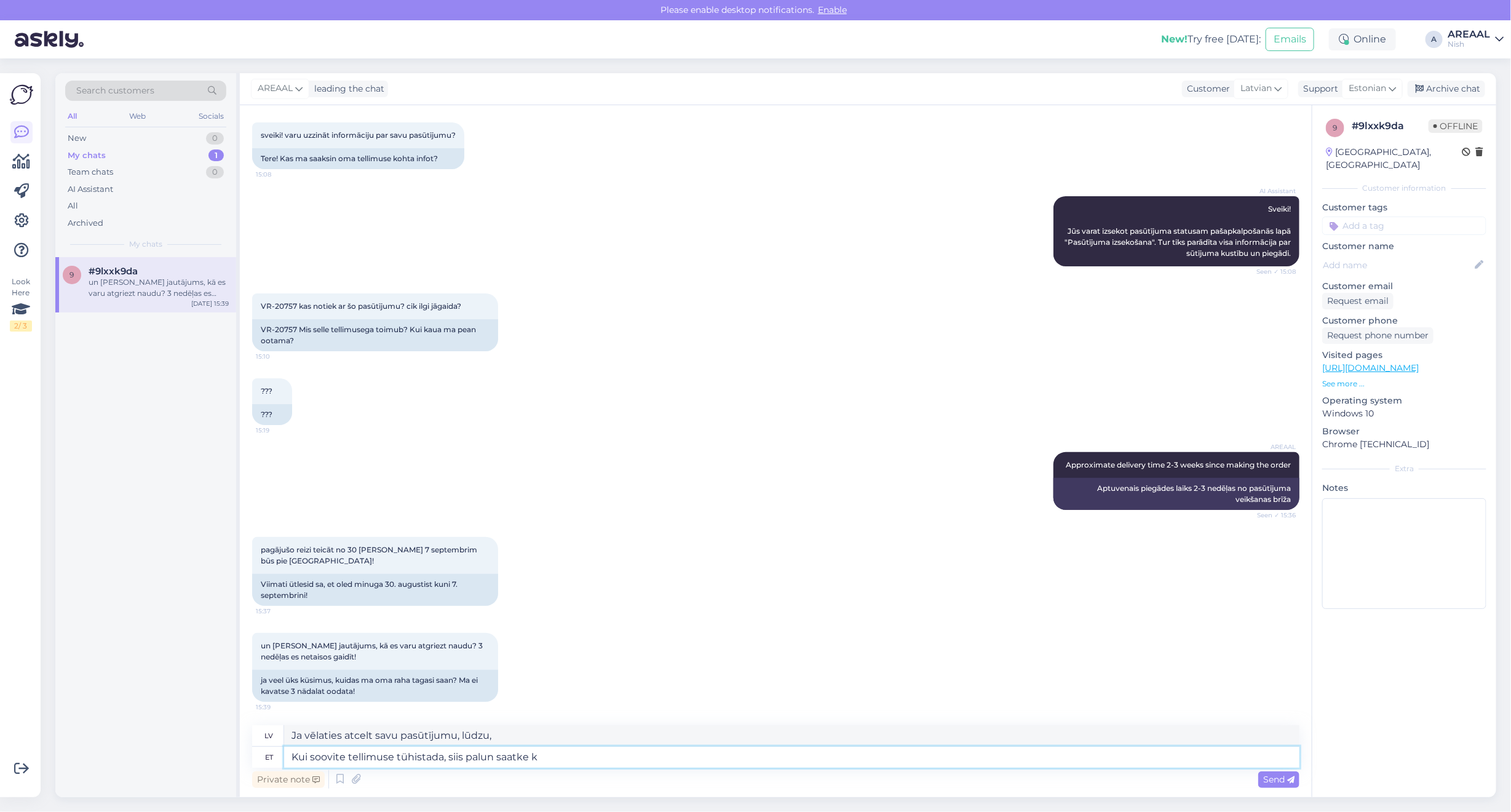
type textarea "Ja vēlaties atcelt pasūtījumu, lūdzu, nosūtiet"
type textarea "Kui soovite tellimuse tühistada, siis palun saatke kiri info"
type textarea "Ja vēlaties atcelt savu pasūtījumu, lūdzu, nosūtiet vēstuli"
type textarea "Kui soovite tellimuse tühistada, siis palun saatke kiri info@vr24.lv"
type textarea "Ja vēlaties atcelt pasūtījumu, lūdzu, rakstiet info@vr24.lv"
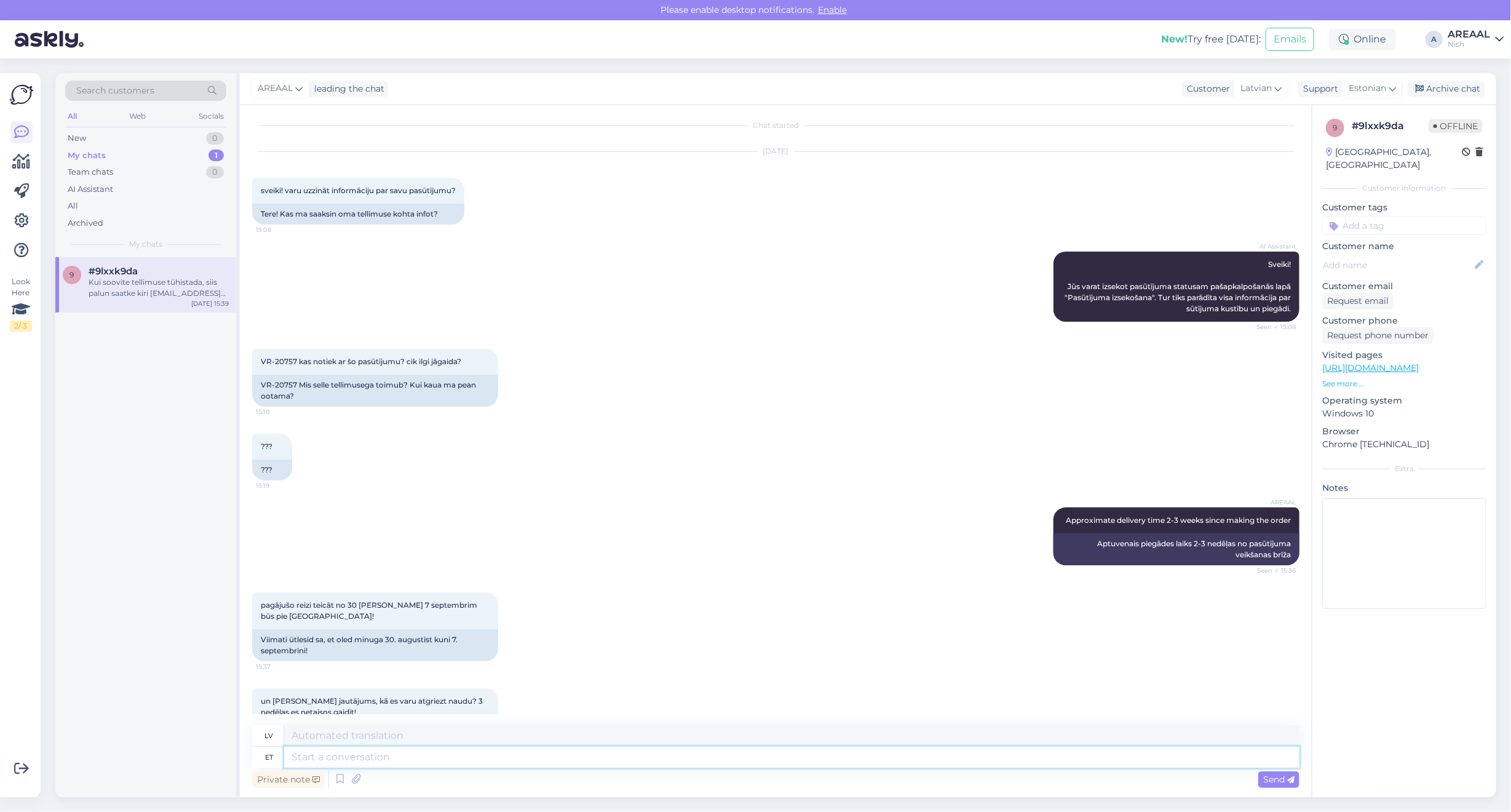
scroll to position [0, 0]
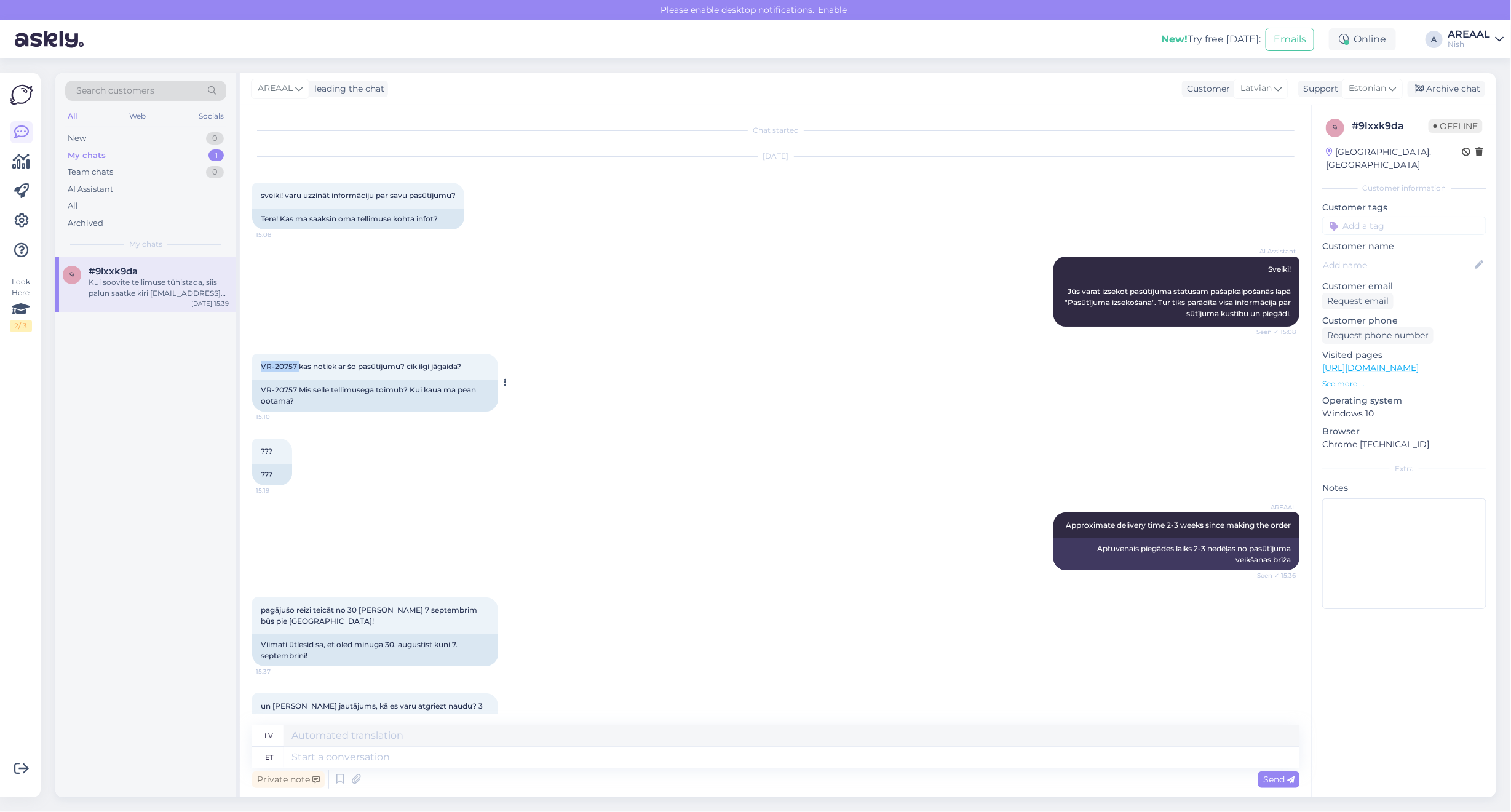
copy span "VR-20757"
drag, startPoint x: 297, startPoint y: 368, endPoint x: 256, endPoint y: 366, distance: 41.0
click at [256, 366] on div "VR-20757 kas notiek ar šo pasūtījumu? cik ilgi jāgaida? 15:10" at bounding box center [374, 366] width 246 height 26
click at [1473, 88] on div "Archive chat" at bounding box center [1446, 89] width 78 height 17
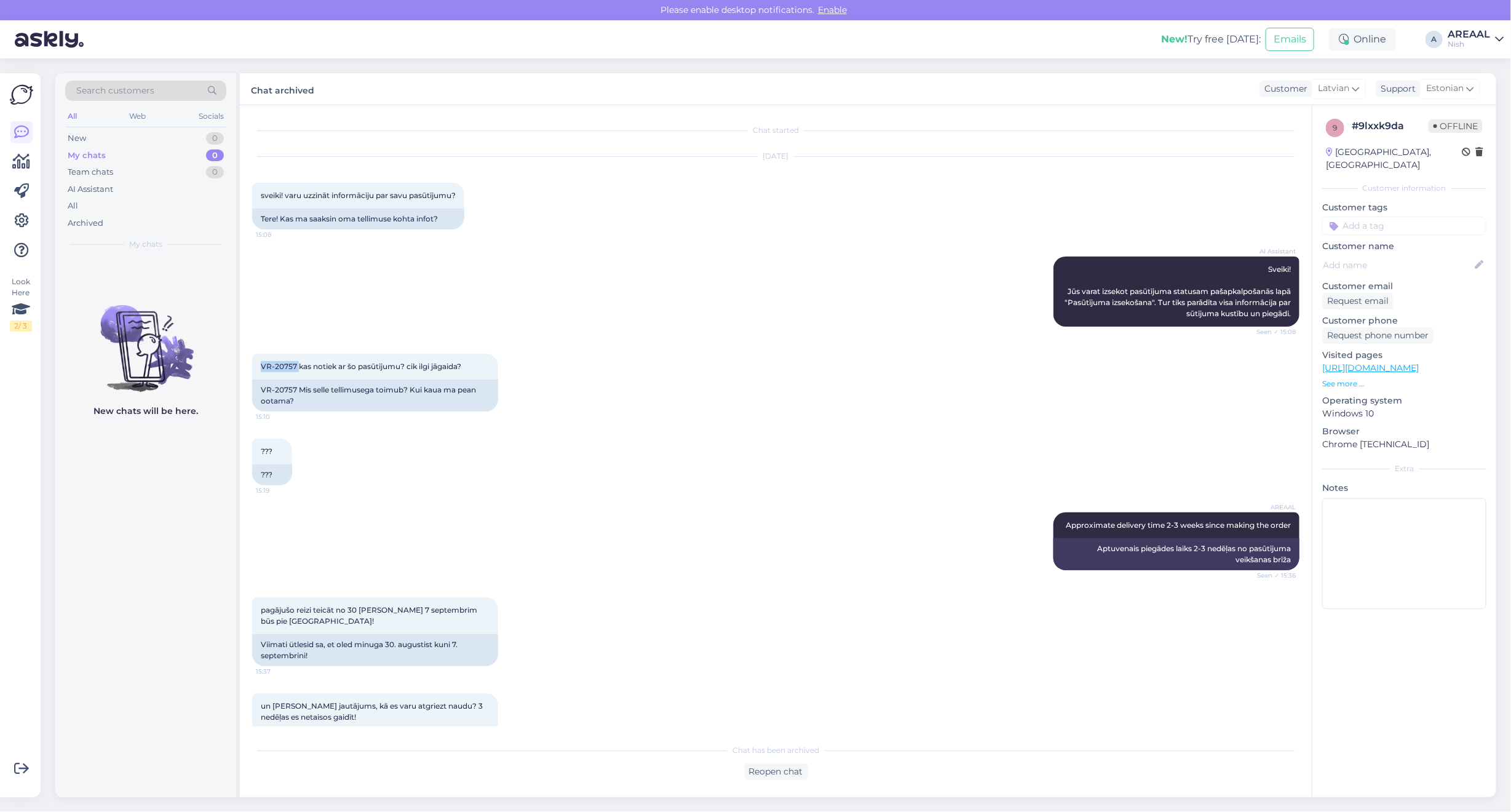
click at [1482, 46] on div "Nish" at bounding box center [1469, 44] width 43 height 10
click at [1488, 66] on button "Open" at bounding box center [1476, 68] width 35 height 19
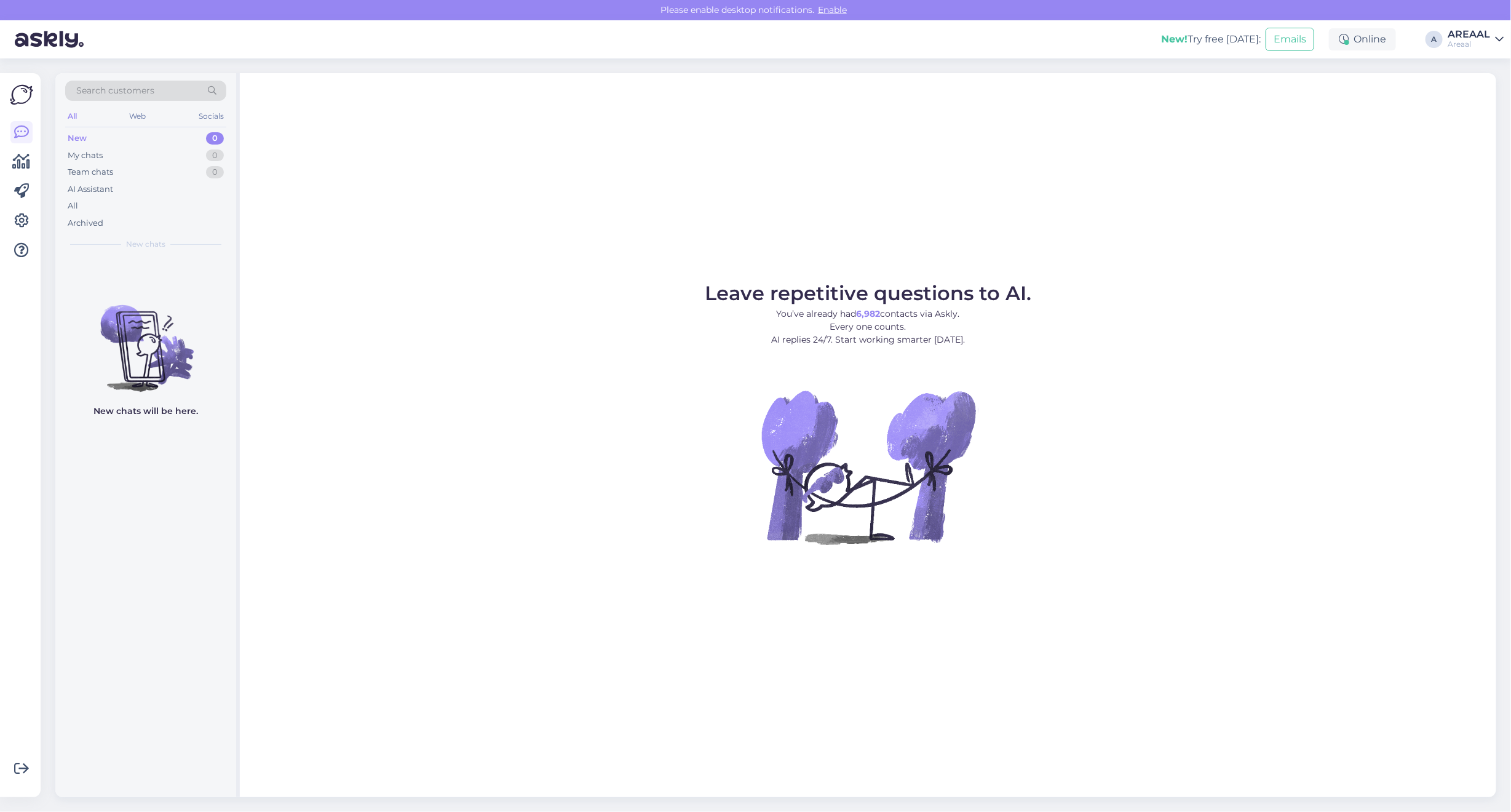
drag, startPoint x: 698, startPoint y: 226, endPoint x: 642, endPoint y: 229, distance: 56.1
click at [695, 226] on div "Leave repetitive questions to AI. You’ve already had 6,982 contacts via Askly. …" at bounding box center [868, 435] width 1256 height 724
click at [135, 219] on div "Archived" at bounding box center [145, 222] width 161 height 17
click at [131, 203] on div "All" at bounding box center [145, 206] width 161 height 17
click at [171, 208] on div "All" at bounding box center [145, 206] width 161 height 17
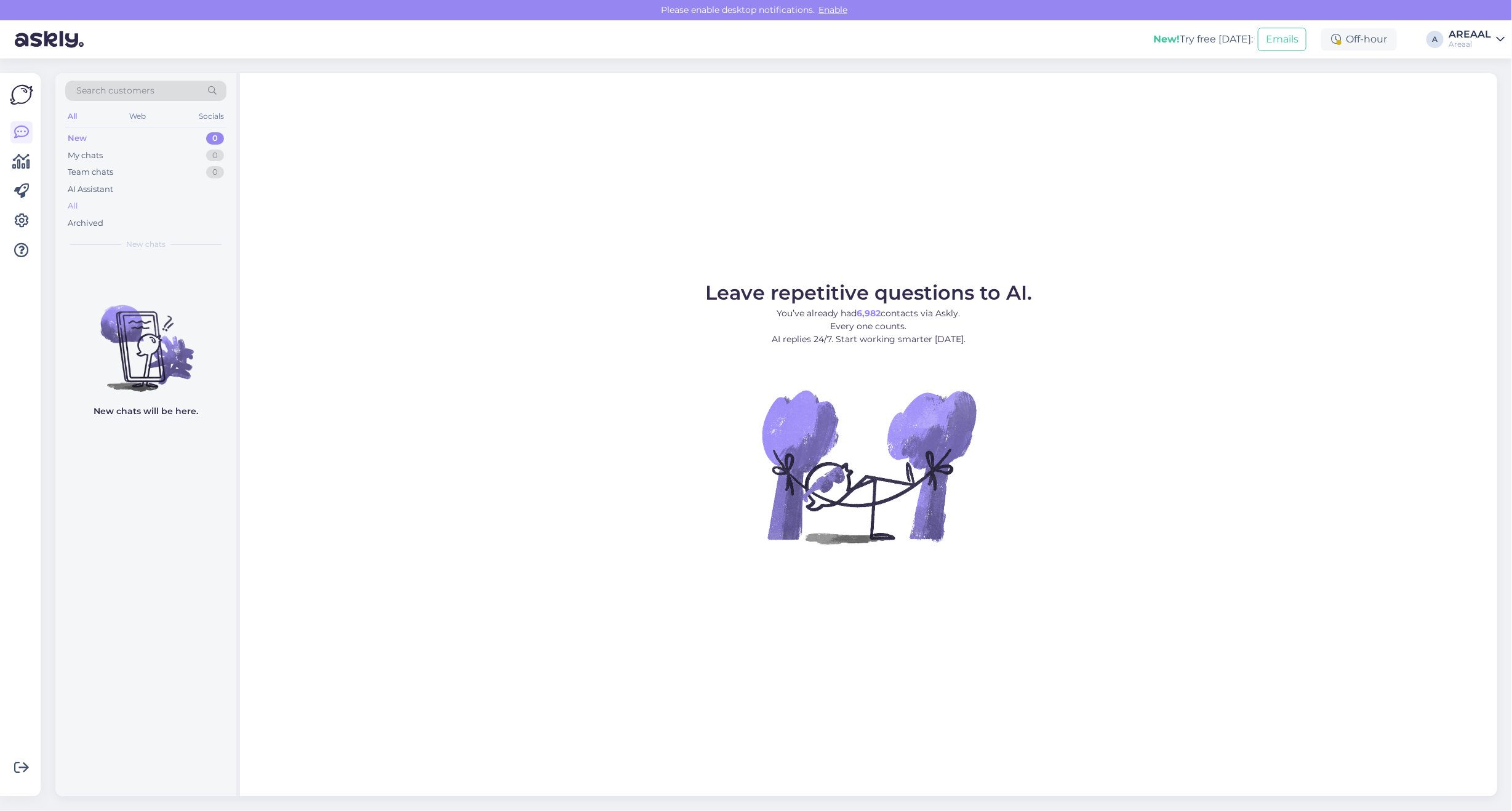
click at [127, 200] on div "All" at bounding box center [145, 206] width 161 height 17
click at [125, 206] on div "All" at bounding box center [145, 206] width 161 height 17
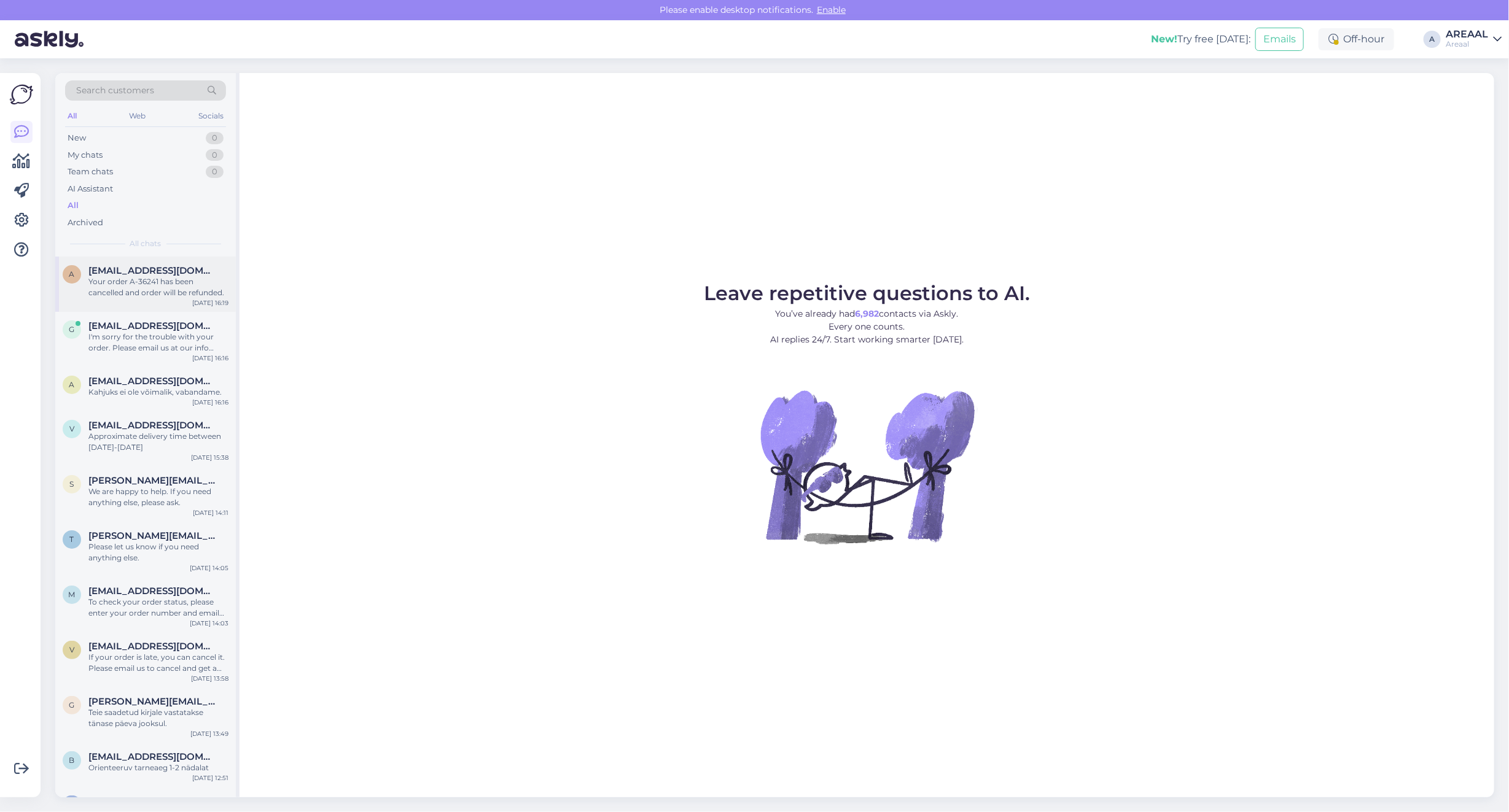
click at [147, 293] on div "Your order A-36241 has been cancelled and order will be refunded." at bounding box center [158, 287] width 140 height 22
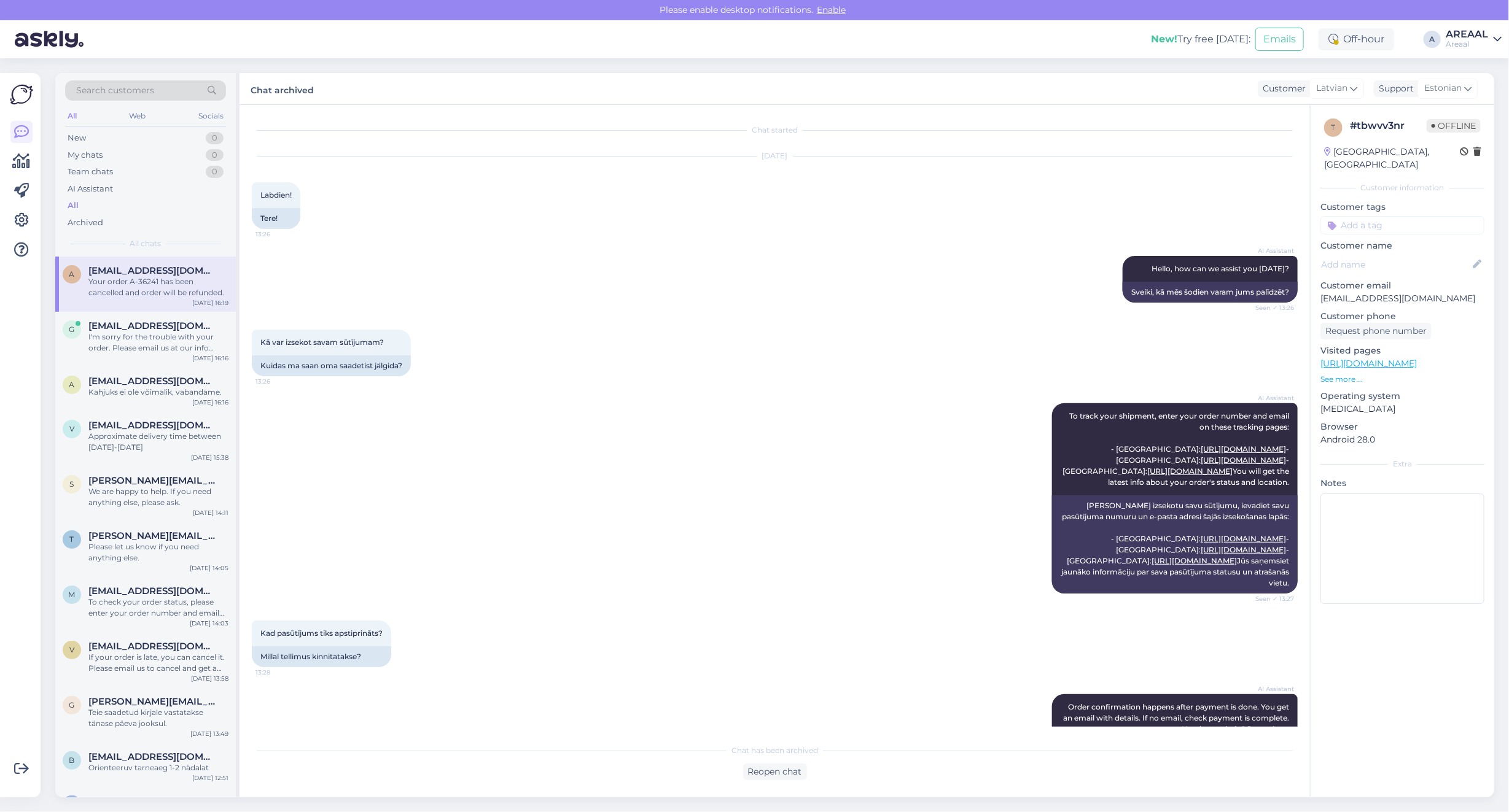
scroll to position [1060, 0]
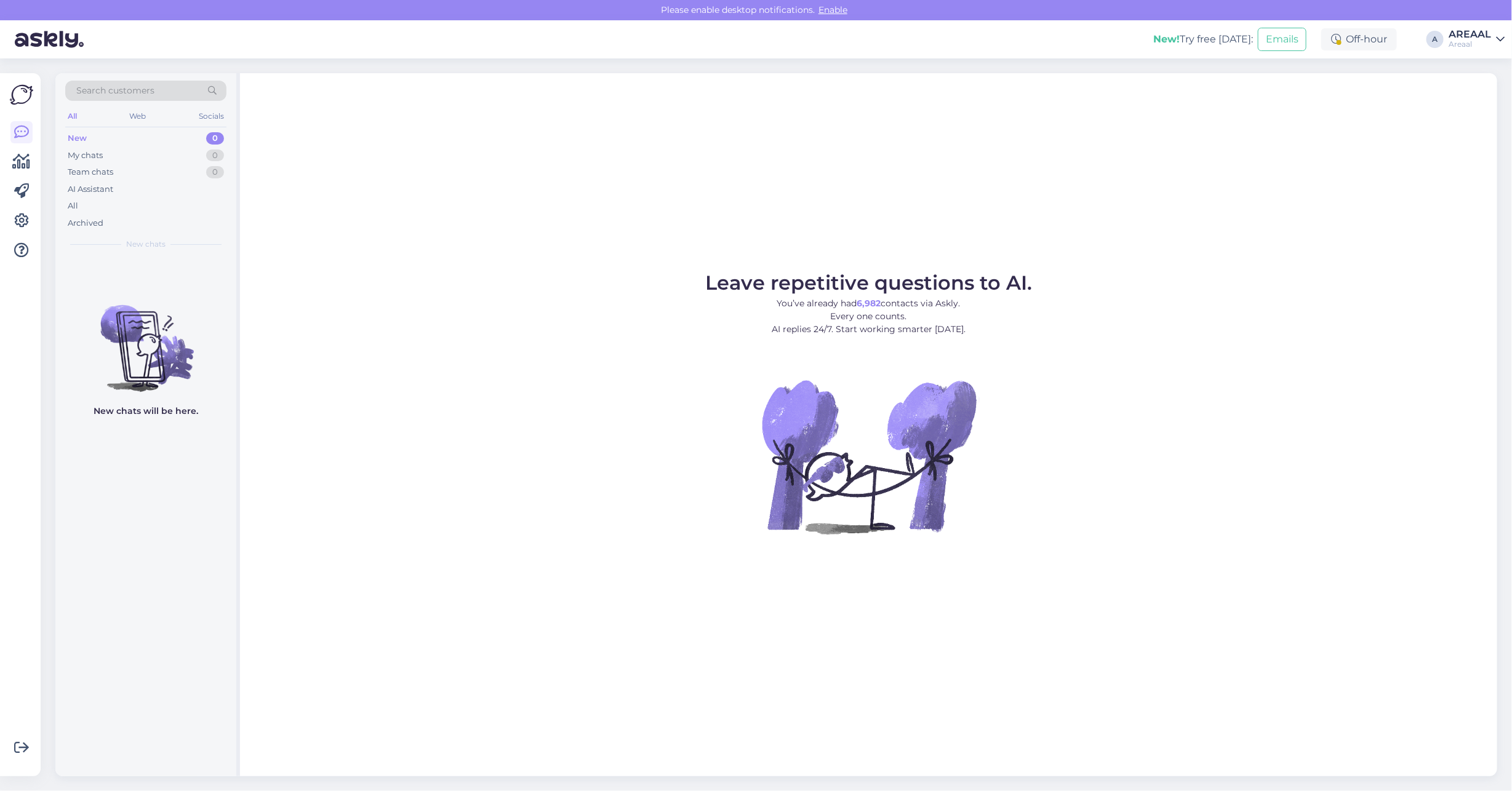
click at [540, 295] on figure "Leave repetitive questions to AI. You’ve already had 6,982 contacts via Askly. …" at bounding box center [868, 420] width 1235 height 294
click at [118, 206] on div "All" at bounding box center [145, 206] width 161 height 17
click at [170, 213] on div "All" at bounding box center [145, 206] width 161 height 17
click at [192, 215] on div "Archived" at bounding box center [145, 223] width 161 height 17
click at [195, 201] on div "All" at bounding box center [145, 206] width 161 height 17
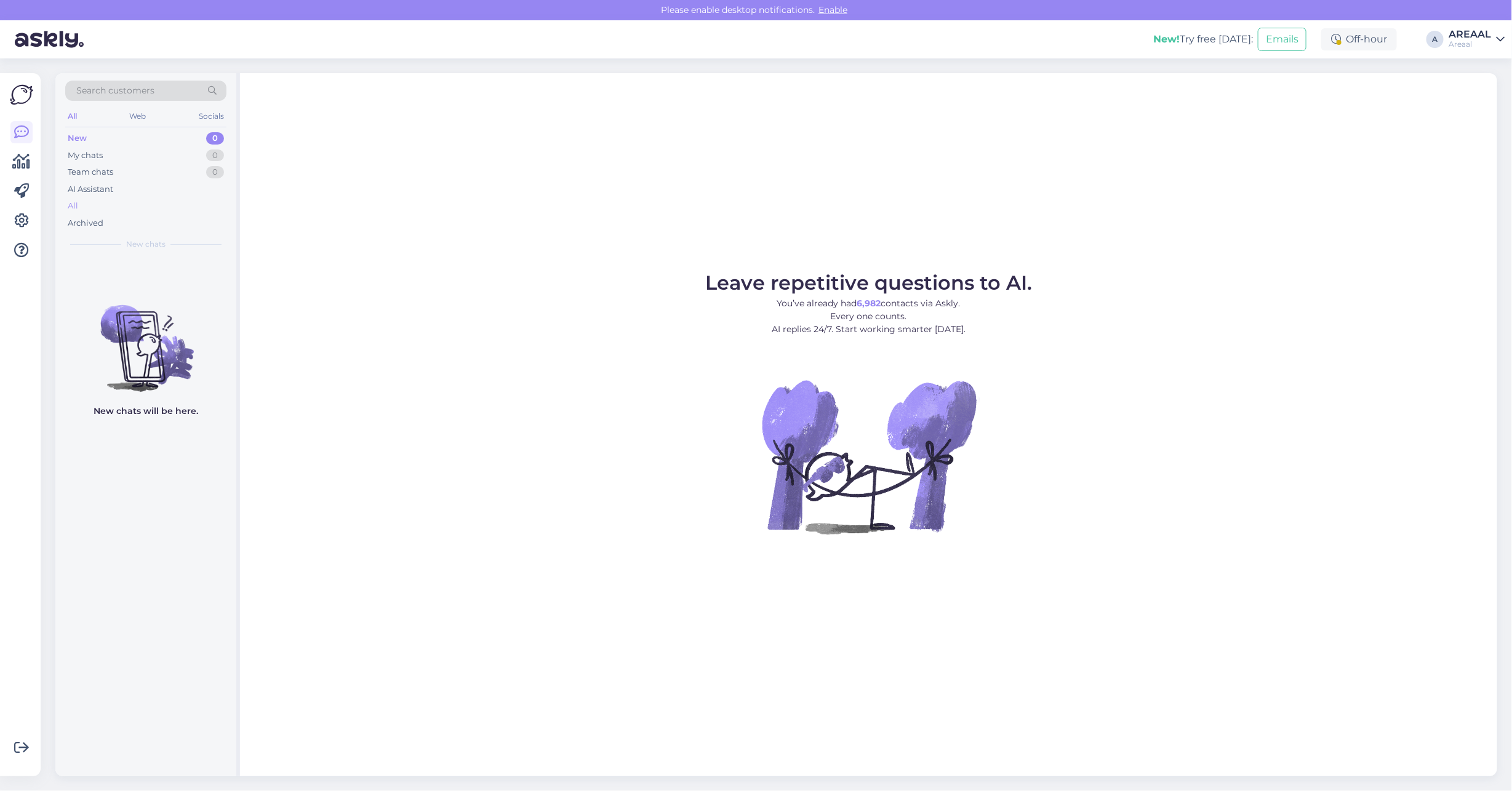
click at [101, 208] on div "All" at bounding box center [145, 206] width 161 height 17
